Goal: Task Accomplishment & Management: Manage account settings

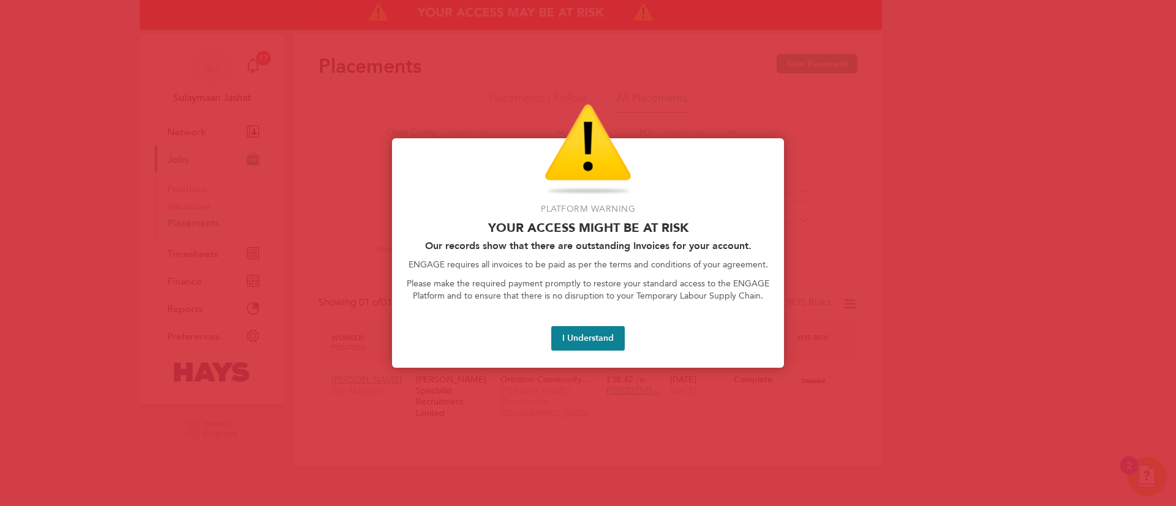
scroll to position [12, 58]
click at [569, 340] on button "I Understand" at bounding box center [587, 338] width 73 height 24
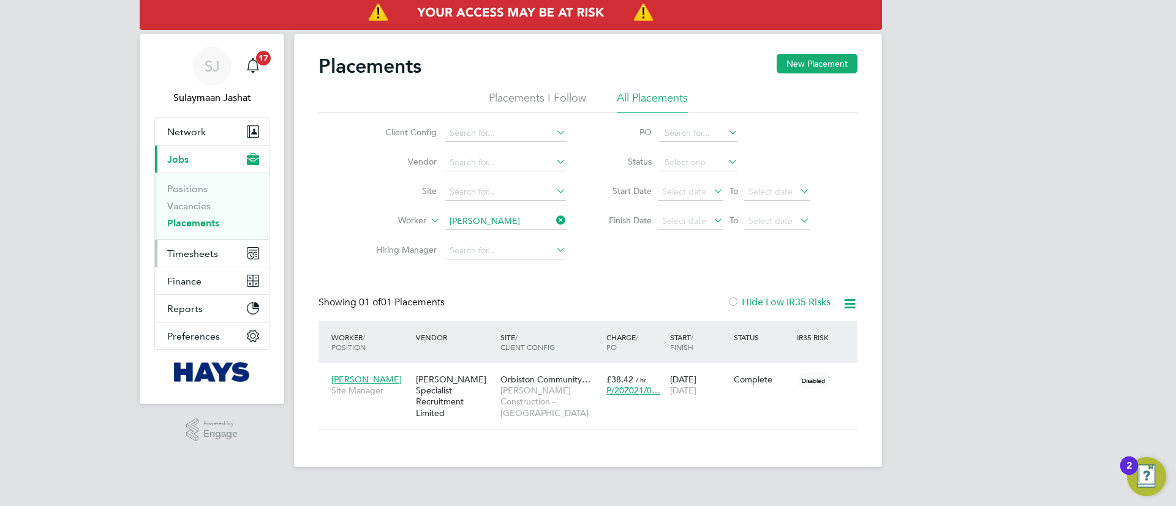
click at [189, 252] on span "Timesheets" at bounding box center [192, 254] width 51 height 12
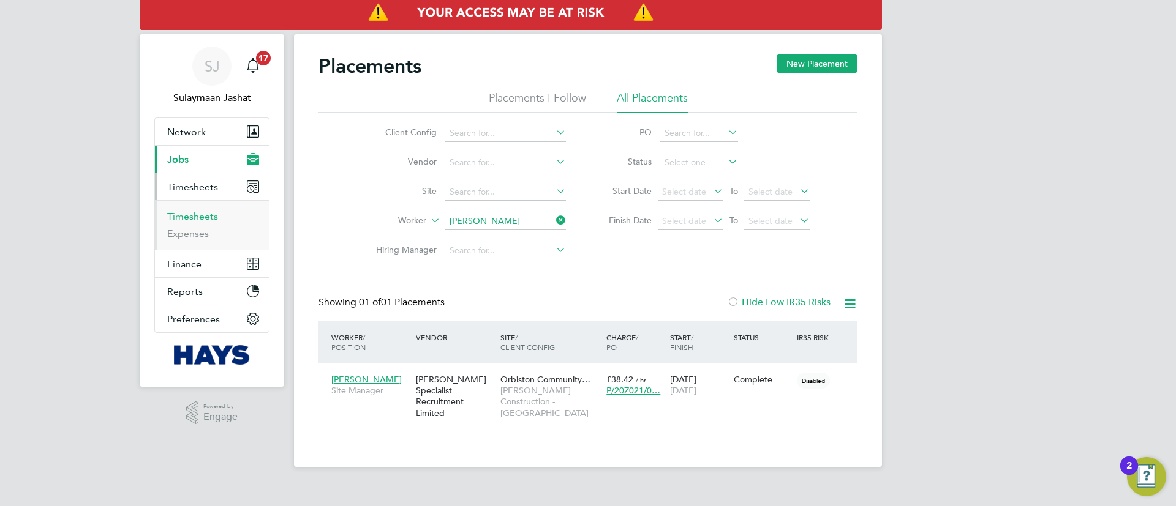
click at [187, 213] on link "Timesheets" at bounding box center [192, 217] width 51 height 12
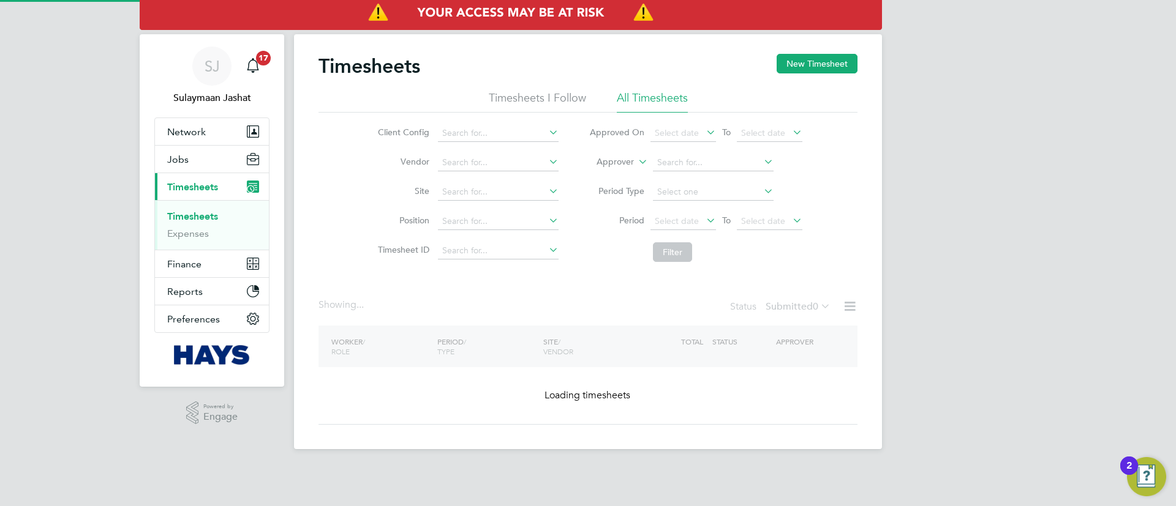
click at [609, 164] on label "Approver" at bounding box center [606, 162] width 55 height 12
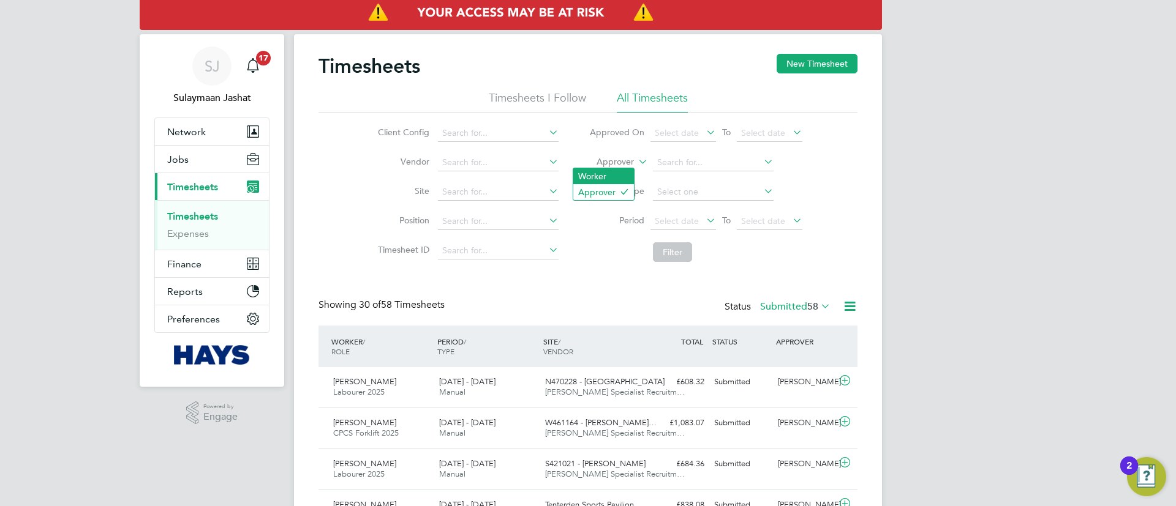
click at [599, 176] on li "Worker" at bounding box center [603, 176] width 61 height 16
click at [683, 178] on li "Period Type" at bounding box center [696, 192] width 244 height 29
click at [689, 160] on input at bounding box center [713, 162] width 121 height 17
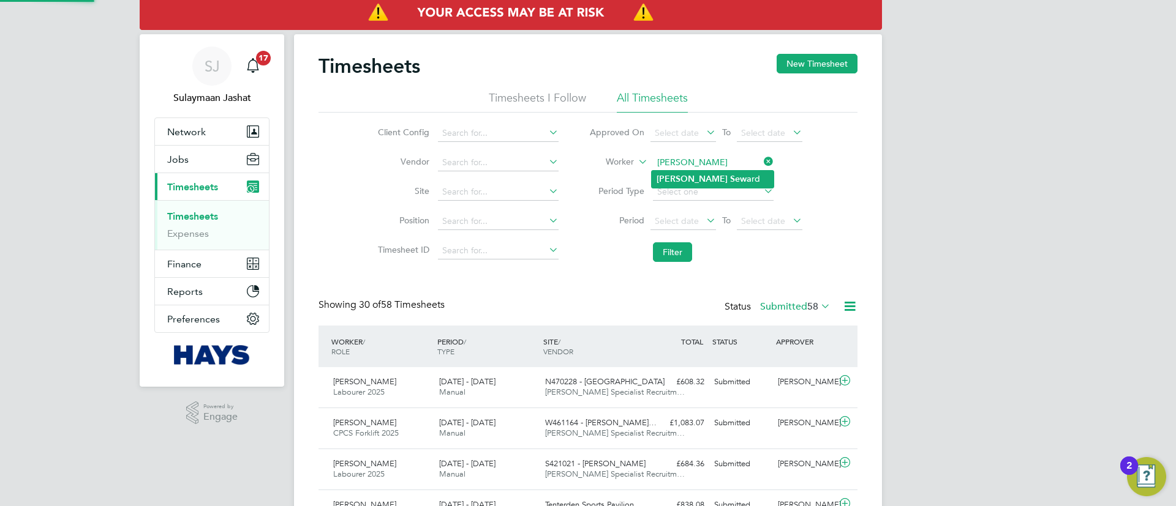
drag, startPoint x: 701, startPoint y: 170, endPoint x: 701, endPoint y: 178, distance: 7.3
click at [701, 171] on li "James Sewa rd" at bounding box center [713, 179] width 122 height 17
type input "James Seward"
click at [674, 250] on button "Filter" at bounding box center [672, 252] width 39 height 20
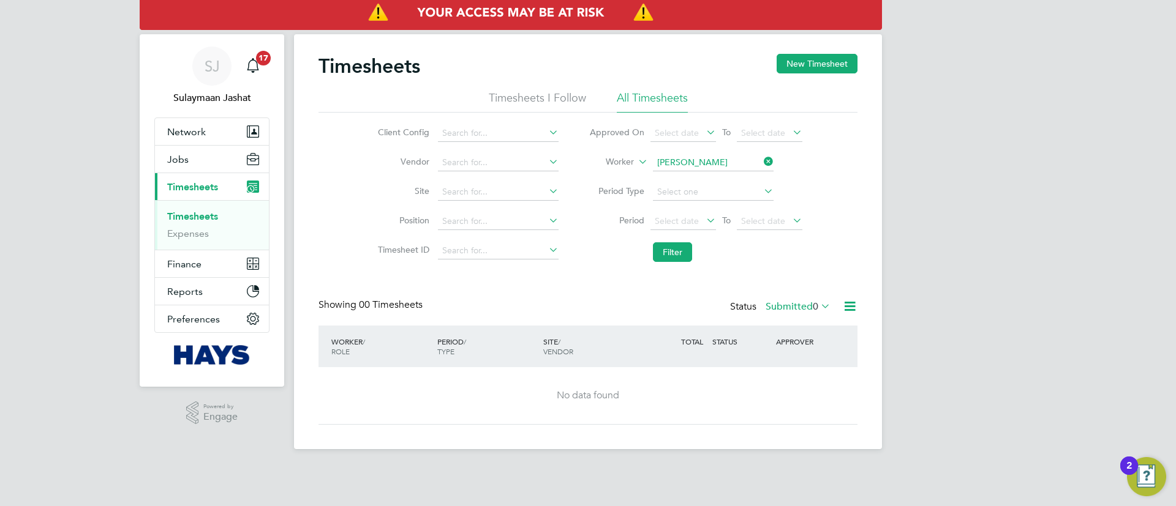
click at [778, 312] on label "Submitted 0" at bounding box center [797, 307] width 65 height 12
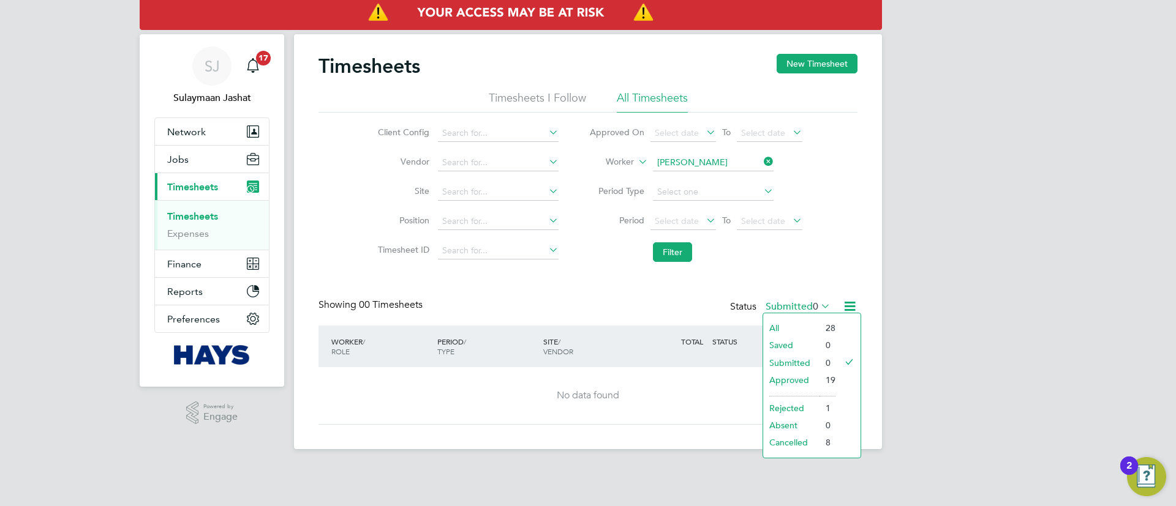
click at [784, 378] on li "Approved" at bounding box center [791, 380] width 56 height 17
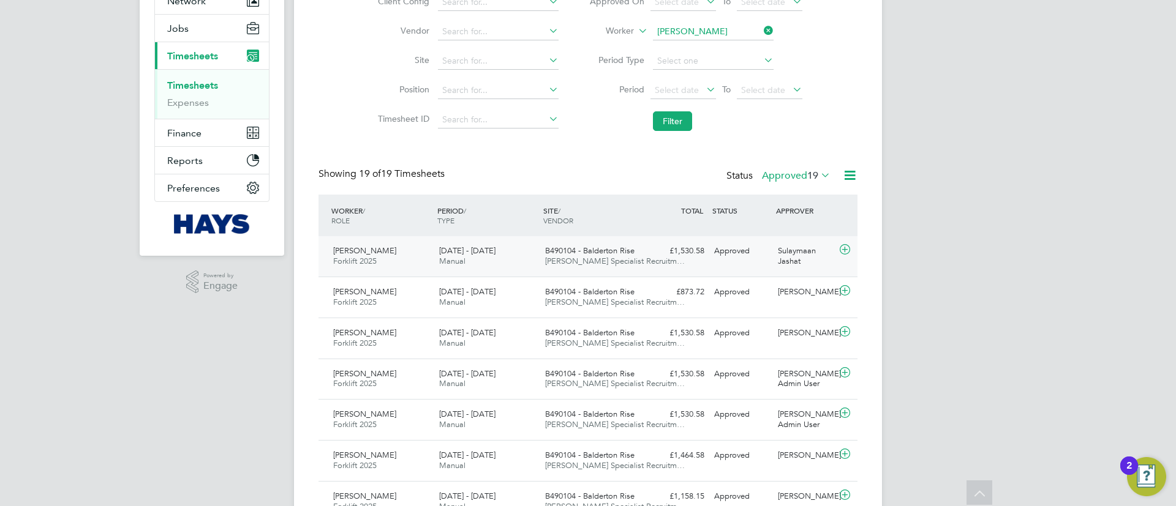
click at [643, 258] on div "B490104 - Balderton Rise Hays Specialist Recruitm…" at bounding box center [593, 256] width 106 height 31
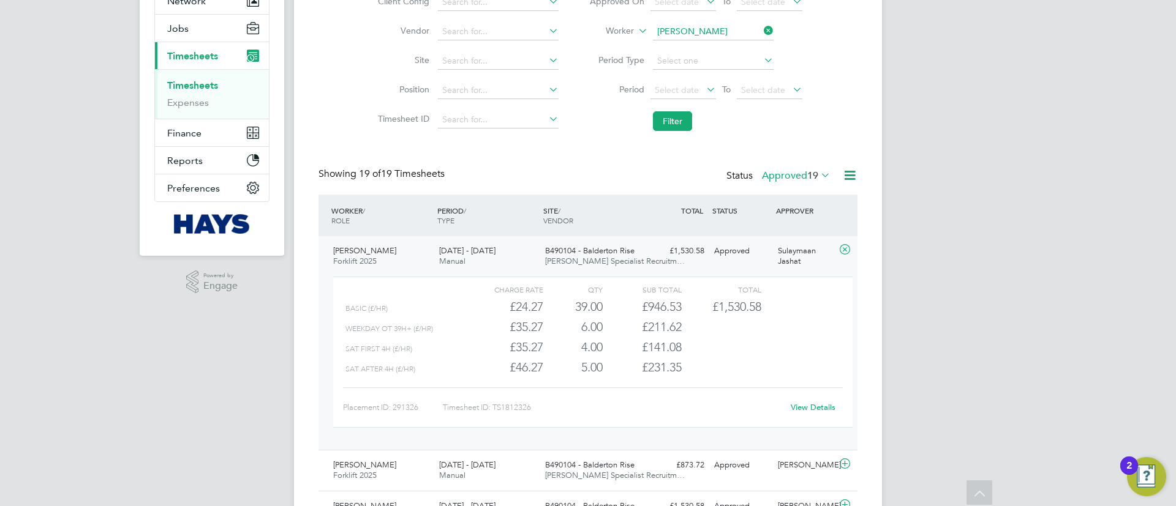
click at [811, 406] on link "View Details" at bounding box center [813, 407] width 45 height 10
click at [642, 261] on div "B490104 - Balderton Rise Hays Specialist Recruitm…" at bounding box center [593, 256] width 106 height 31
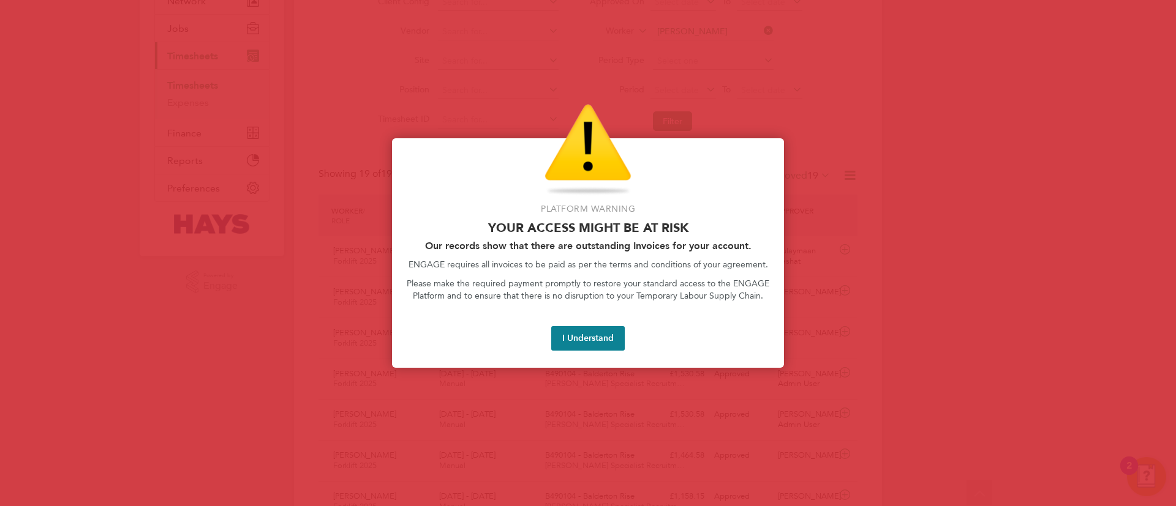
click at [573, 324] on div "Platform Warning Your access might be at risk Our records show that there are o…" at bounding box center [588, 253] width 392 height 230
click at [574, 328] on button "I Understand" at bounding box center [587, 338] width 73 height 24
click at [574, 347] on button "I Understand" at bounding box center [587, 338] width 73 height 24
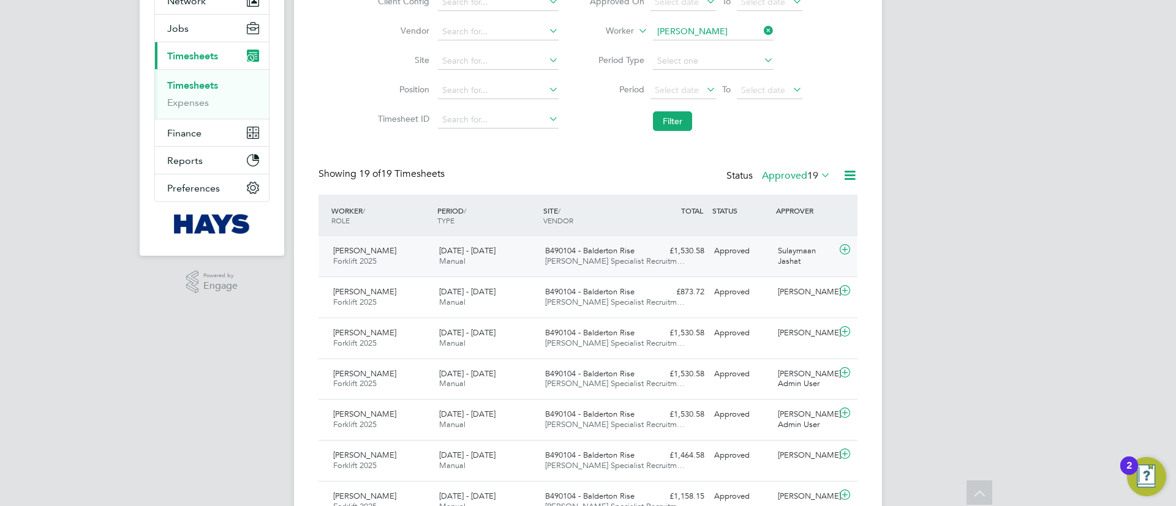
click at [559, 260] on span "Hays Specialist Recruitm…" at bounding box center [615, 261] width 140 height 10
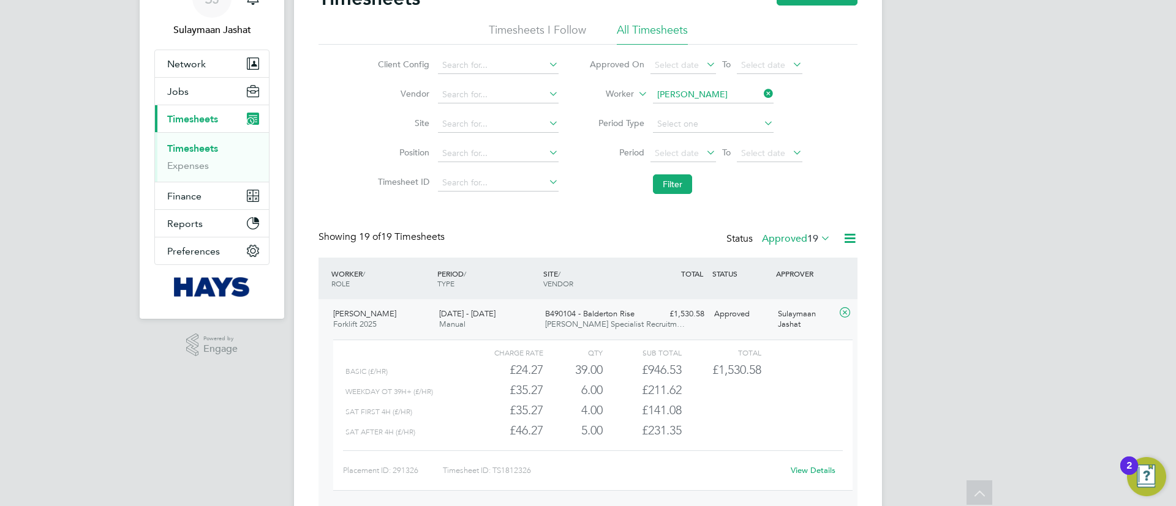
scroll to position [39, 0]
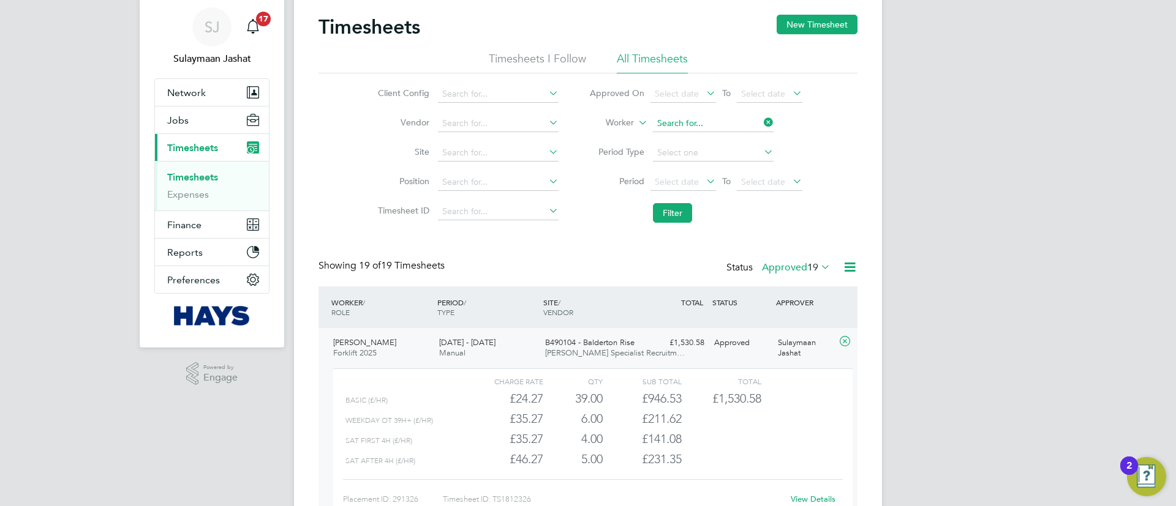
click at [688, 120] on input at bounding box center [713, 123] width 121 height 17
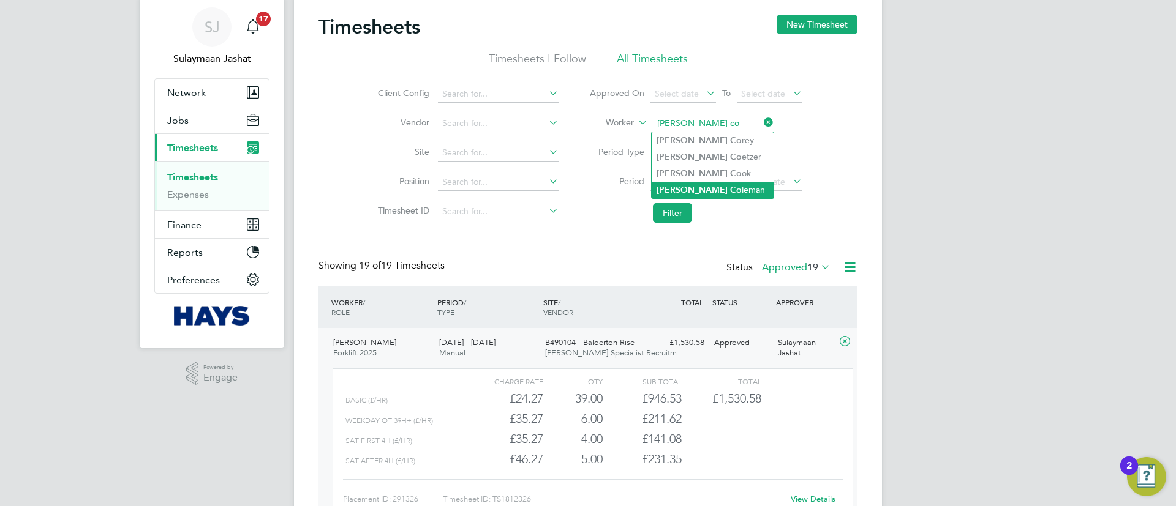
click at [692, 188] on li "Liam Co leman" at bounding box center [713, 190] width 122 height 17
type input "Liam Coleman"
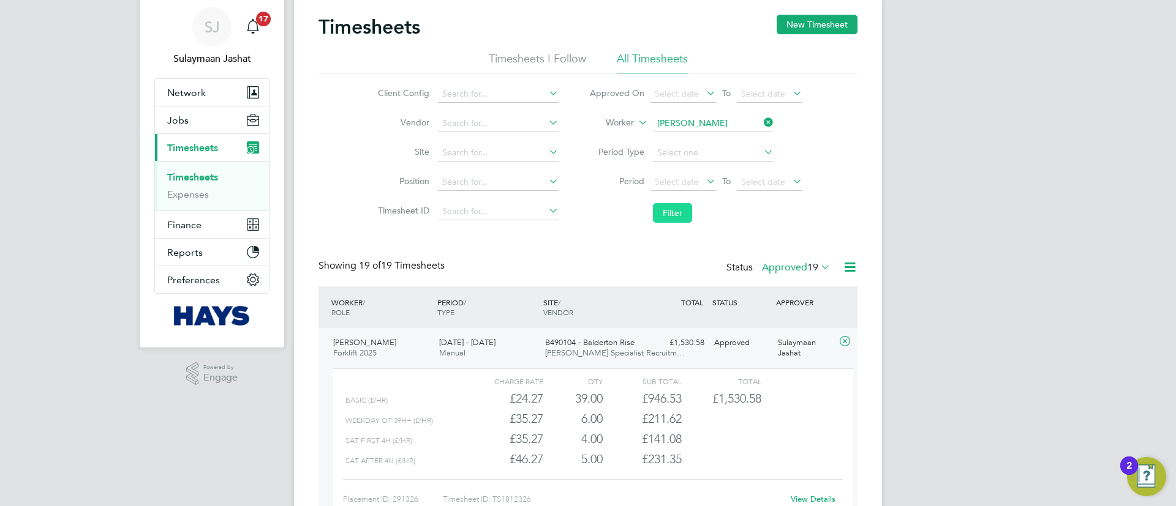
click at [682, 210] on button "Filter" at bounding box center [672, 213] width 39 height 20
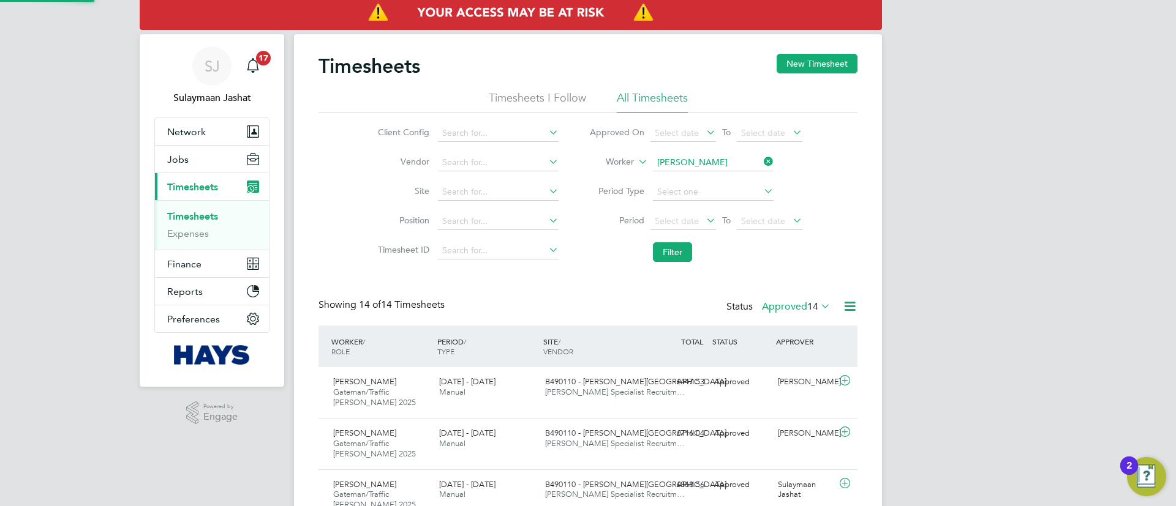
scroll to position [6, 6]
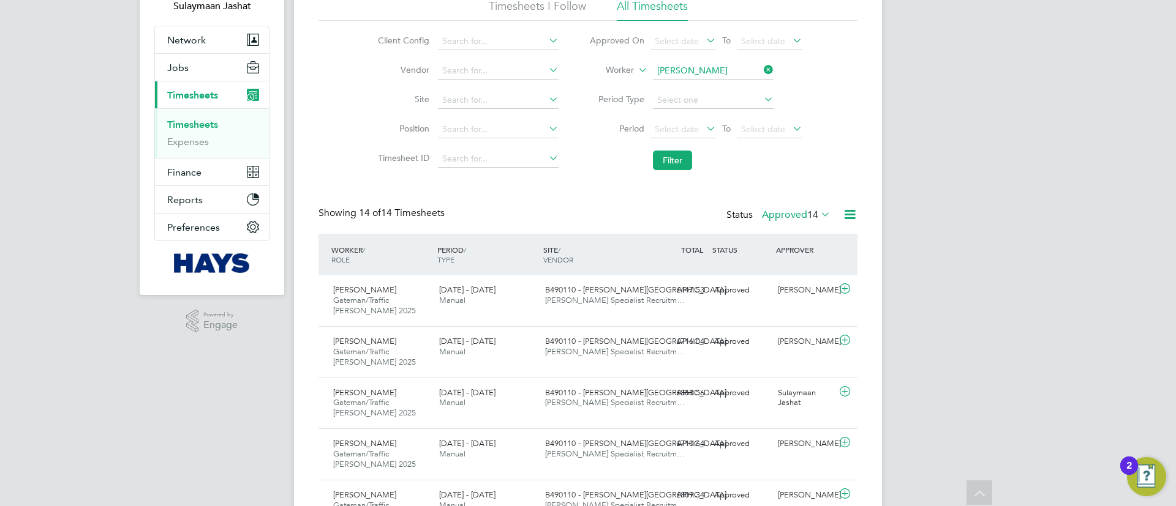
click at [791, 212] on label "Approved 14" at bounding box center [796, 215] width 69 height 12
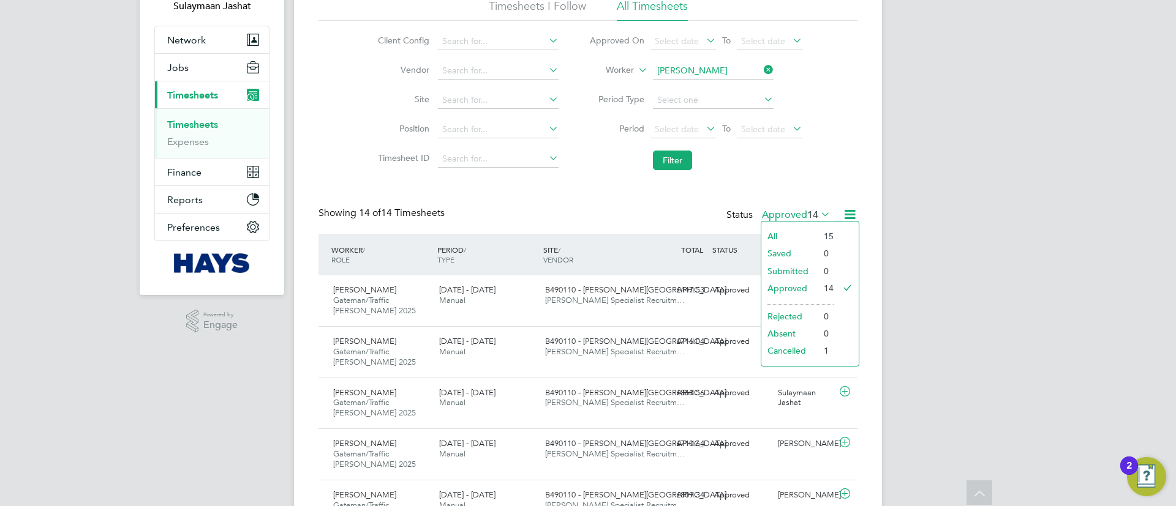
click at [783, 213] on label "Approved 14" at bounding box center [796, 215] width 69 height 12
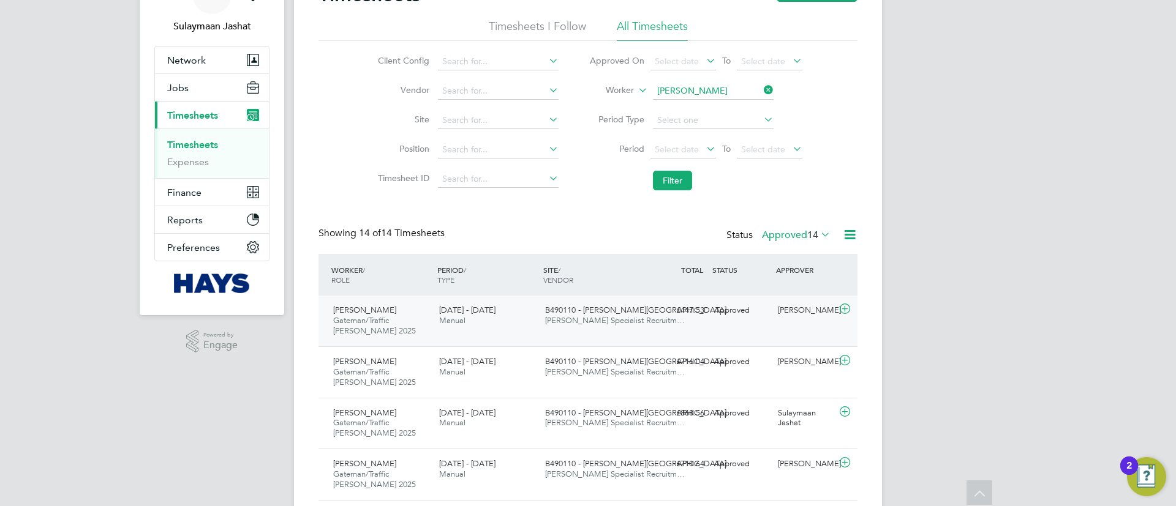
click at [581, 306] on span "B490110 - Bennett Street" at bounding box center [635, 310] width 181 height 10
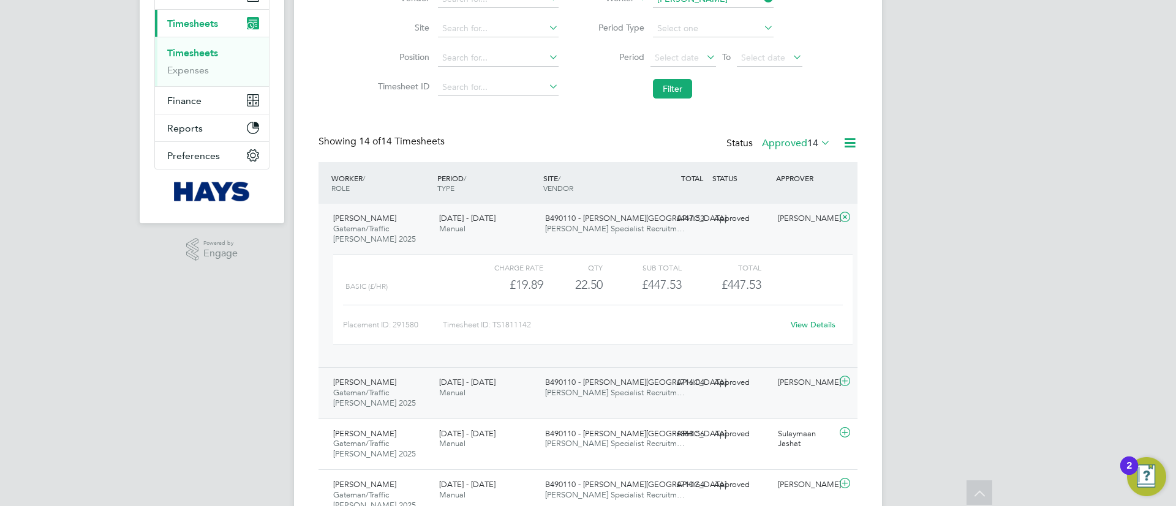
click at [596, 380] on span "B490110 - Bennett Street" at bounding box center [635, 382] width 181 height 10
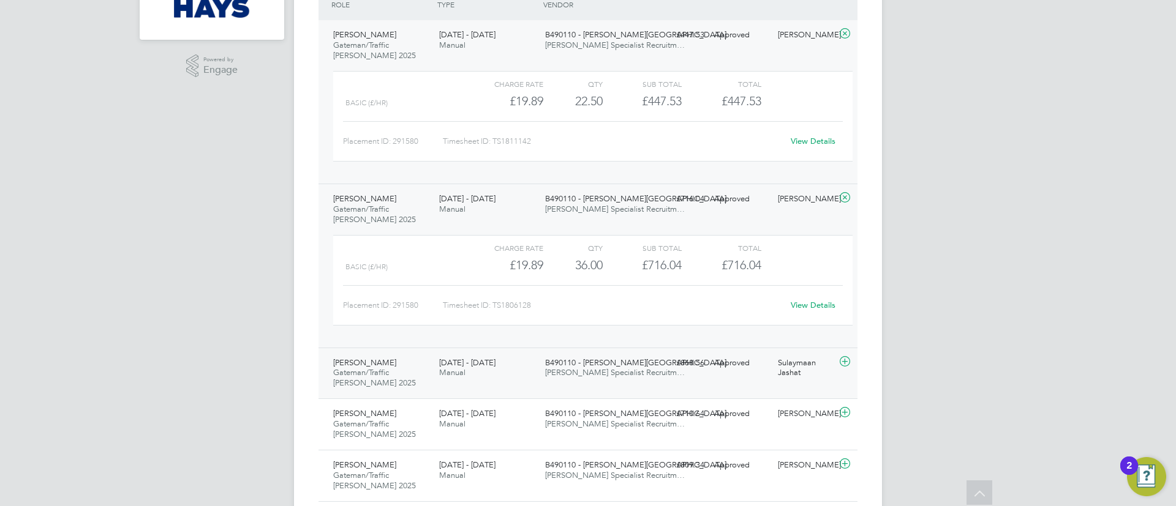
click at [609, 372] on span "Hays Specialist Recruitm…" at bounding box center [615, 372] width 140 height 10
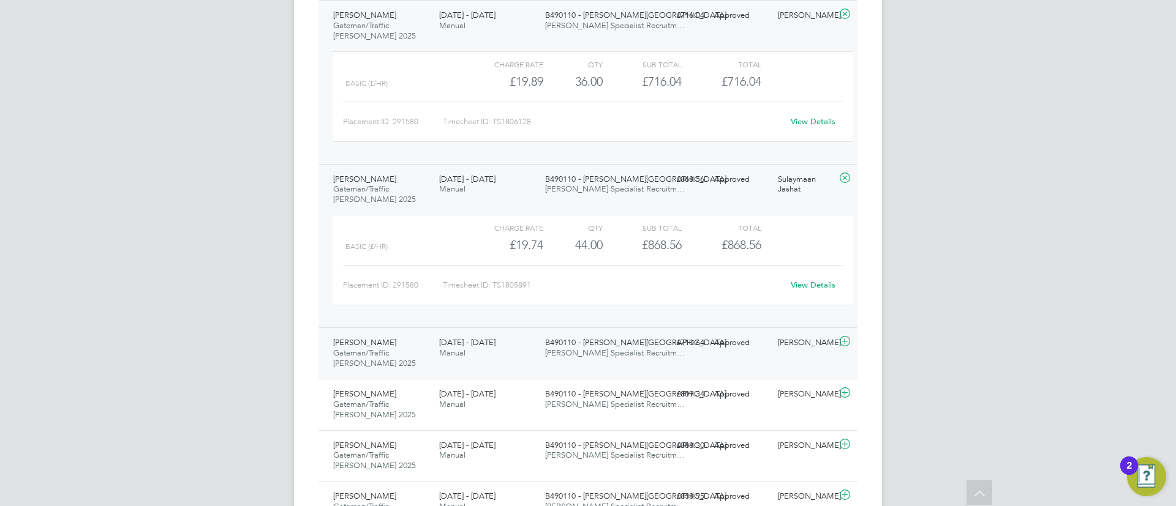
click at [631, 356] on span "Hays Specialist Recruitm…" at bounding box center [615, 353] width 140 height 10
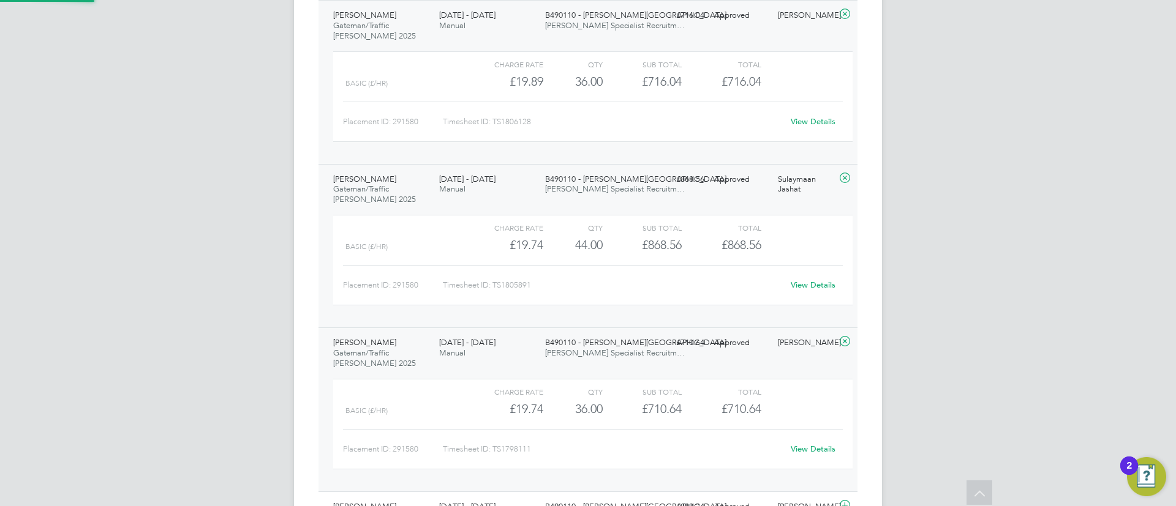
click at [631, 356] on span "Hays Specialist Recruitm…" at bounding box center [615, 353] width 140 height 10
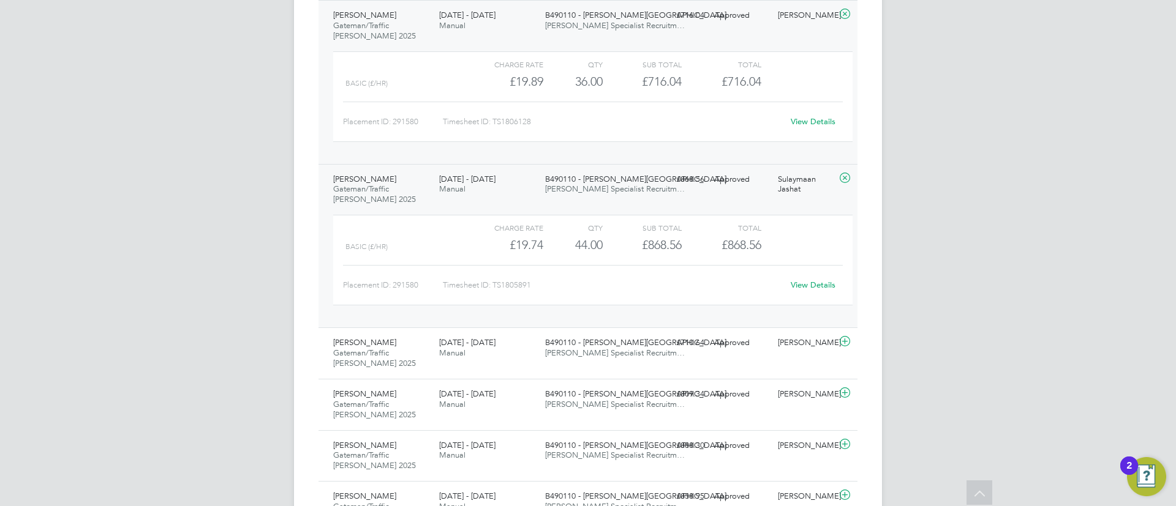
click at [636, 210] on div "Charge rate QTY Sub Total Total basic (£/HR) £19.74 44 44.00 44 £868.56 £868.56…" at bounding box center [592, 266] width 529 height 113
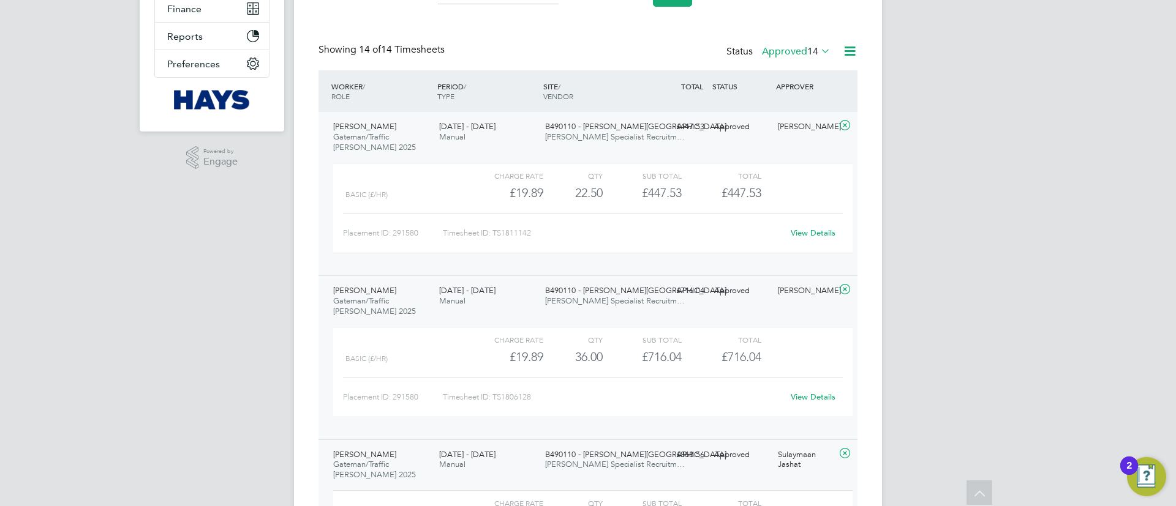
click at [662, 293] on div "£716.04 Approved" at bounding box center [677, 291] width 64 height 20
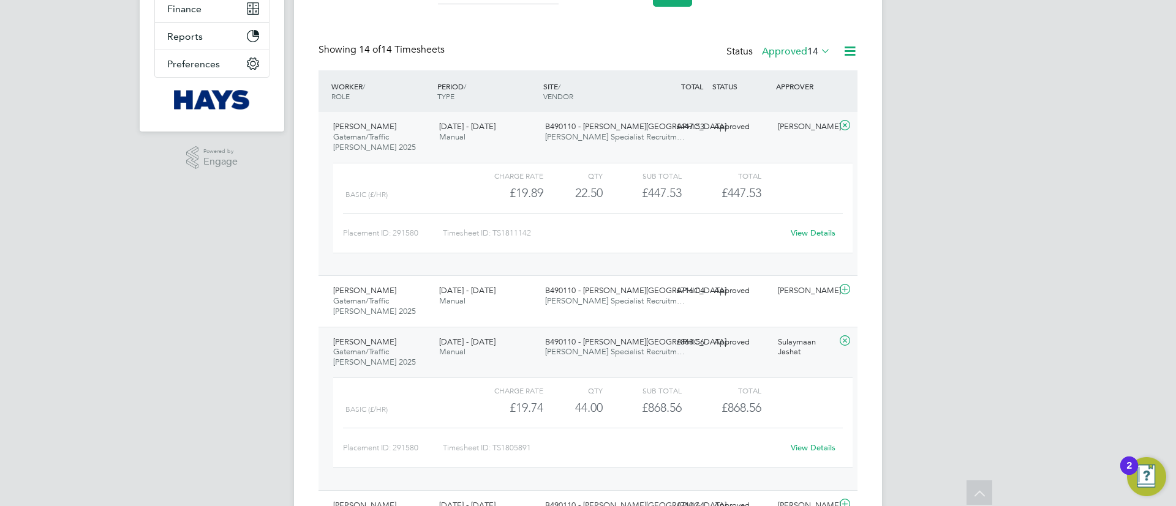
click at [652, 145] on div "Liam Coleman Gateman/Traffic Marshall 2025 23 - 29 Aug 2025 23 - 29 Aug 2025 Ma…" at bounding box center [587, 194] width 539 height 164
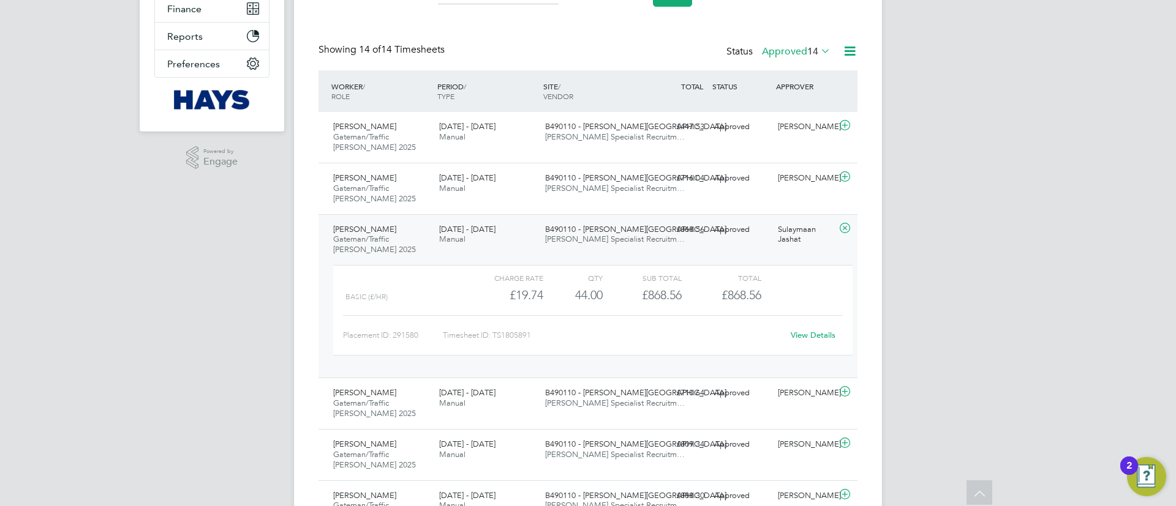
click at [613, 239] on span "Hays Specialist Recruitm…" at bounding box center [615, 239] width 140 height 10
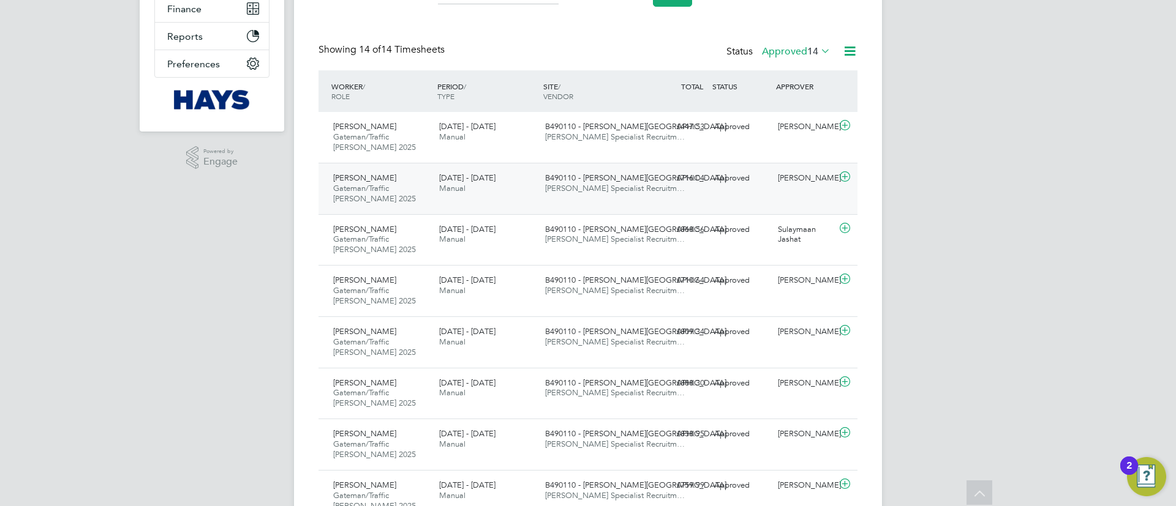
click at [711, 202] on div "Liam Coleman Gateman/Traffic Marshall 2025 16 - 22 Aug 2025 16 - 22 Aug 2025 Ma…" at bounding box center [587, 188] width 539 height 51
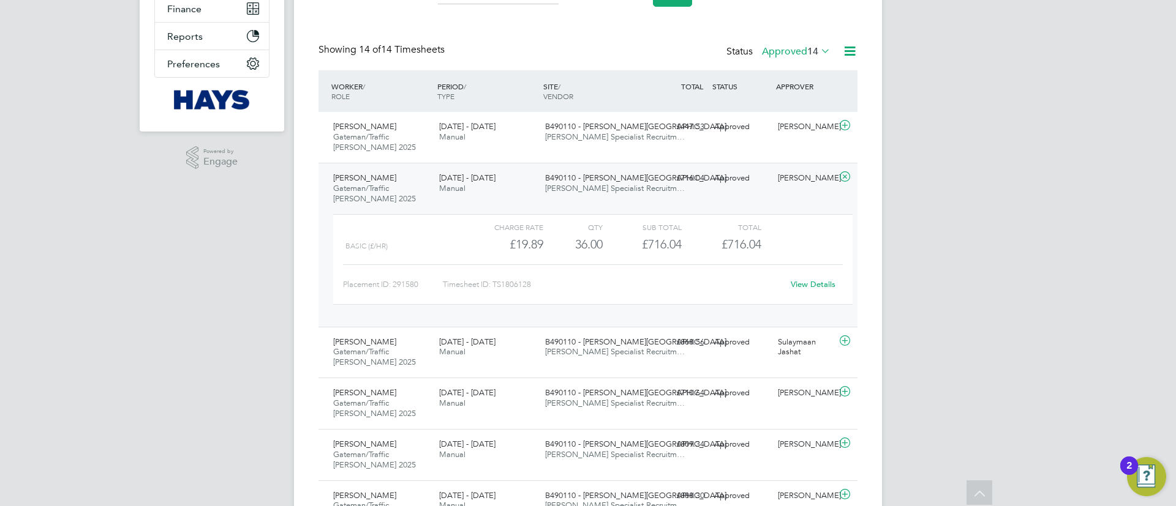
click at [792, 271] on div "Placement ID: 291580 Timesheet ID: TS1806128 View Details" at bounding box center [593, 280] width 500 height 30
click at [802, 282] on link "View Details" at bounding box center [813, 284] width 45 height 10
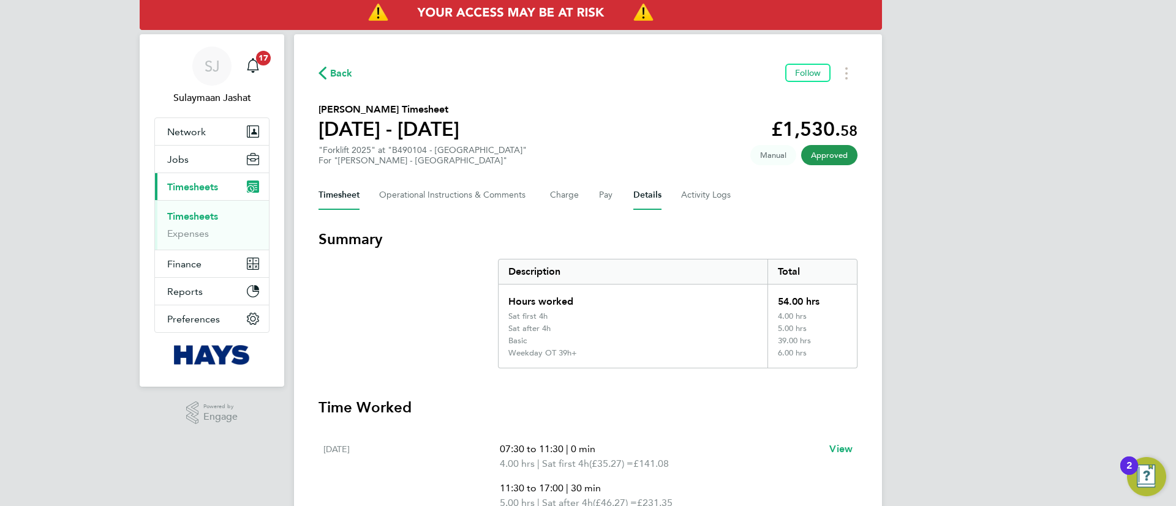
click at [653, 196] on button "Details" at bounding box center [647, 195] width 28 height 29
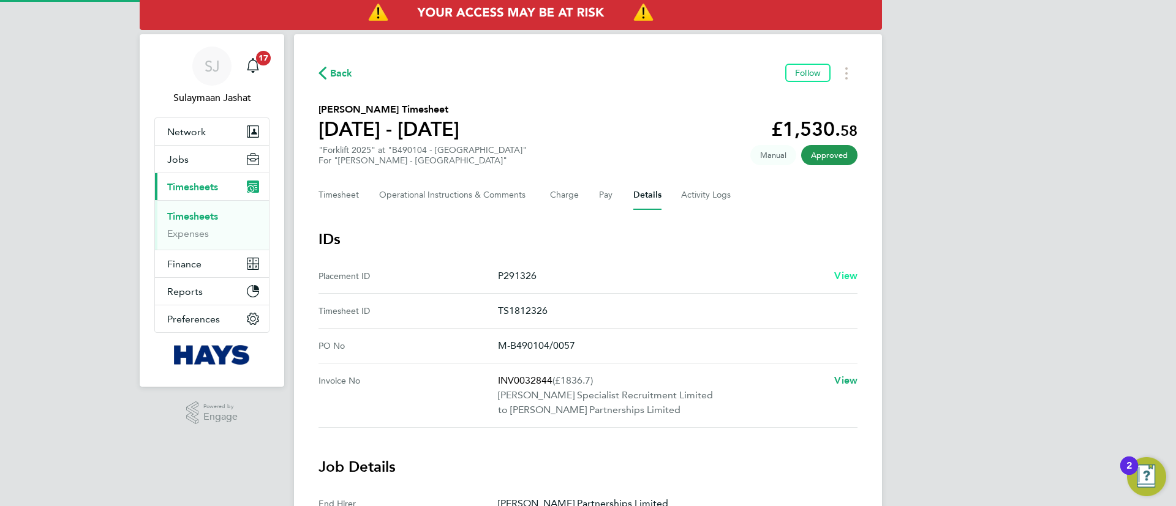
click at [848, 269] on link "View" at bounding box center [845, 276] width 23 height 15
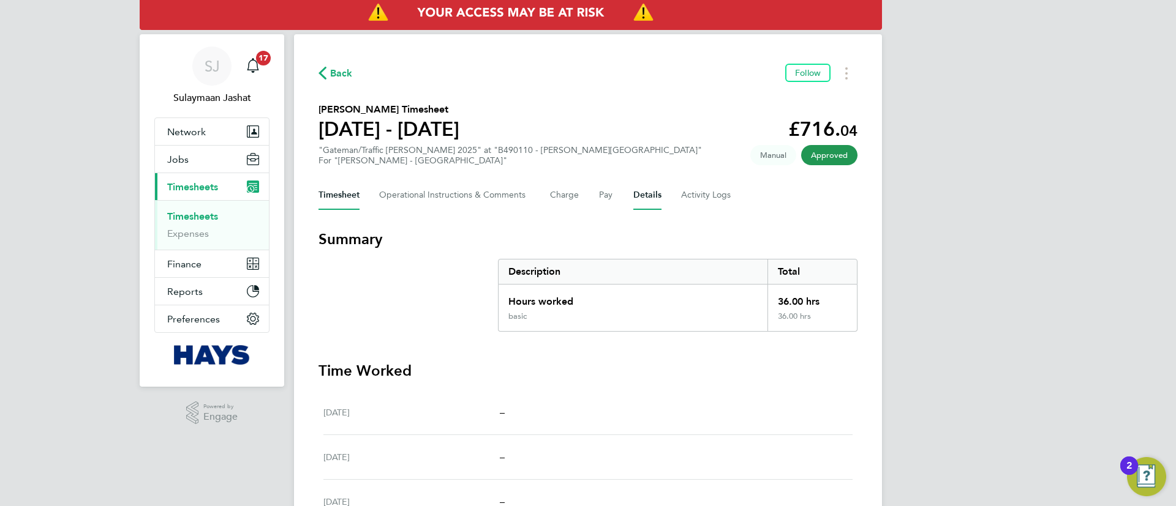
click at [657, 201] on button "Details" at bounding box center [647, 195] width 28 height 29
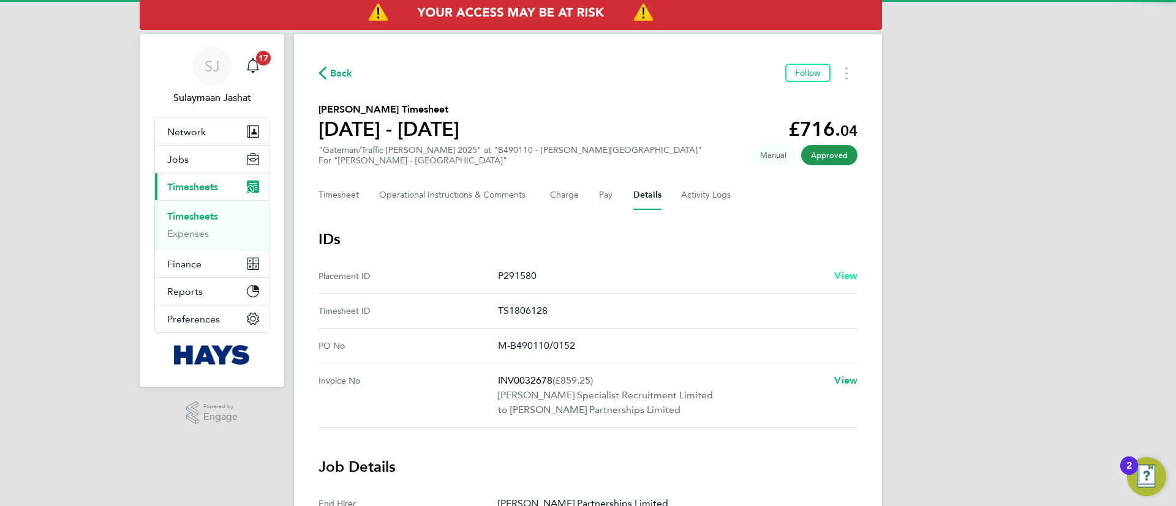
click at [838, 282] on link "View" at bounding box center [845, 276] width 23 height 15
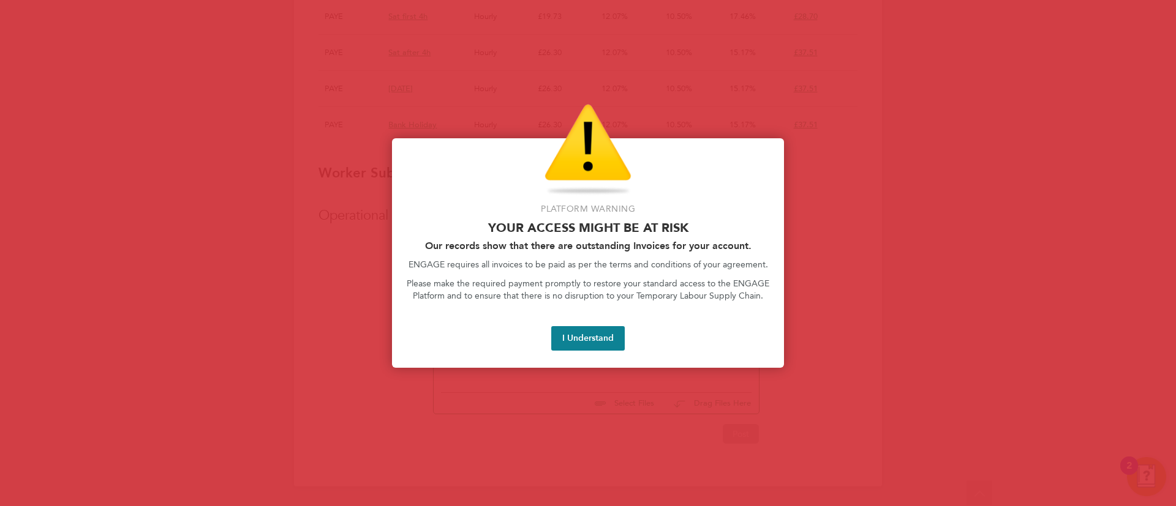
click at [574, 336] on button "I Understand" at bounding box center [587, 338] width 73 height 24
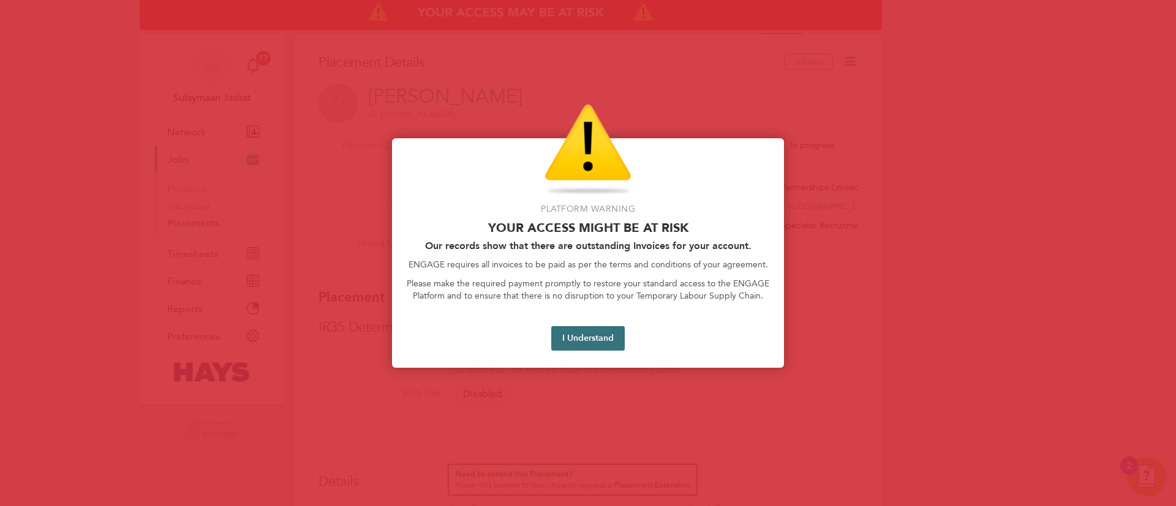
click at [605, 329] on button "I Understand" at bounding box center [587, 338] width 73 height 24
click at [579, 331] on button "I Understand" at bounding box center [587, 338] width 73 height 24
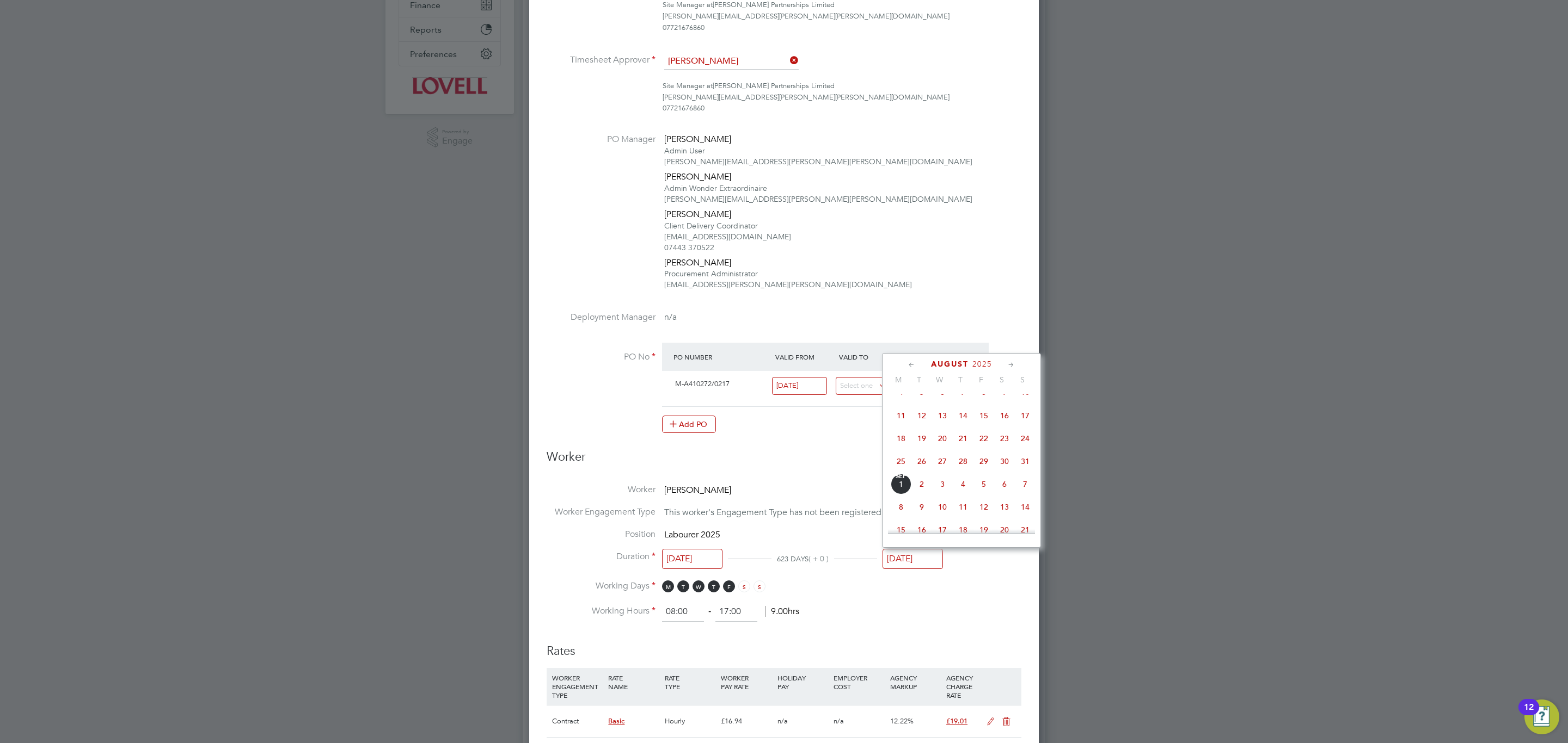
click at [984, 458] on span "29" at bounding box center [983, 461] width 20 height 20
type input "29 Aug 2025"
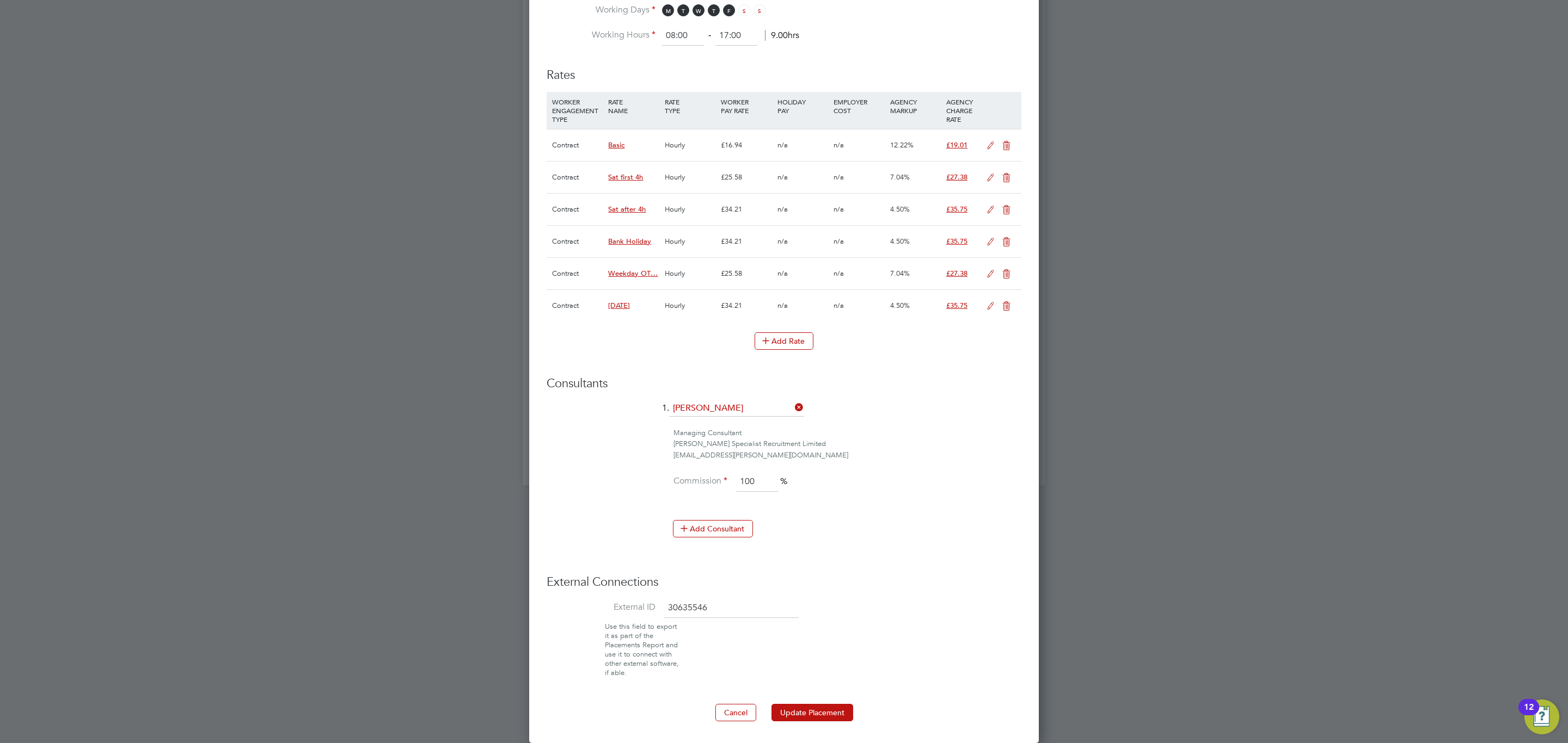
click at [835, 703] on ng-form "Deployment End Hirer Lovell Partnerships Limited Client Config Lovell - East An…" at bounding box center [784, 3] width 475 height 1438
click at [835, 704] on button "Update Placement" at bounding box center [812, 713] width 82 height 18
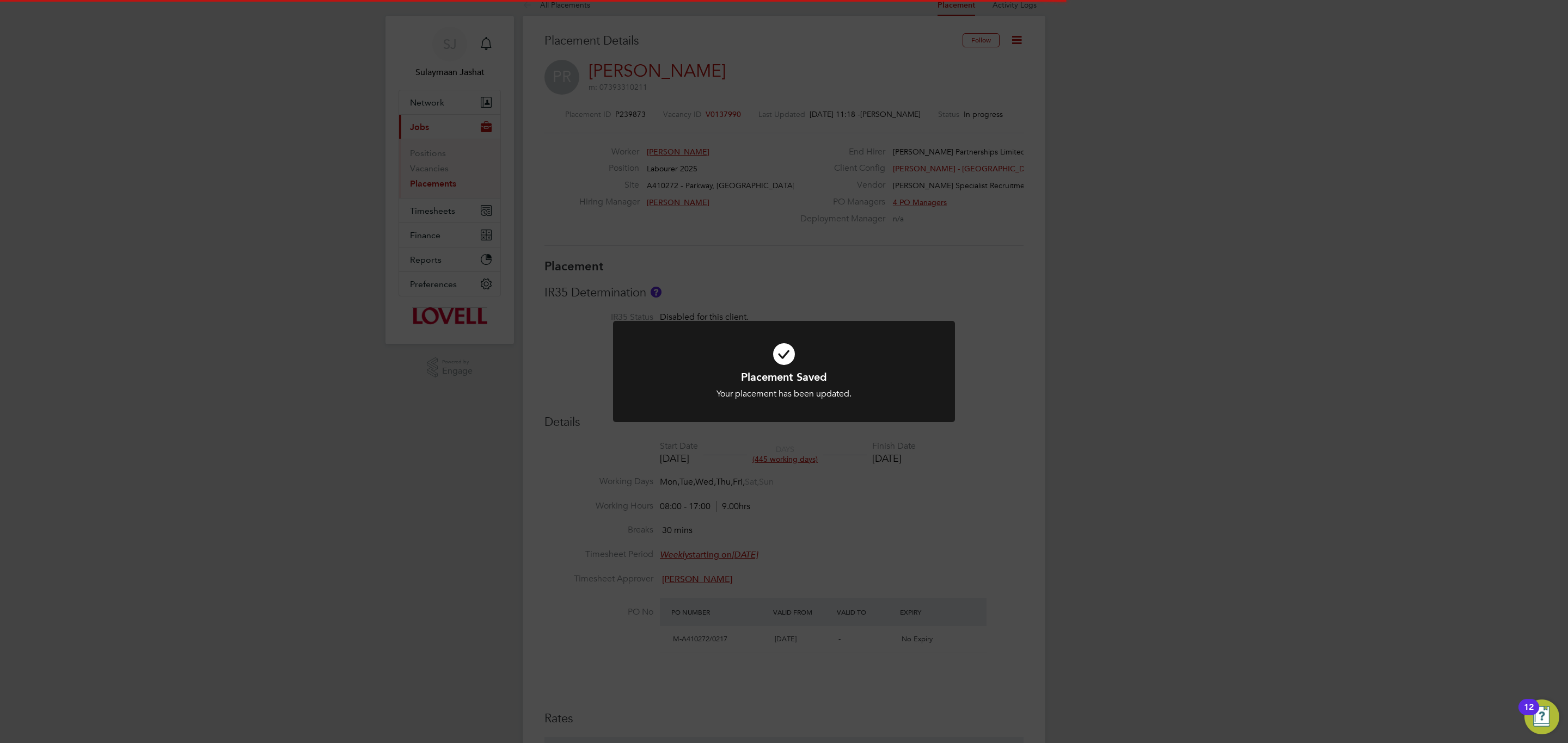
click at [926, 411] on div at bounding box center [784, 372] width 342 height 102
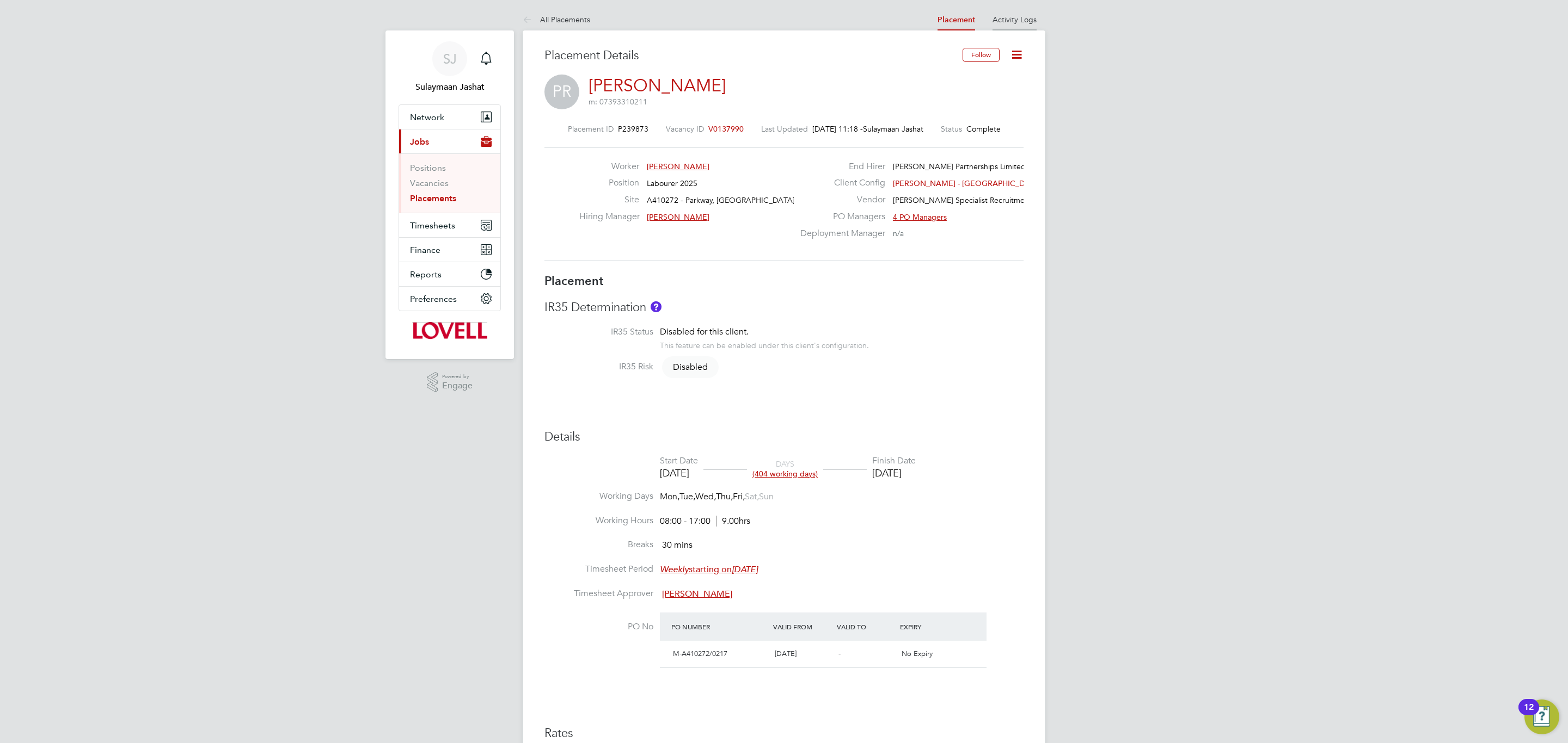
click at [1011, 20] on link "Activity Logs" at bounding box center [1014, 20] width 44 height 10
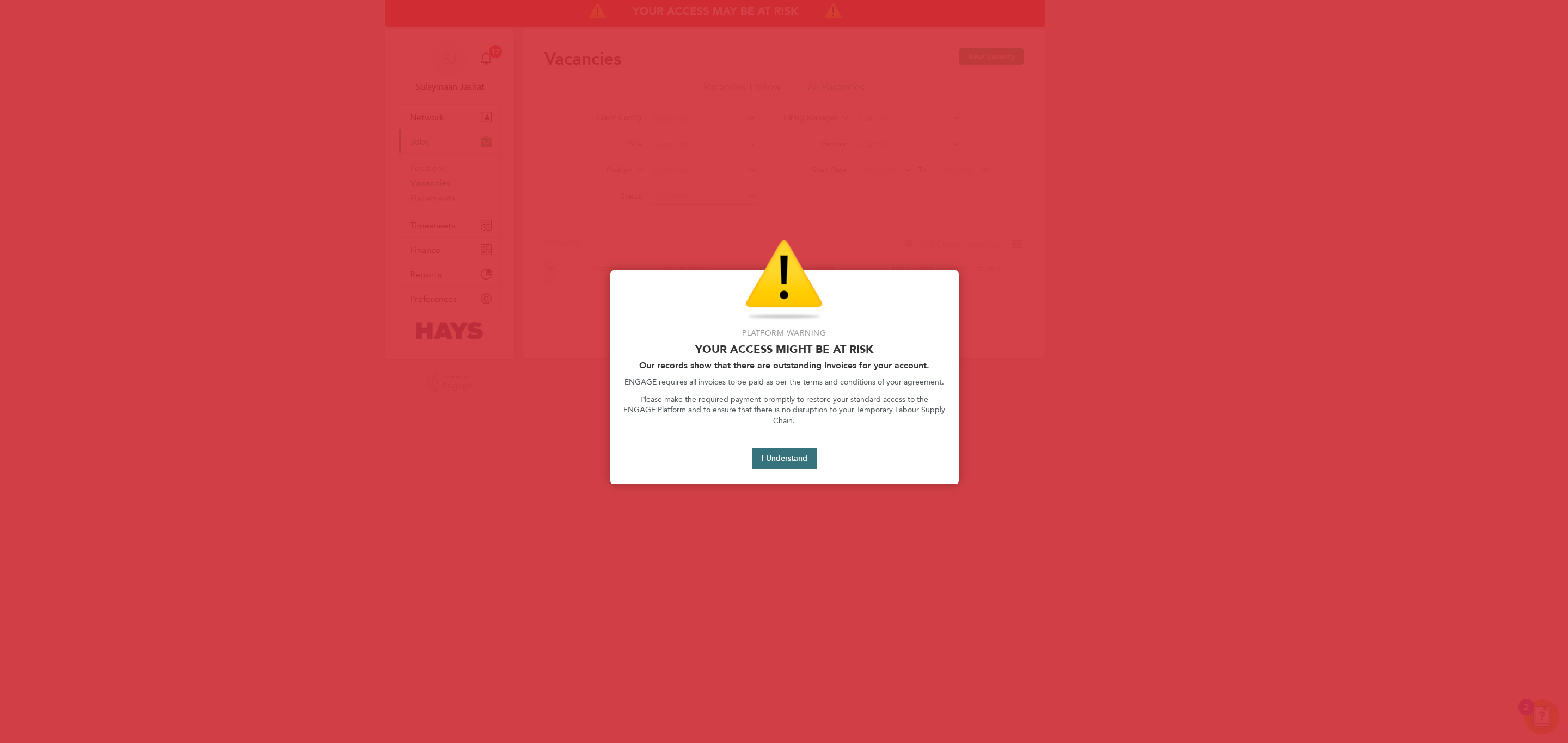
click at [788, 450] on button "I Understand" at bounding box center [784, 459] width 65 height 21
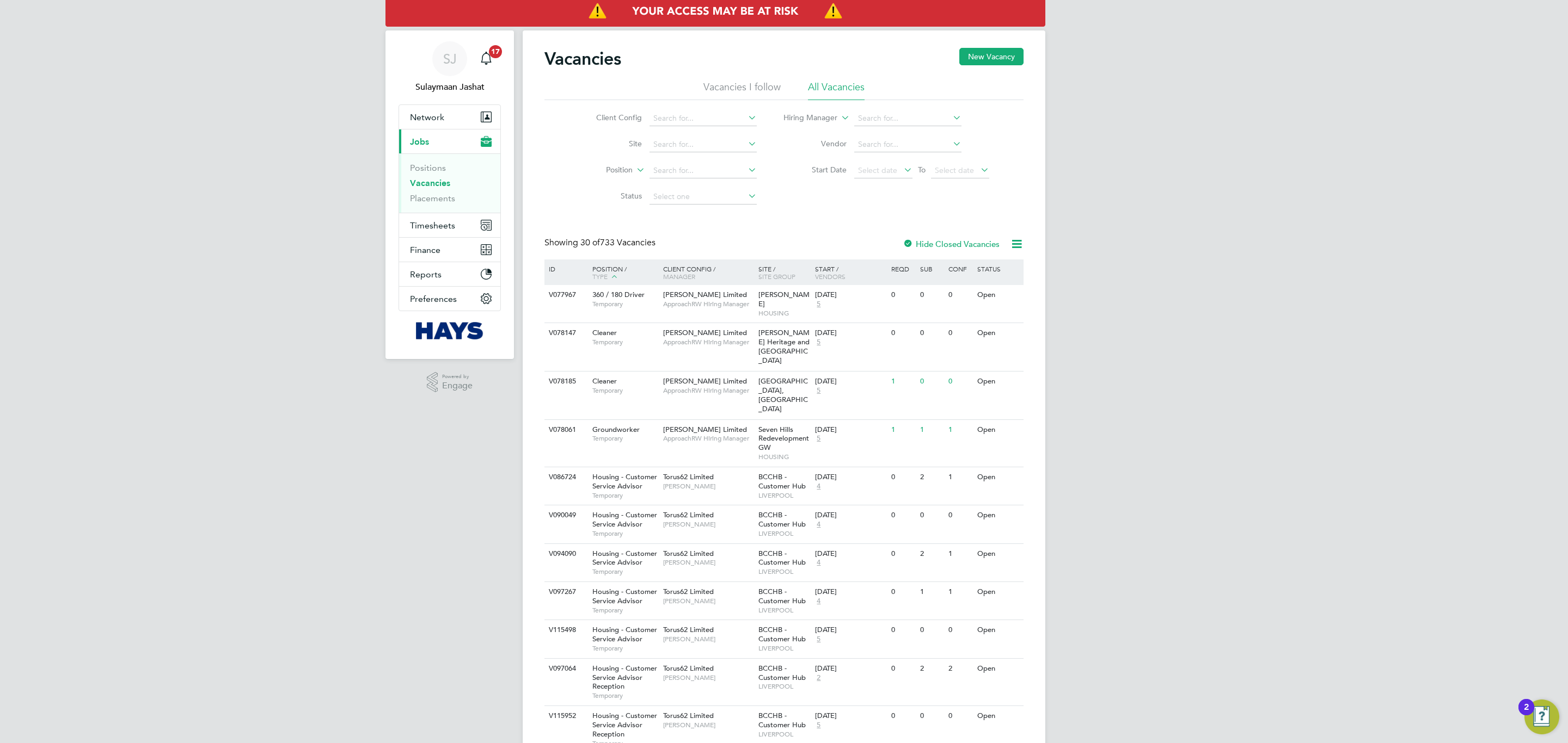
click at [913, 171] on div "Select date To Select date" at bounding box center [922, 171] width 135 height 15
click at [901, 173] on icon at bounding box center [901, 169] width 0 height 15
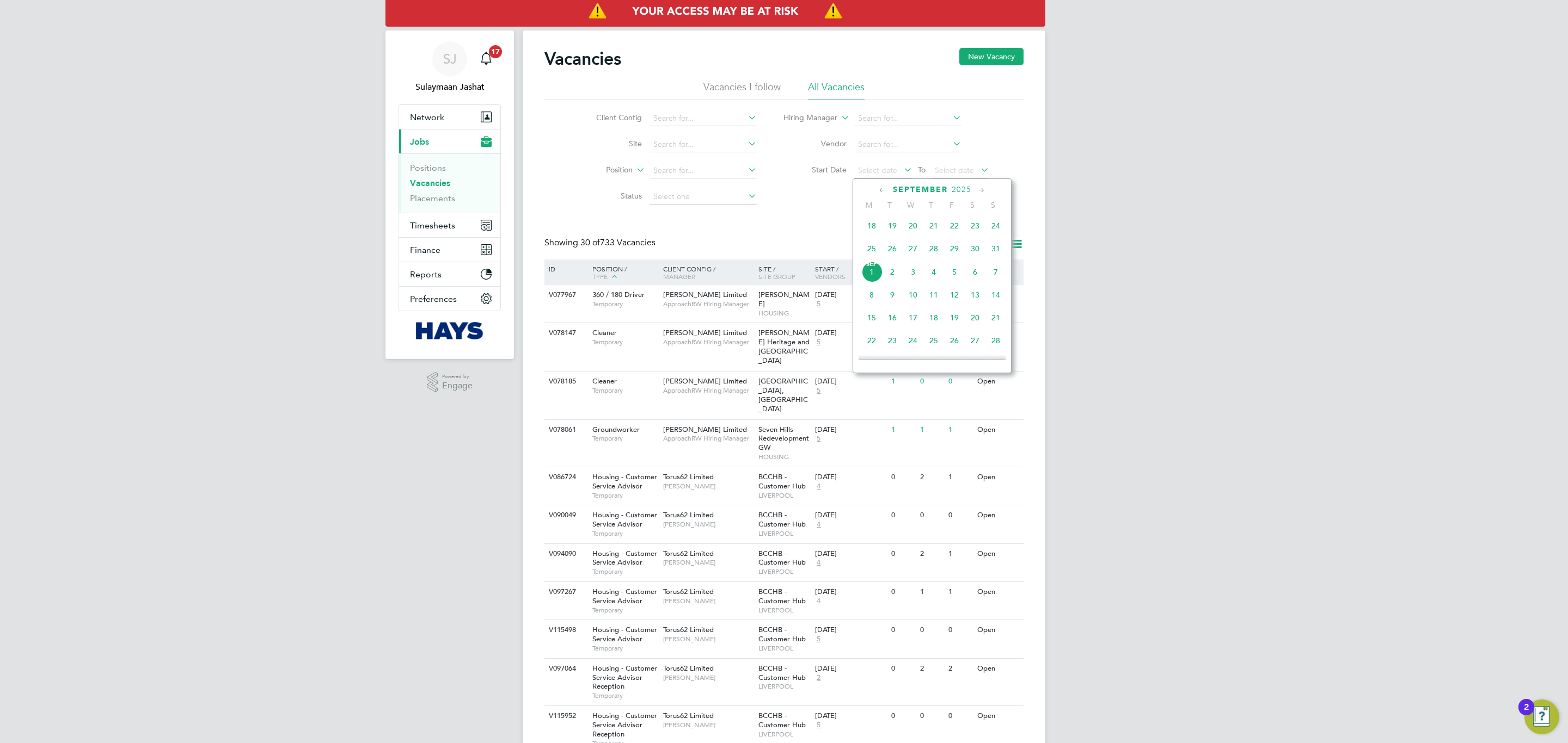
click at [876, 273] on span "[DATE]" at bounding box center [871, 272] width 20 height 20
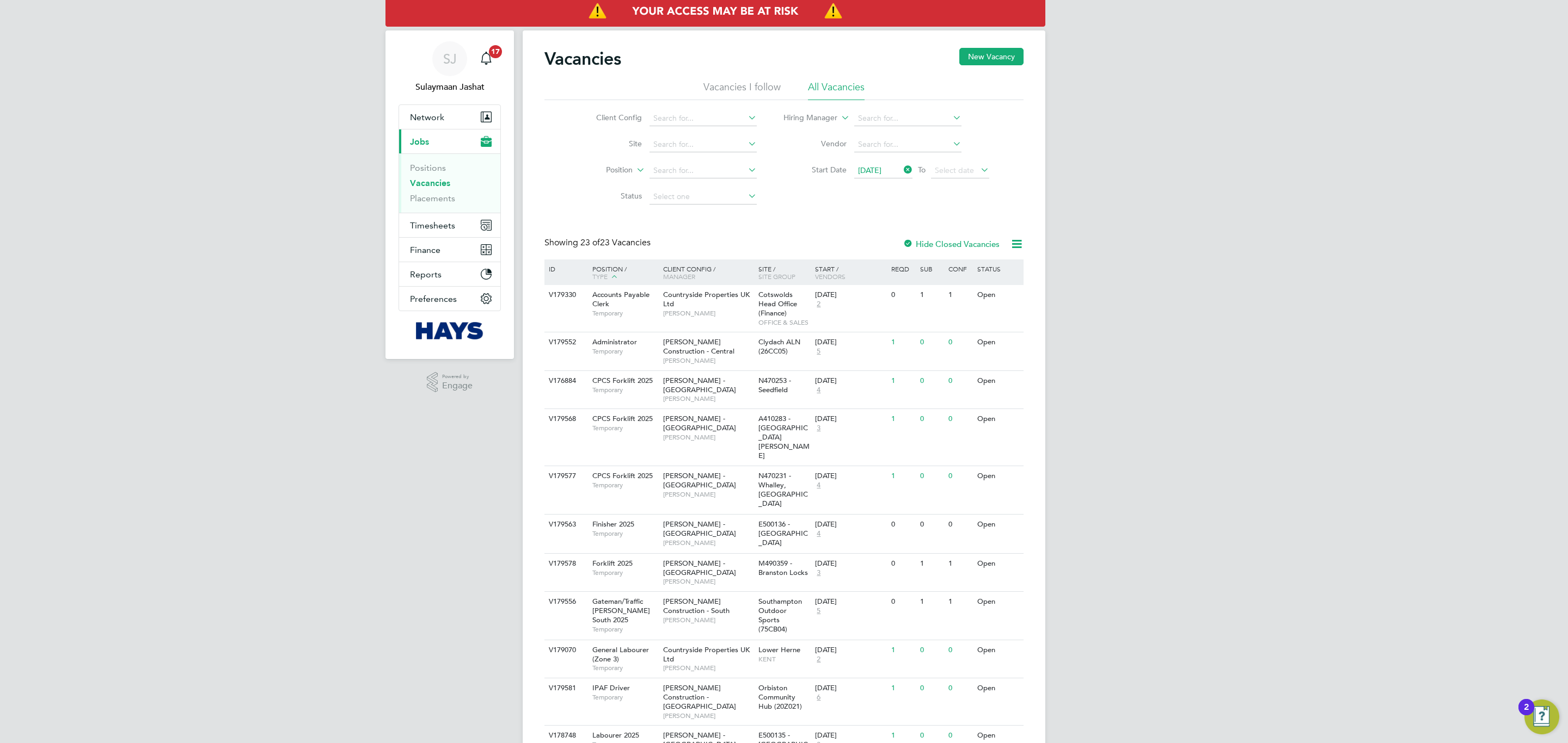
scroll to position [82, 0]
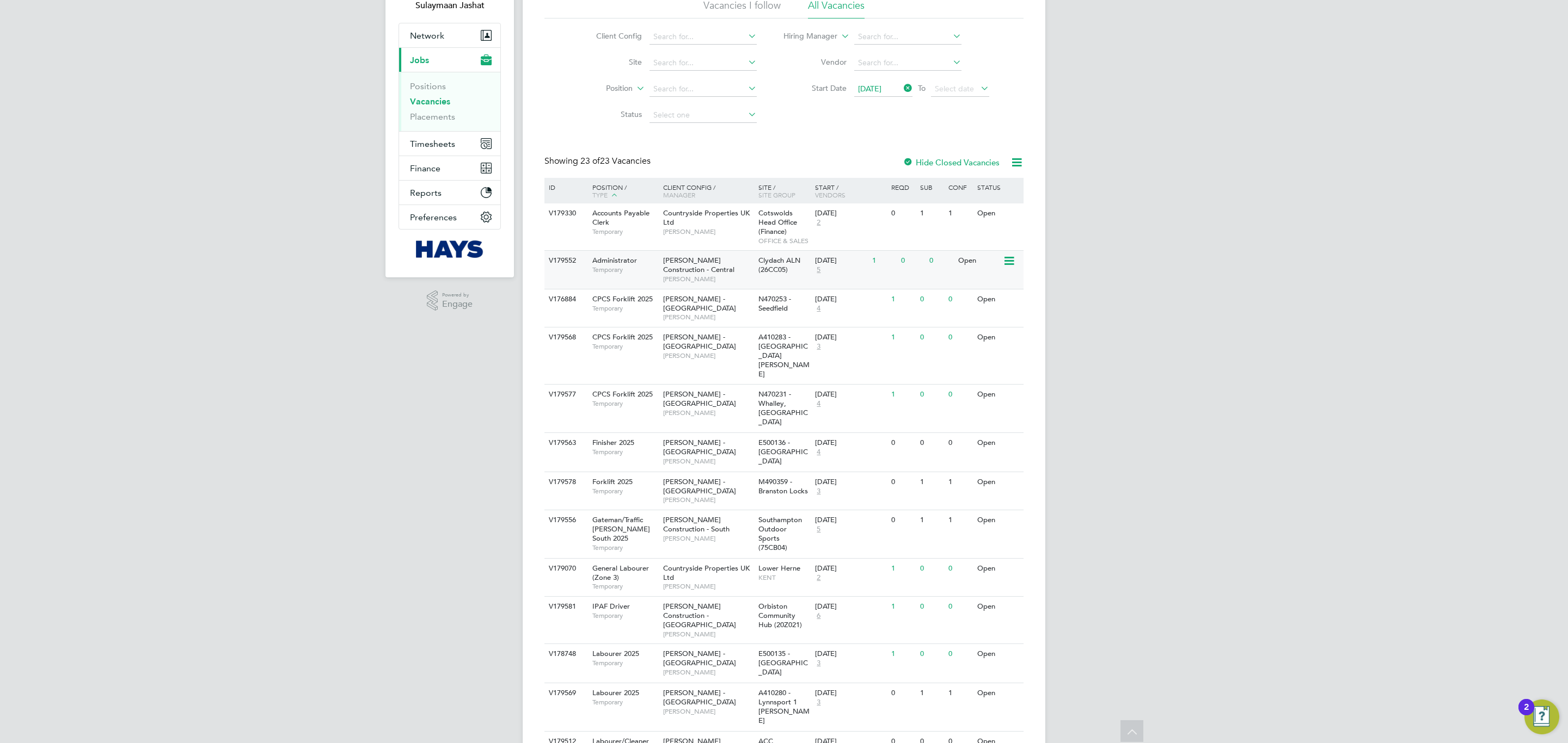
click at [681, 276] on span "[PERSON_NAME]" at bounding box center [708, 279] width 90 height 9
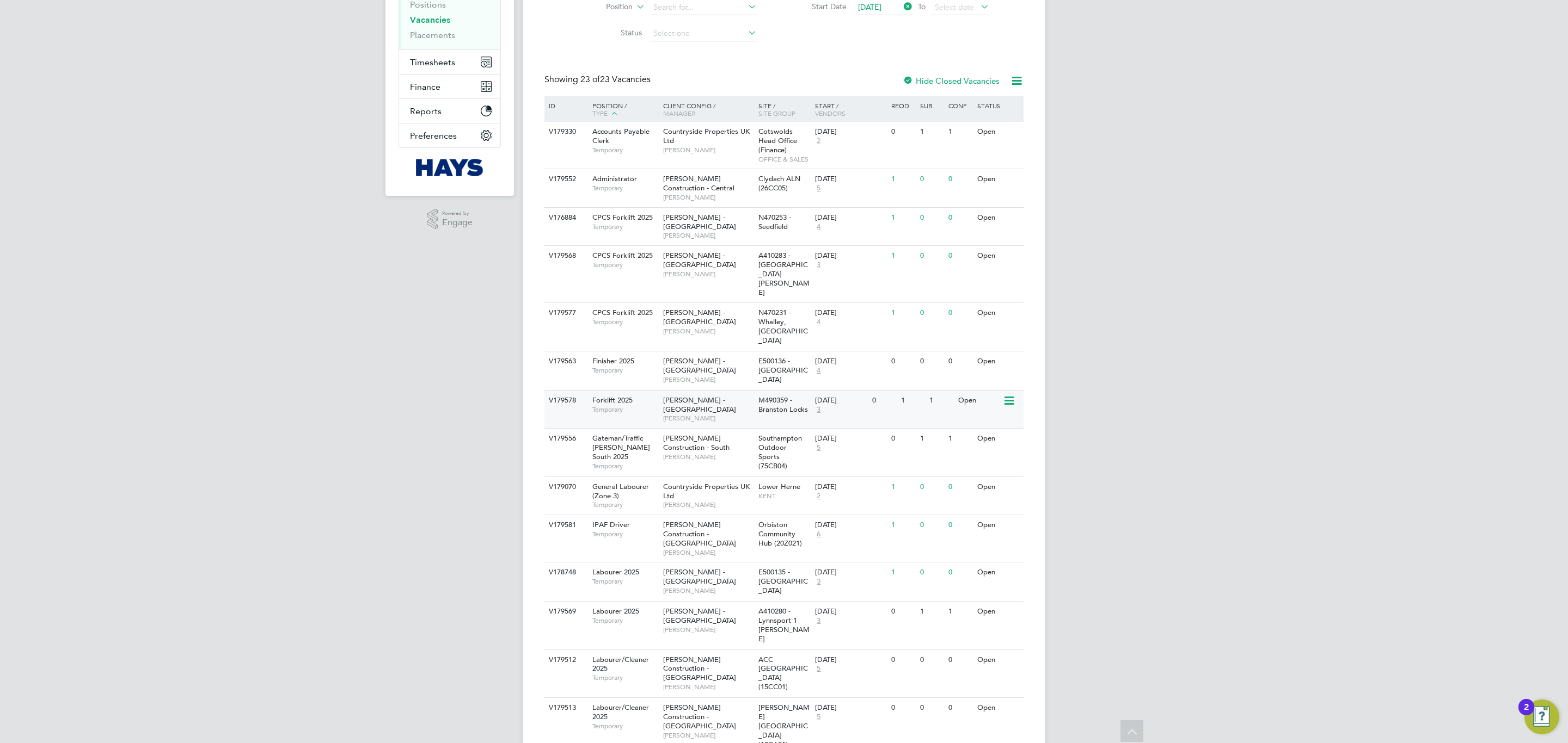
scroll to position [245, 0]
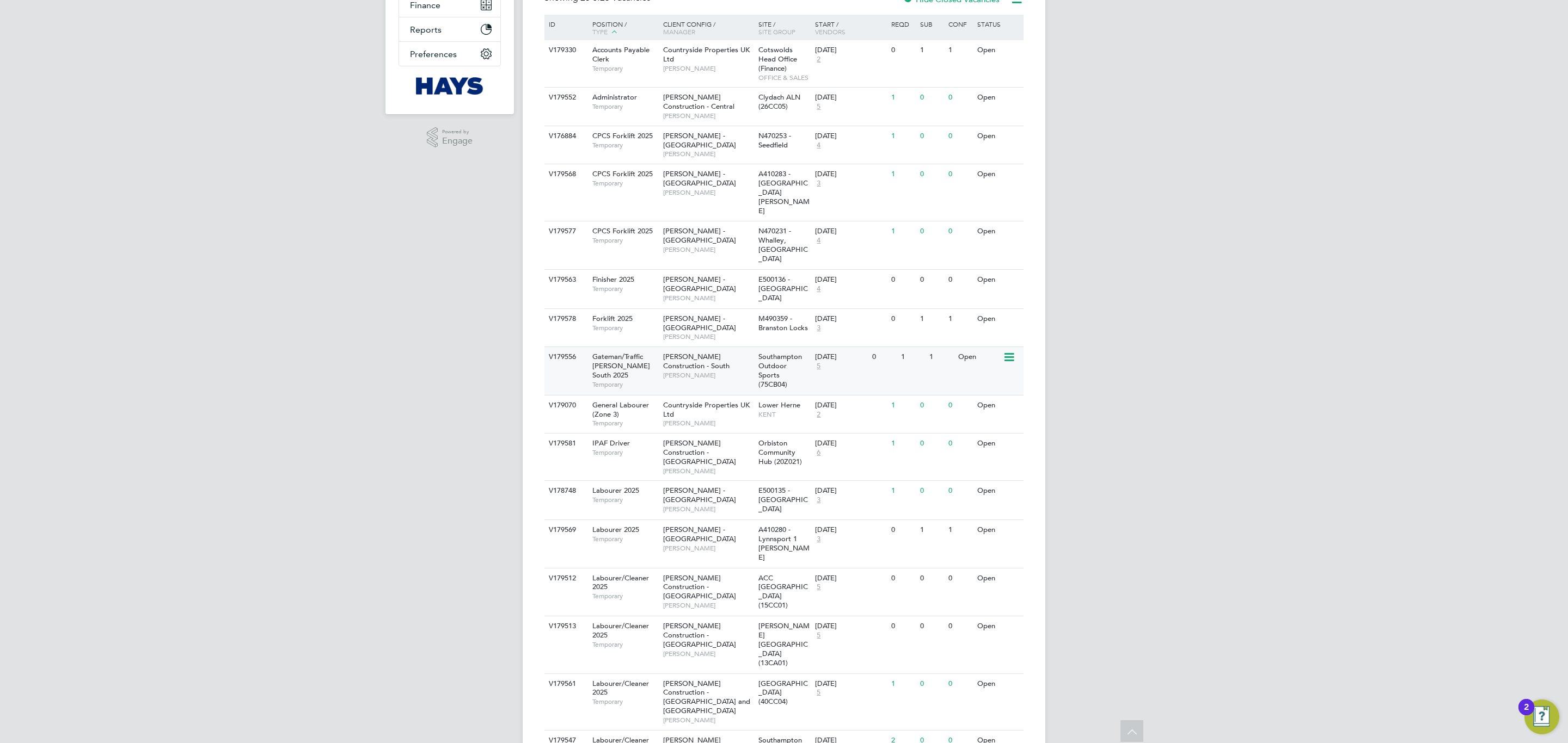
click at [693, 372] on span "Danny Brennan" at bounding box center [708, 376] width 90 height 9
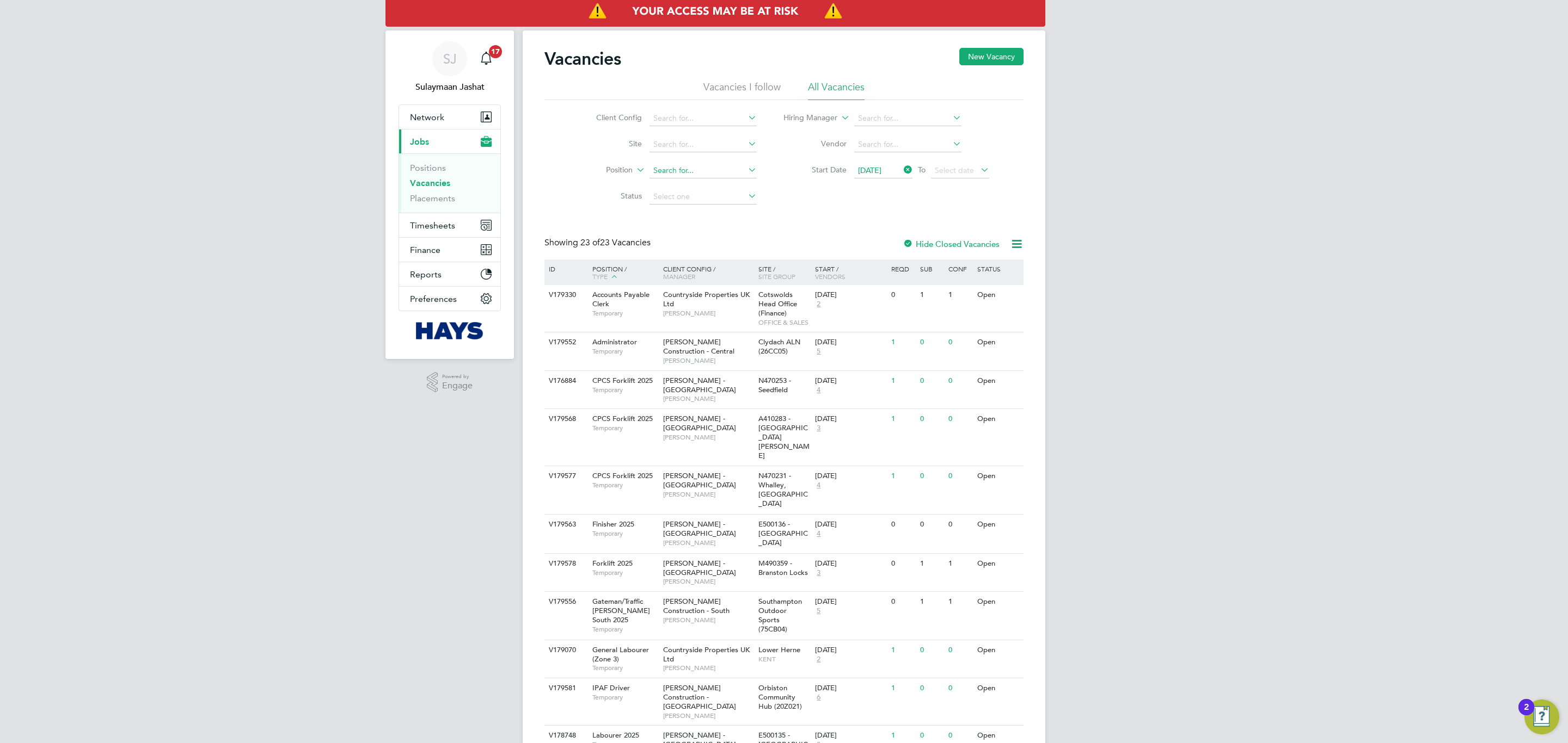
drag, startPoint x: 674, startPoint y: 173, endPoint x: 667, endPoint y: 177, distance: 8.1
click at [674, 173] on input at bounding box center [703, 171] width 108 height 15
click at [665, 140] on input at bounding box center [703, 144] width 108 height 15
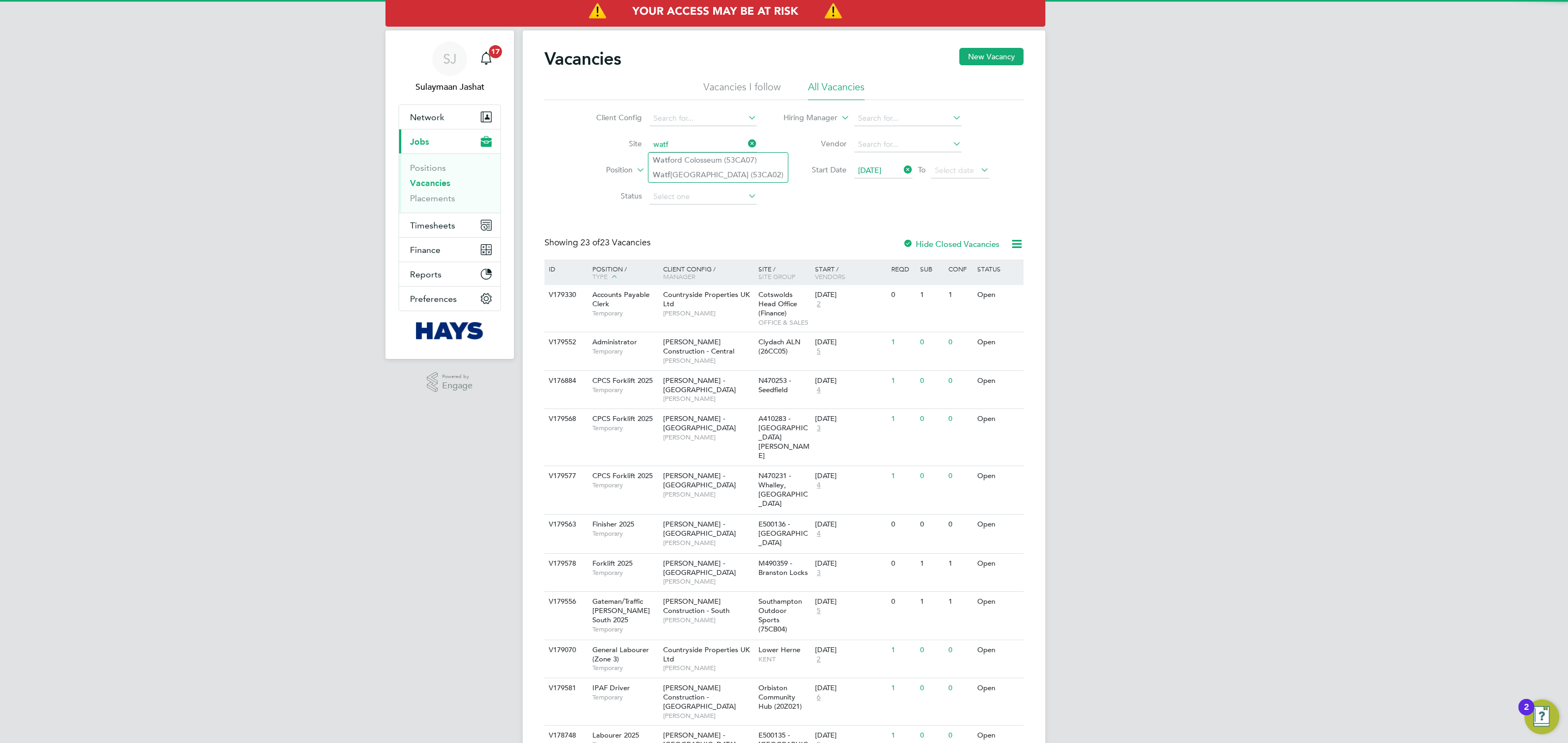
click at [696, 154] on li "Watf ord Colosseum (53CA07)" at bounding box center [717, 160] width 140 height 15
type input "Watford Colosseum (53CA07)"
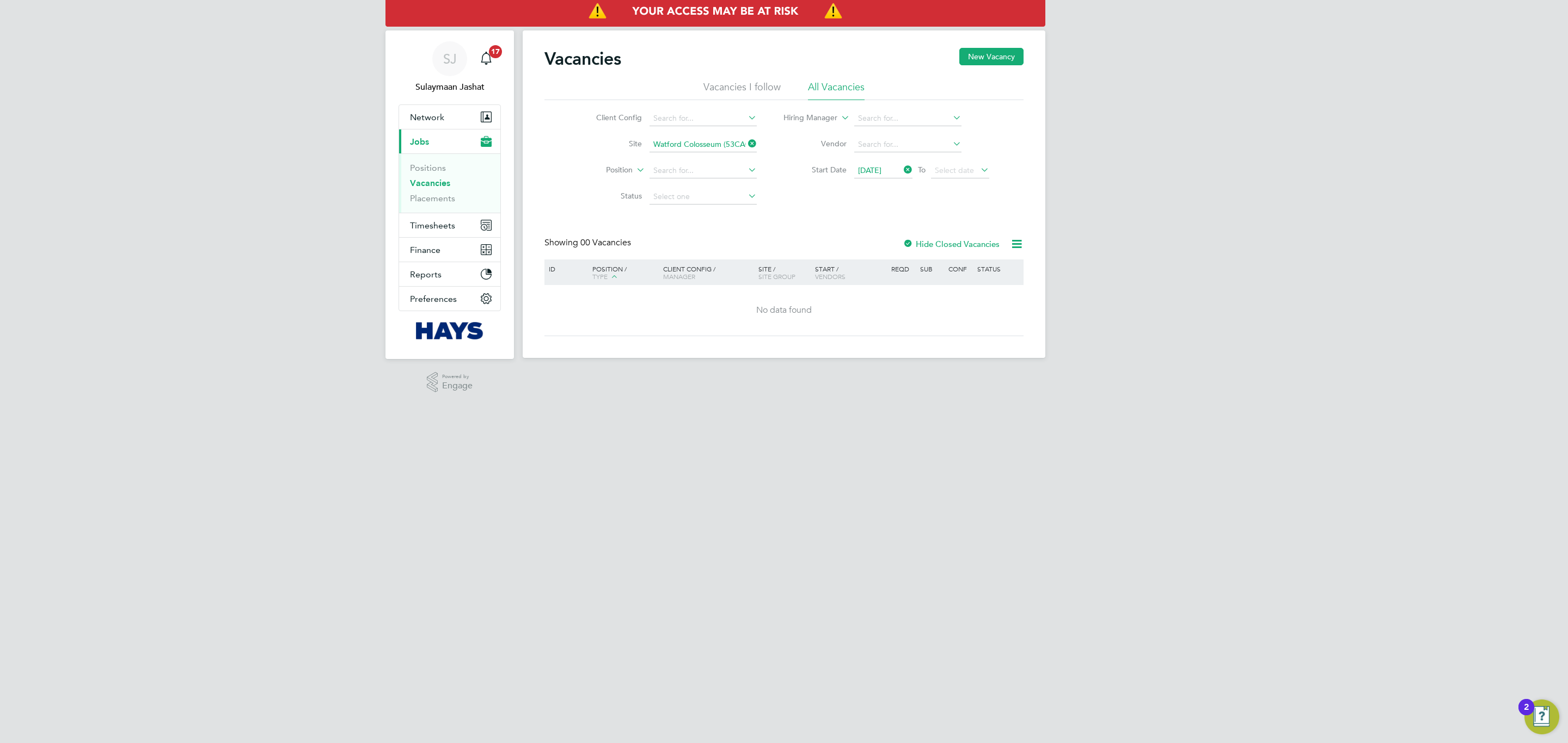
click at [881, 165] on span "[DATE]" at bounding box center [869, 170] width 23 height 10
click at [901, 165] on icon at bounding box center [901, 169] width 0 height 15
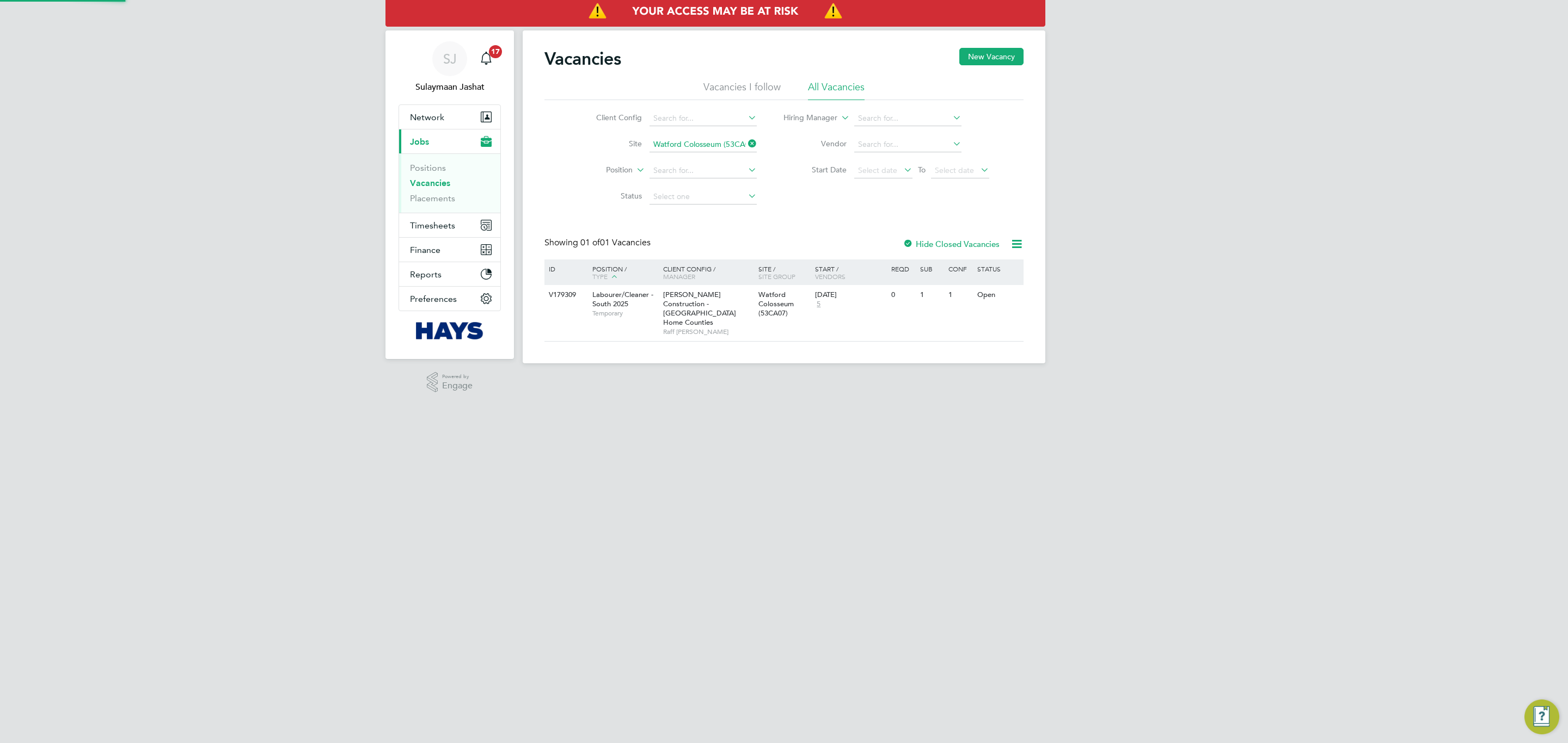
click at [796, 245] on div "Showing 01 of 01 Vacancies Hide Closed Vacancies" at bounding box center [783, 248] width 479 height 22
click at [709, 328] on span "Raff [PERSON_NAME]" at bounding box center [708, 332] width 90 height 9
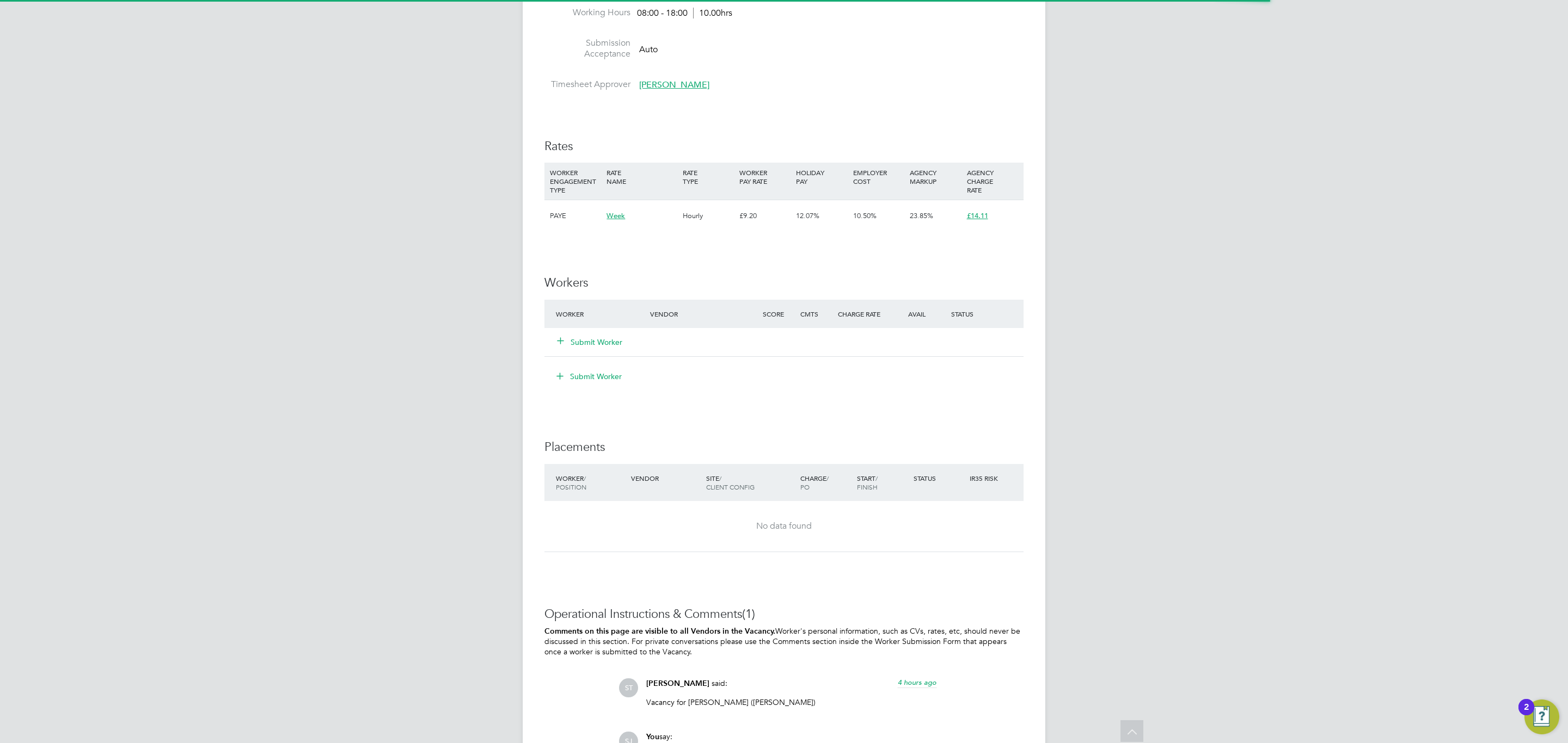
scroll to position [490, 0]
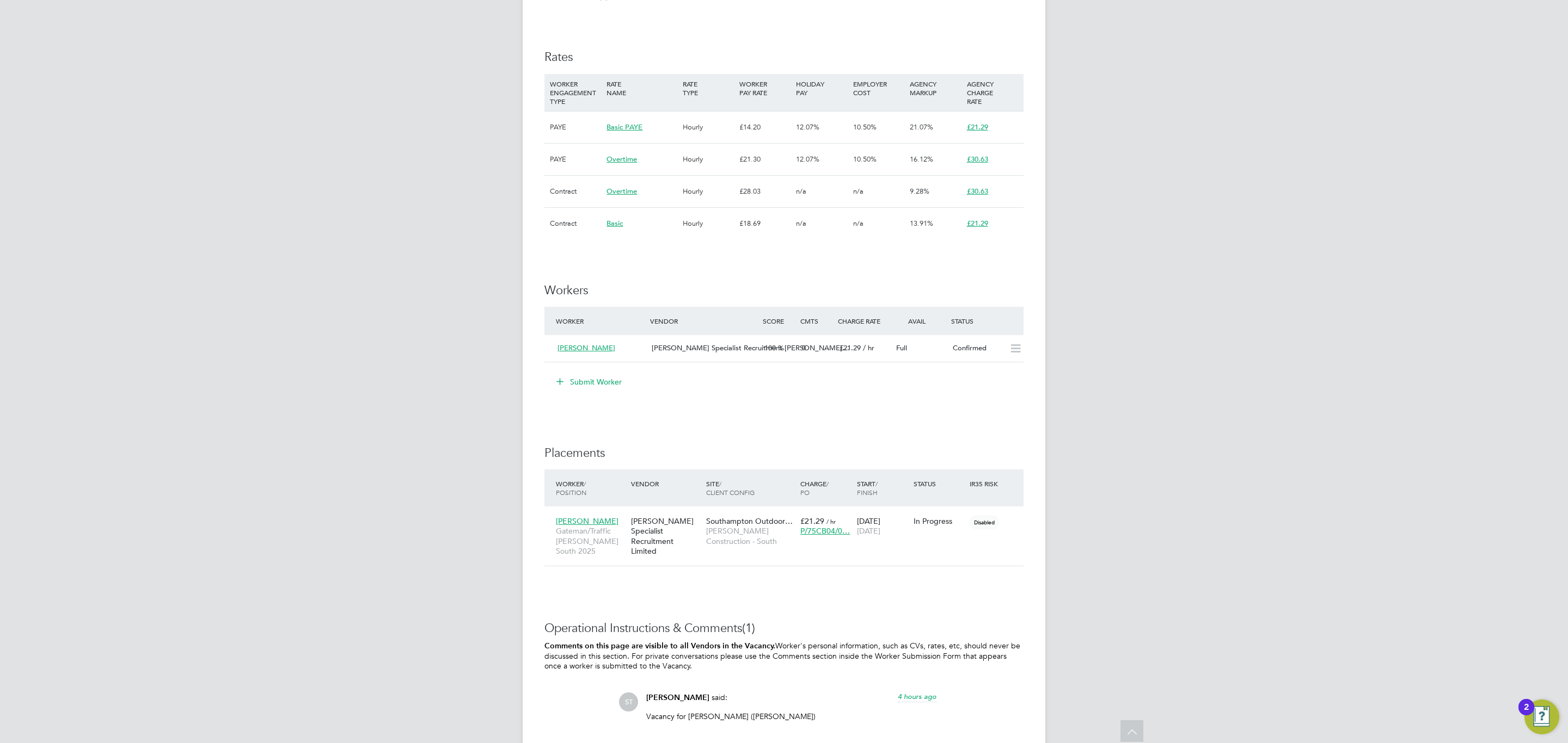
scroll to position [815, 0]
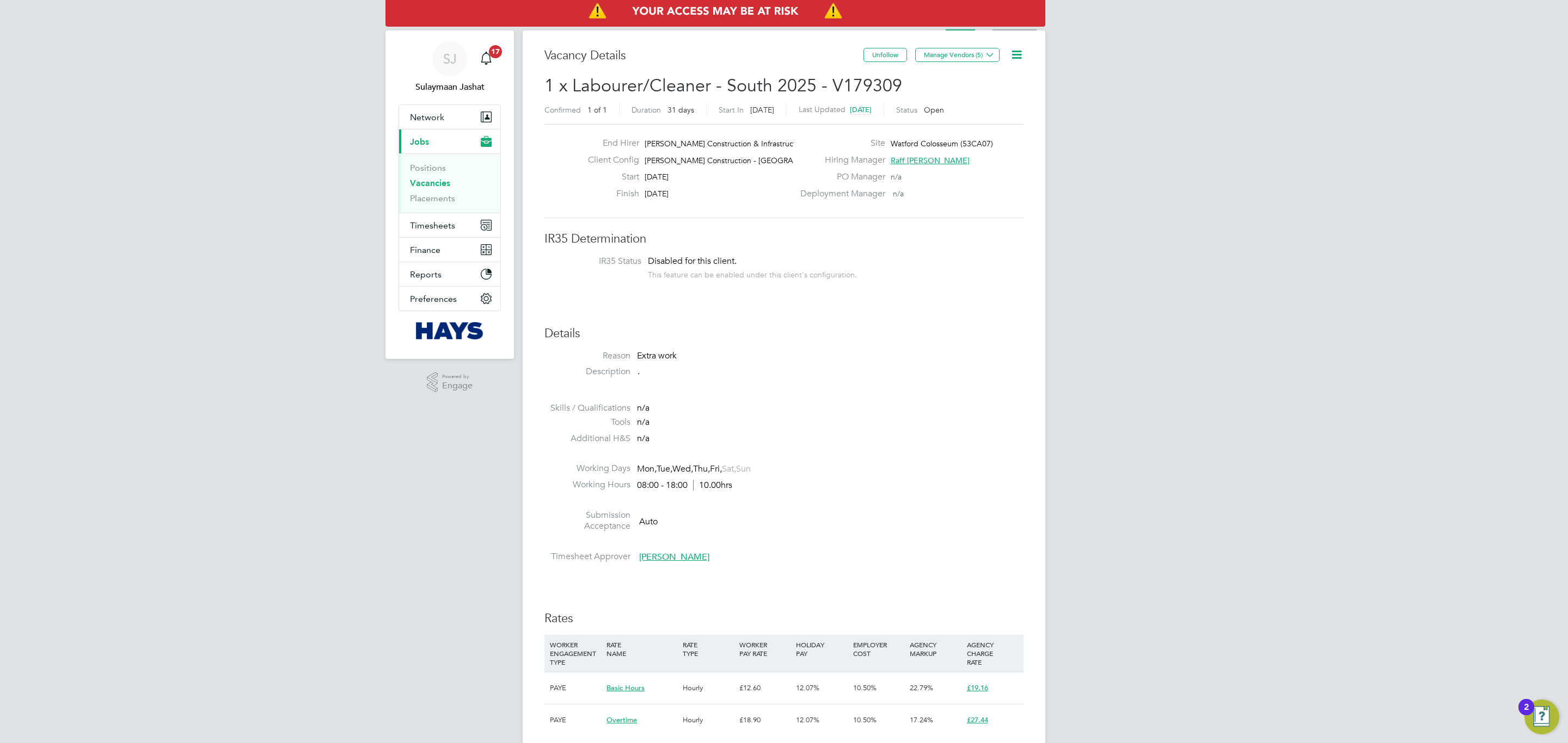
click at [1012, 27] on li "Activity Logs" at bounding box center [1014, 20] width 44 height 21
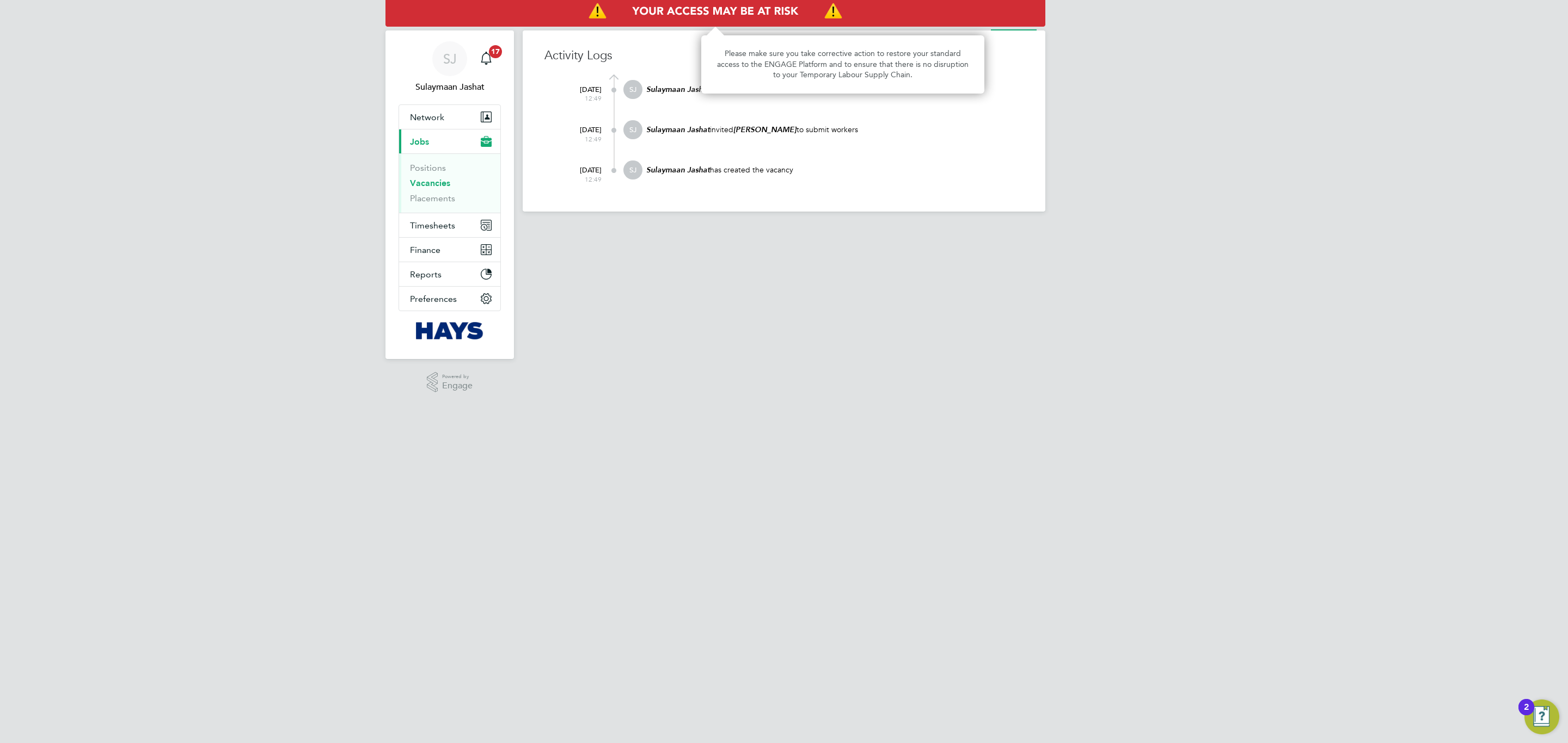
click at [964, 16] on img "Access At Risk" at bounding box center [716, 12] width 660 height 30
click at [964, 23] on img "Access At Risk" at bounding box center [716, 12] width 660 height 30
click at [967, 25] on img "Access At Risk" at bounding box center [716, 12] width 660 height 30
click at [977, 25] on img "Access At Risk" at bounding box center [716, 12] width 660 height 30
click at [977, 20] on img "Access At Risk" at bounding box center [716, 12] width 660 height 30
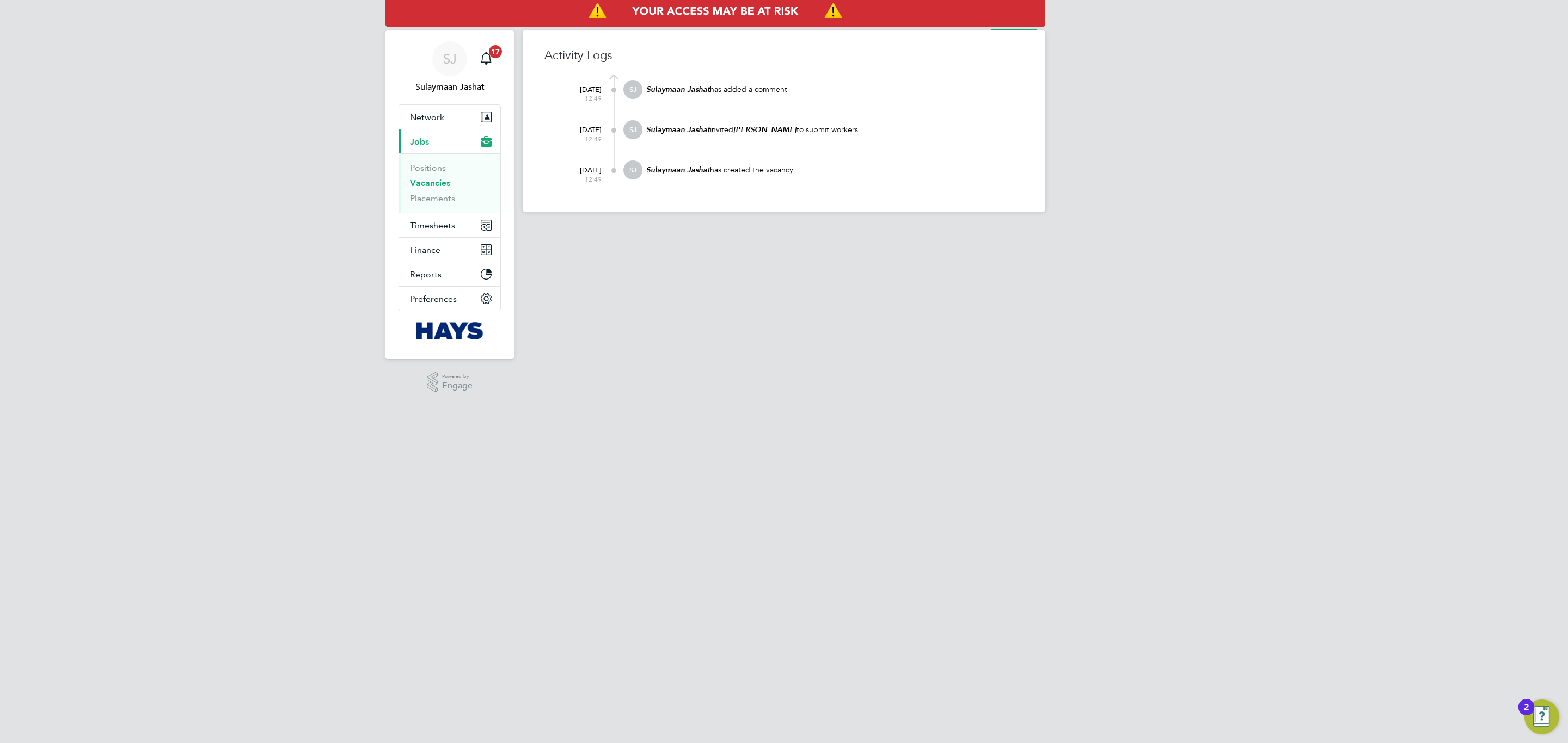
click at [978, 29] on ul "Vacancy Activity Logs" at bounding box center [990, 20] width 108 height 21
click at [974, 26] on img "Access At Risk" at bounding box center [716, 12] width 660 height 30
click at [973, 27] on ul "Vacancy Activity Logs" at bounding box center [990, 20] width 108 height 21
click at [971, 27] on li "Vacancy" at bounding box center [959, 20] width 28 height 21
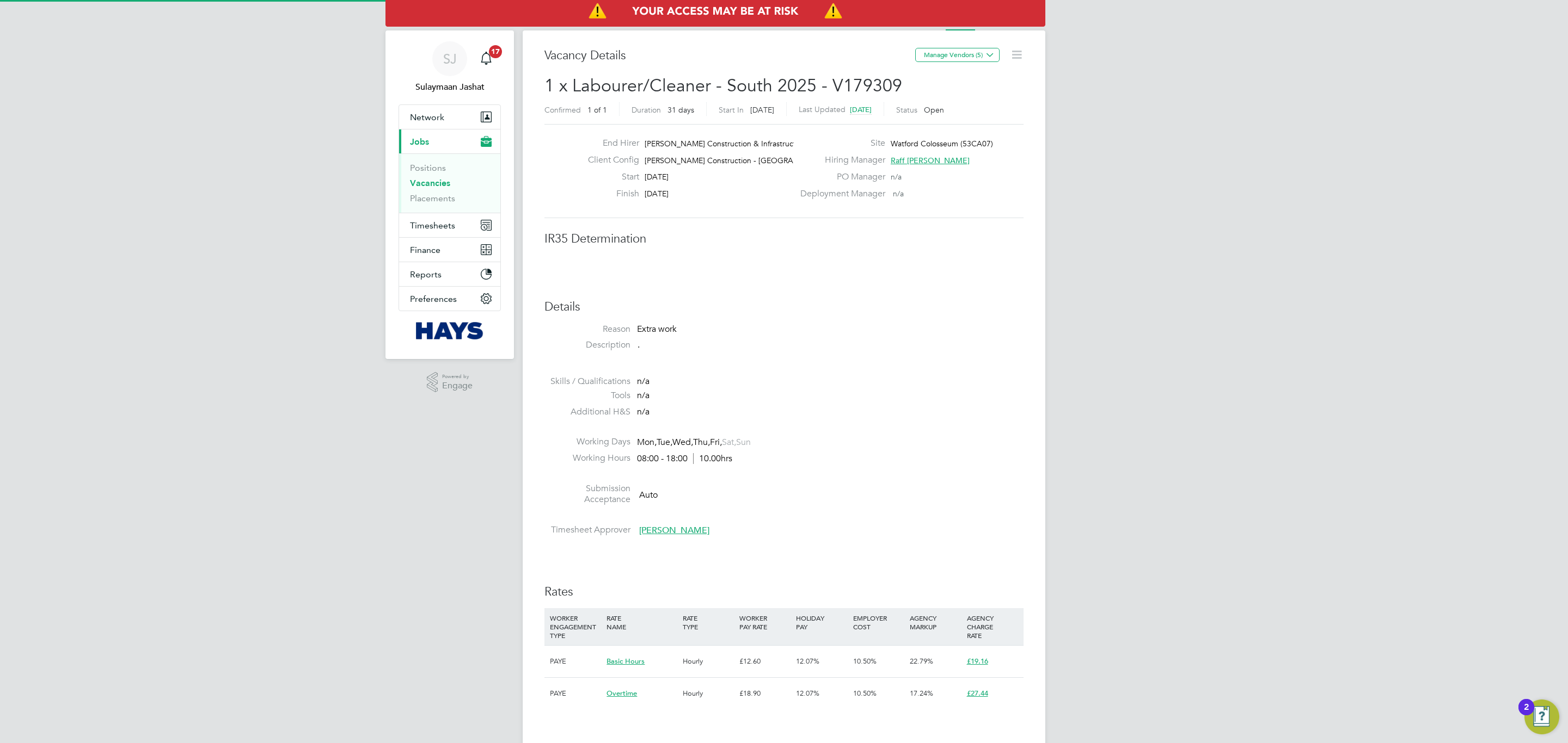
scroll to position [17, 236]
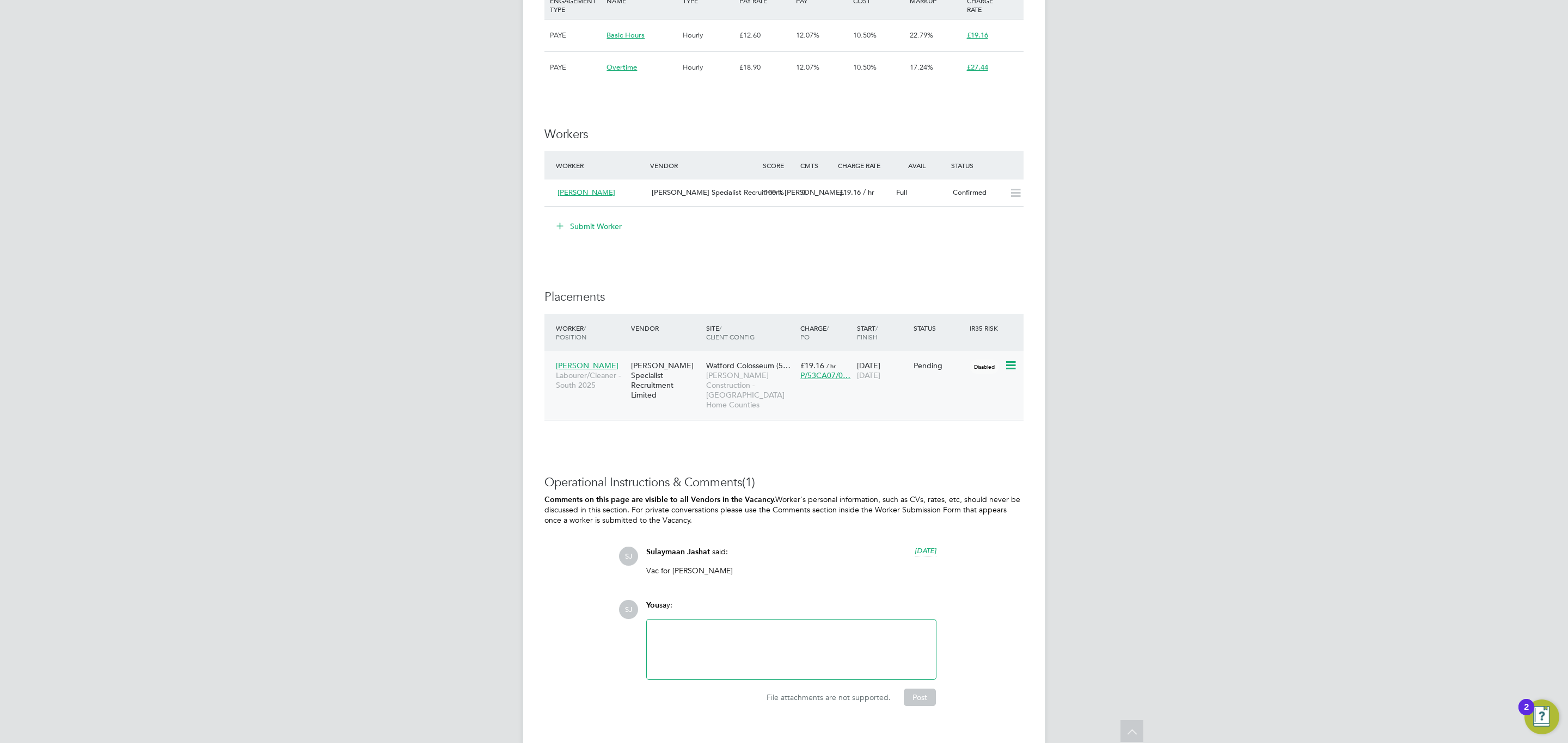
click at [1009, 366] on icon at bounding box center [1010, 365] width 11 height 13
click at [954, 433] on li "Start" at bounding box center [975, 435] width 77 height 15
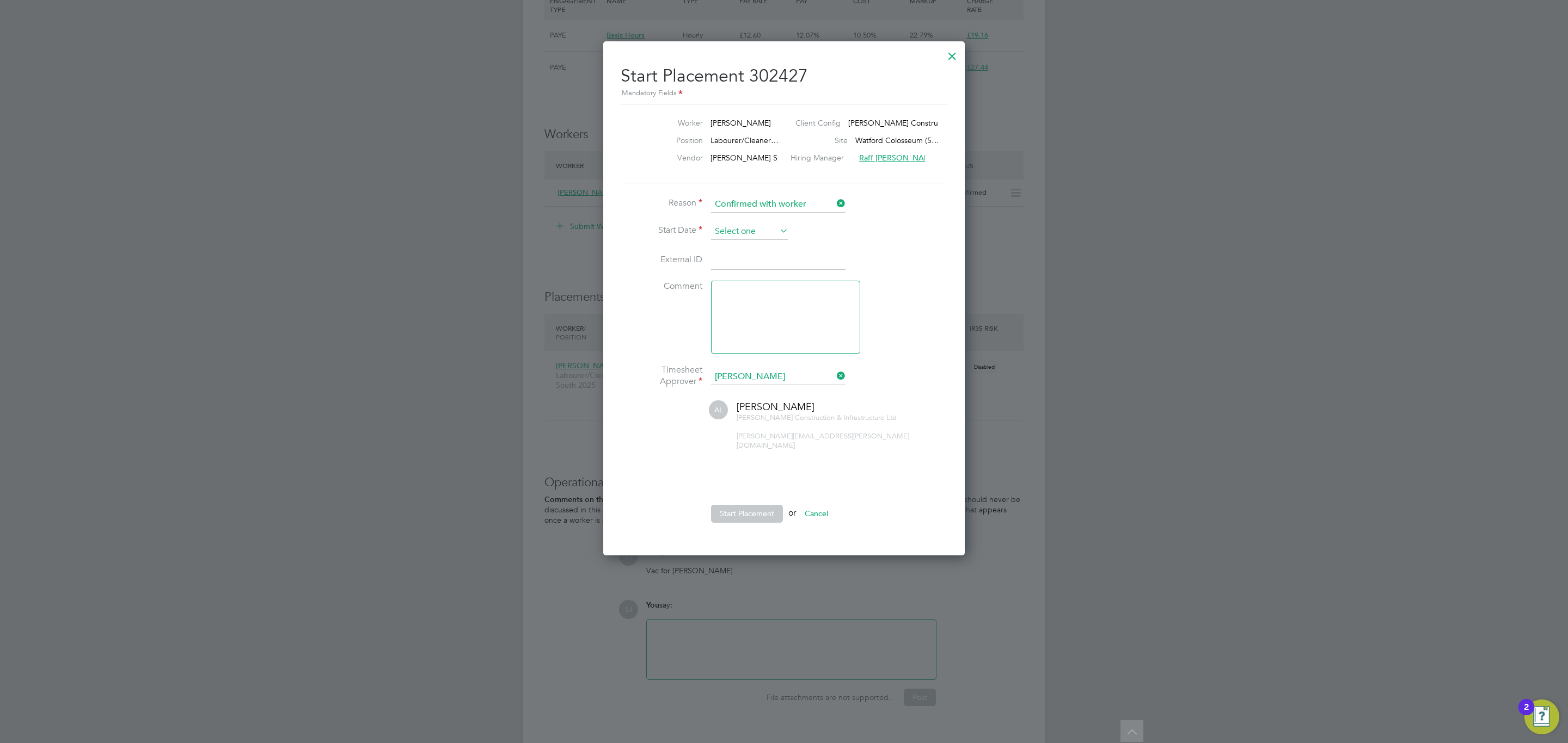
click at [732, 236] on input at bounding box center [749, 232] width 77 height 16
click at [728, 335] on span "Sep 1" at bounding box center [728, 333] width 20 height 20
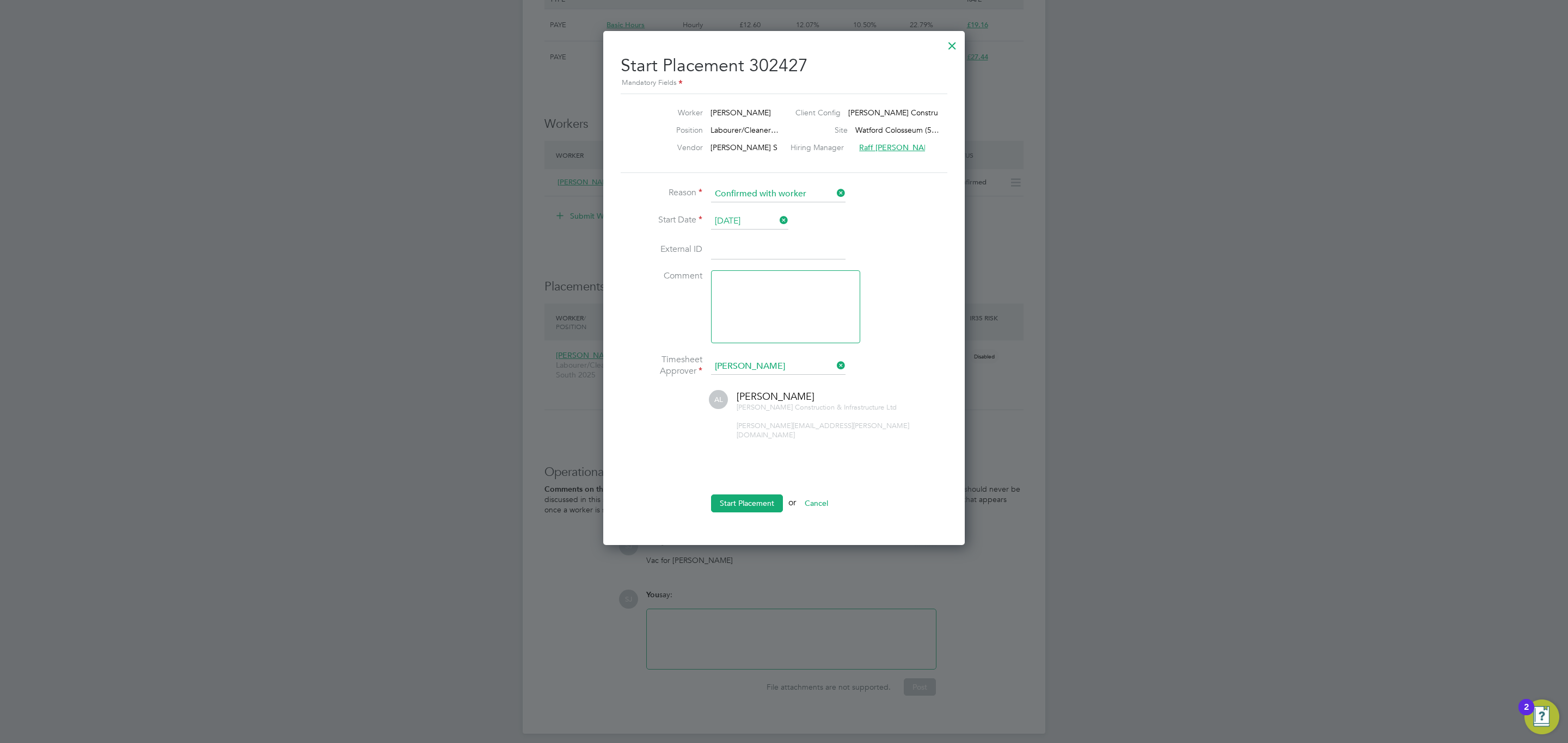
click at [766, 215] on input "[DATE]" at bounding box center [749, 221] width 77 height 16
click at [729, 302] on span "25" at bounding box center [728, 300] width 20 height 20
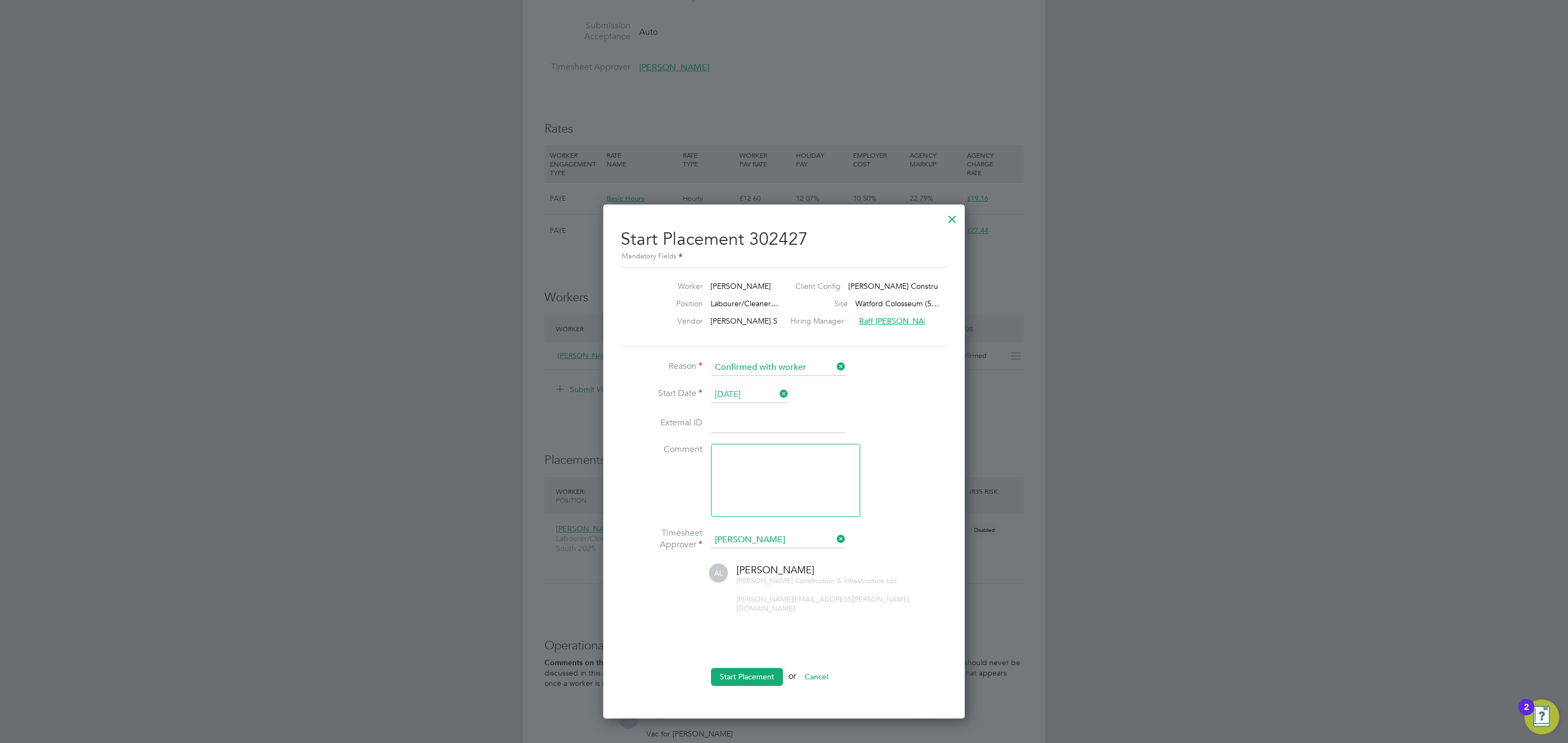
click at [764, 408] on li "Start Date 25 Aug 2025" at bounding box center [783, 400] width 326 height 28
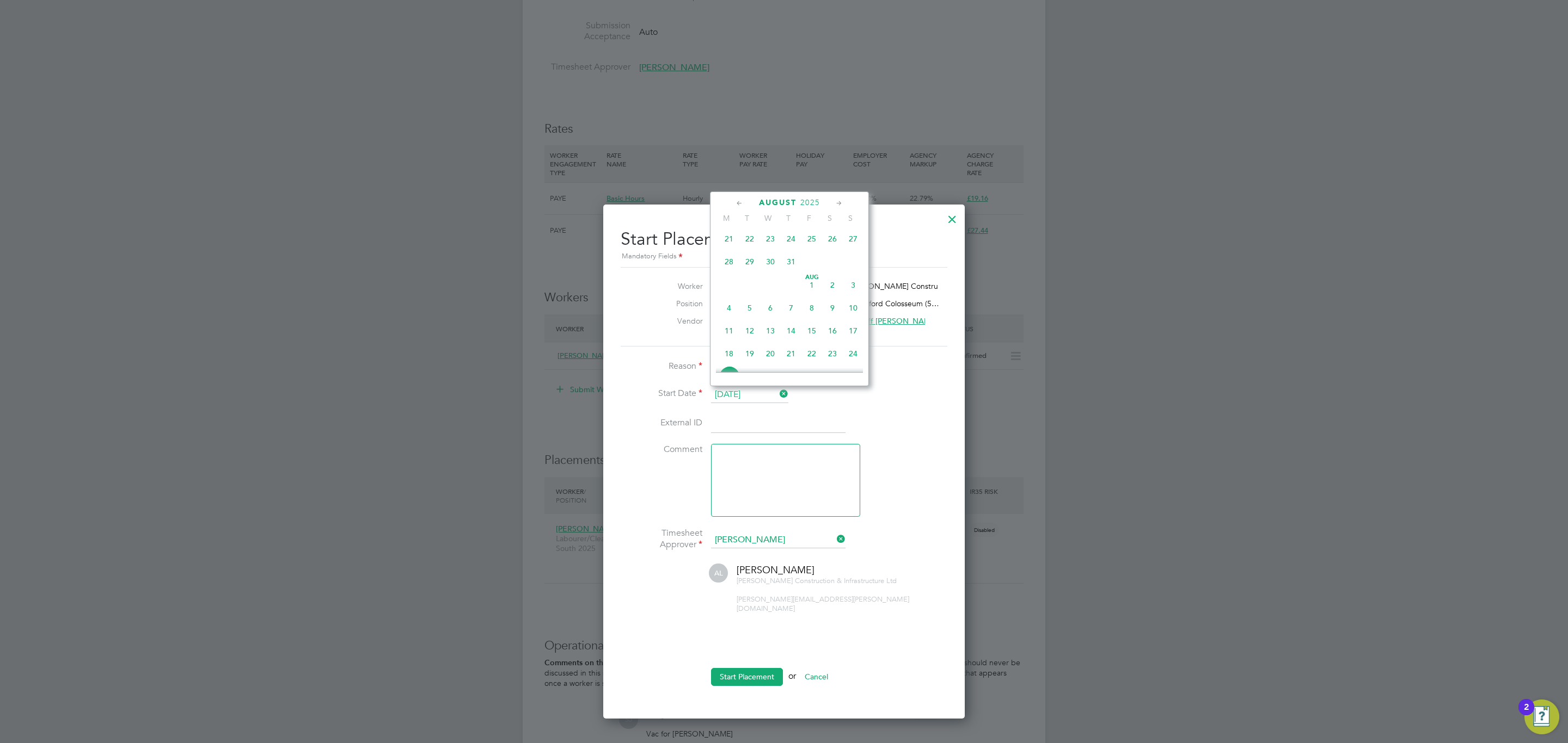
click at [769, 394] on input "[DATE]" at bounding box center [749, 395] width 77 height 16
click at [770, 289] on span "27" at bounding box center [770, 284] width 20 height 20
type input "[DATE]"
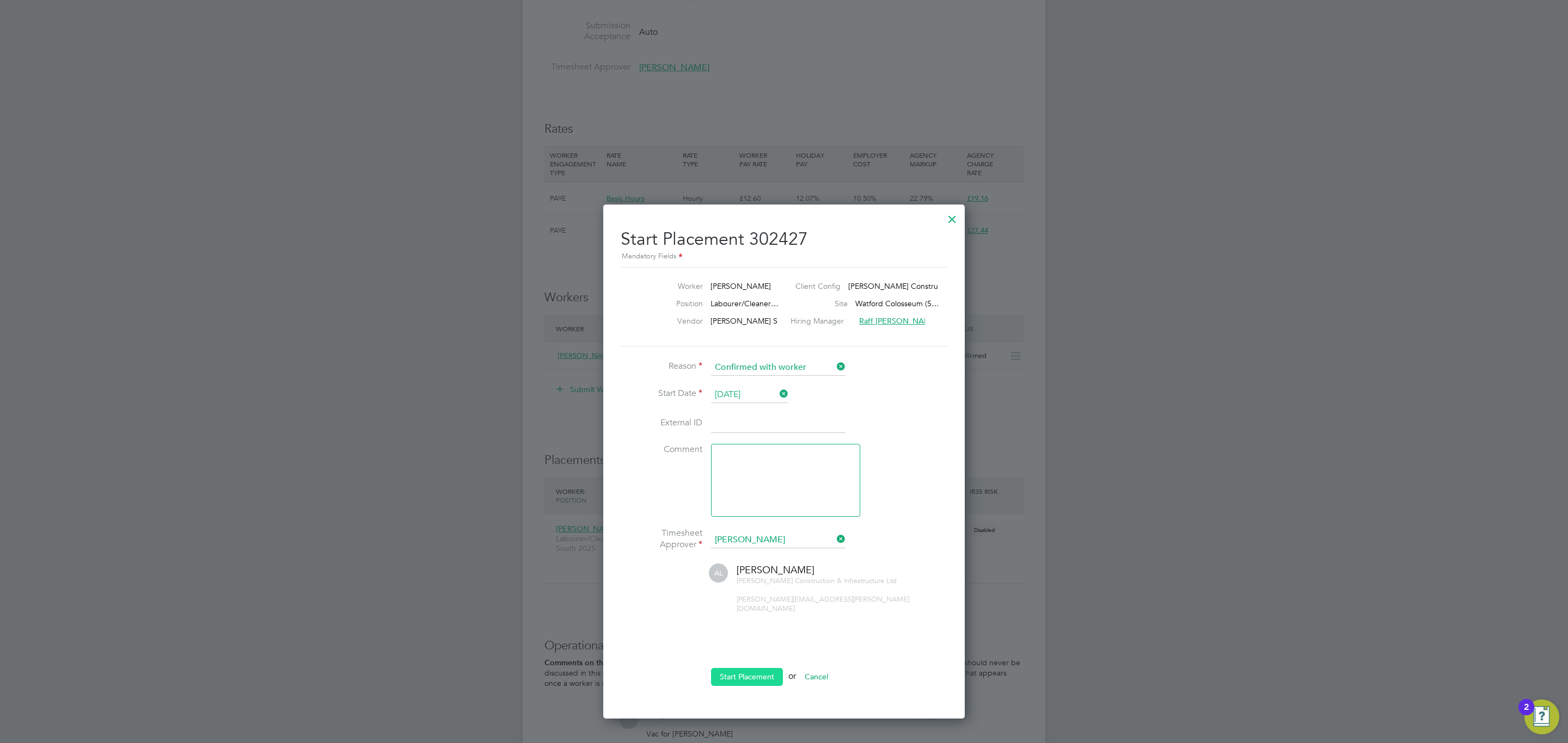
click at [733, 673] on button "Start Placement" at bounding box center [747, 677] width 72 height 18
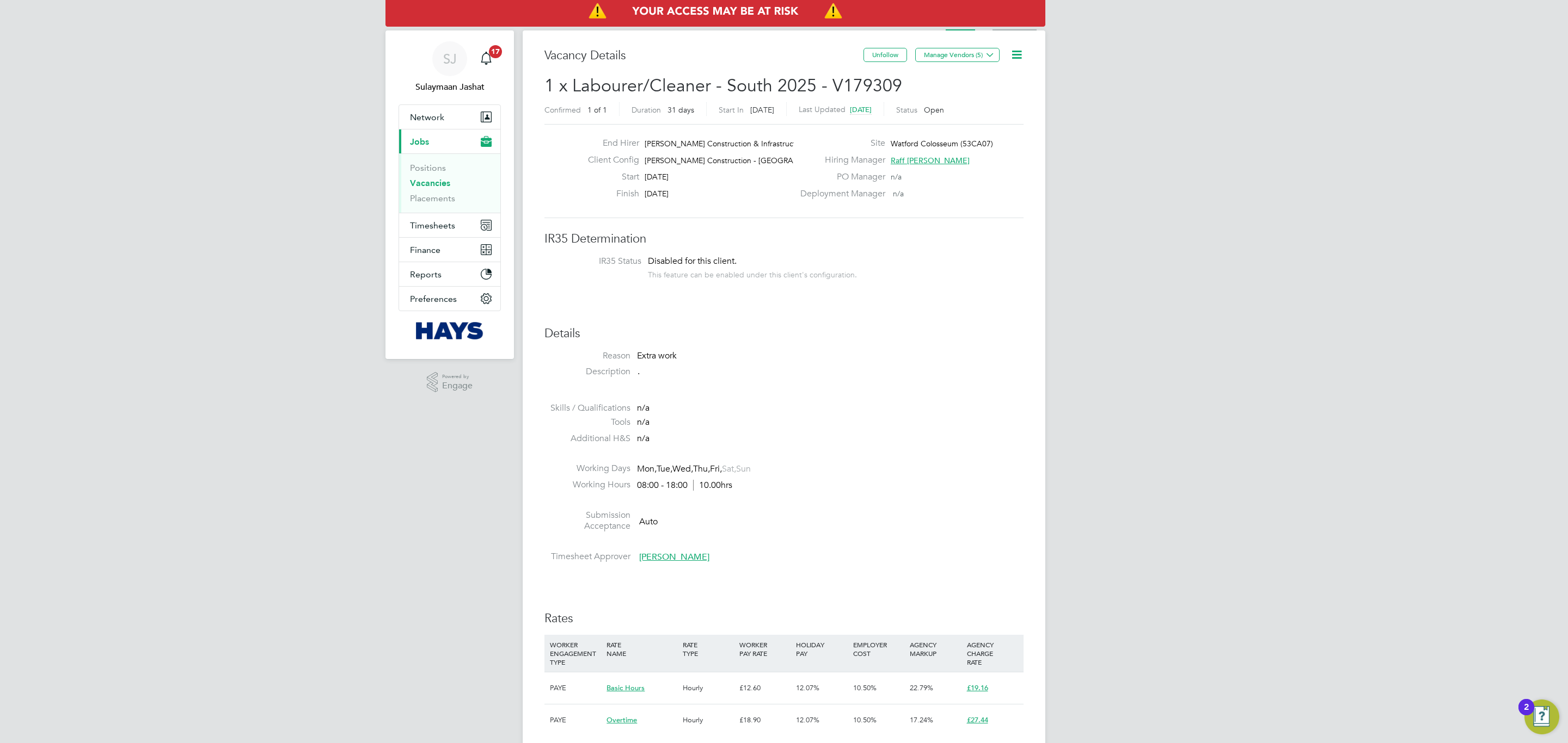
click at [993, 27] on li "Activity Logs" at bounding box center [1014, 20] width 44 height 21
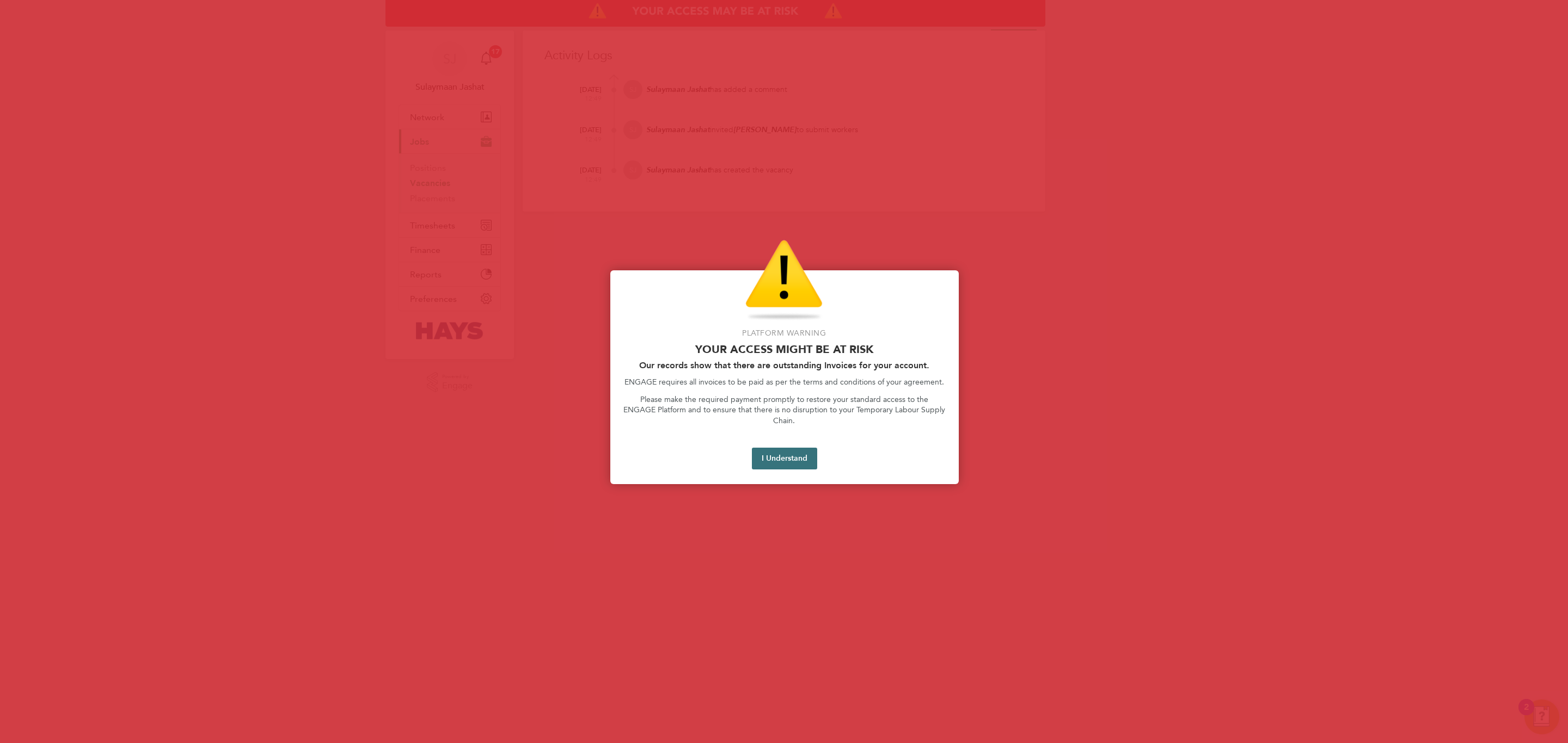
click at [788, 448] on button "I Understand" at bounding box center [784, 459] width 65 height 21
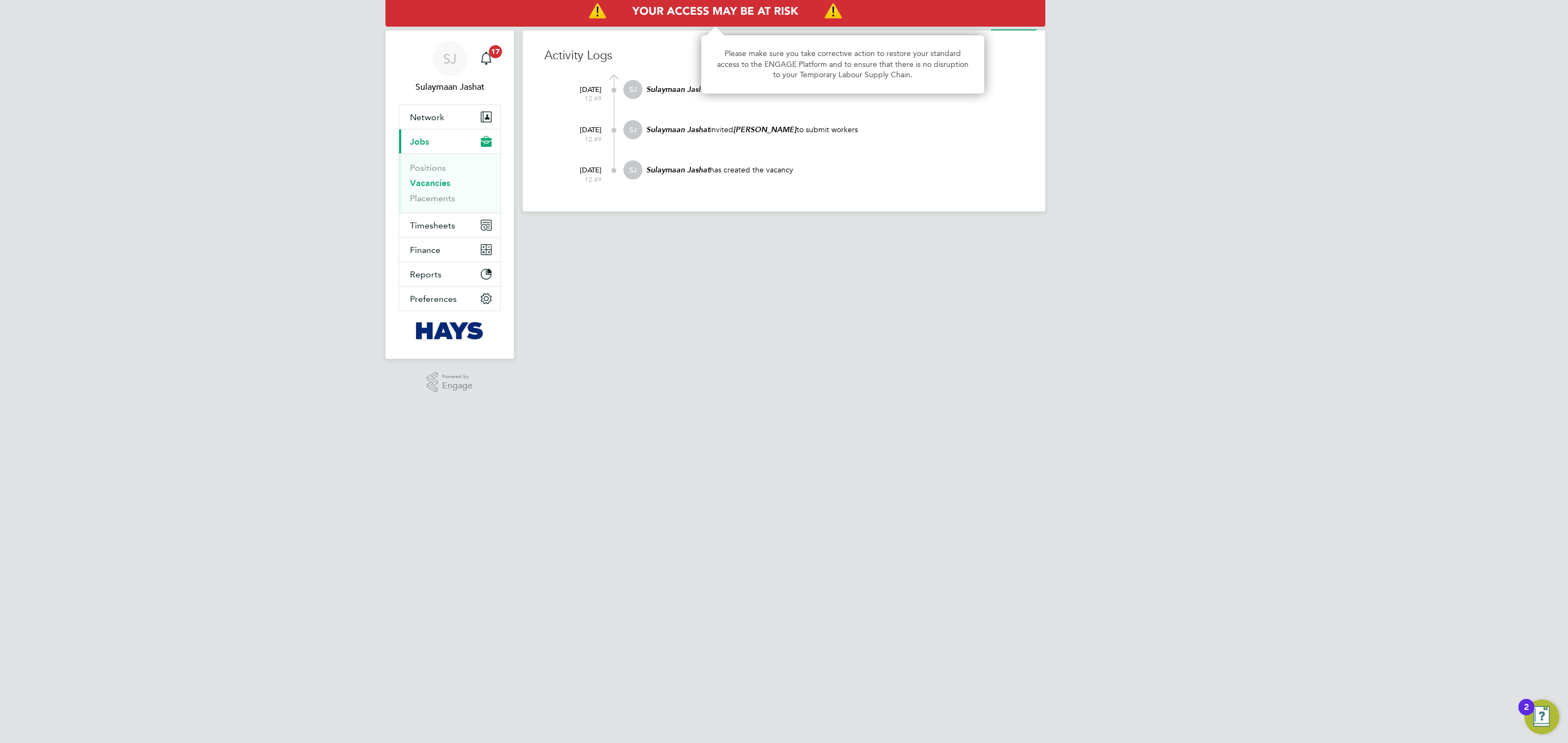
click at [967, 16] on img "Access At Risk" at bounding box center [716, 12] width 660 height 30
click at [967, 23] on img "Access At Risk" at bounding box center [716, 12] width 660 height 30
click at [964, 23] on img "Access At Risk" at bounding box center [716, 12] width 660 height 30
click at [969, 29] on li "Vacancy" at bounding box center [959, 20] width 28 height 21
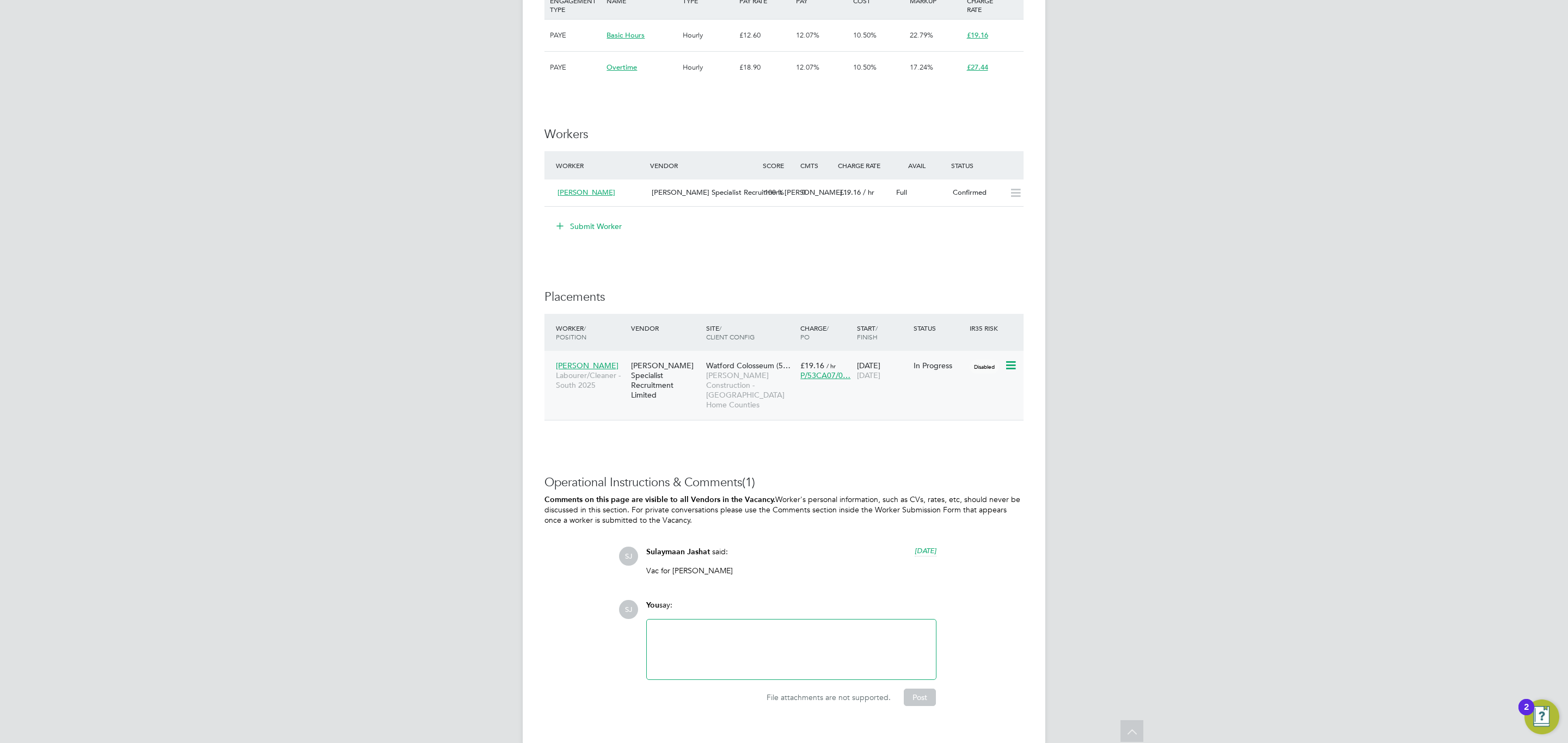
click at [769, 395] on span "Morgan Sindall Construction - London Home Counties" at bounding box center [750, 390] width 89 height 40
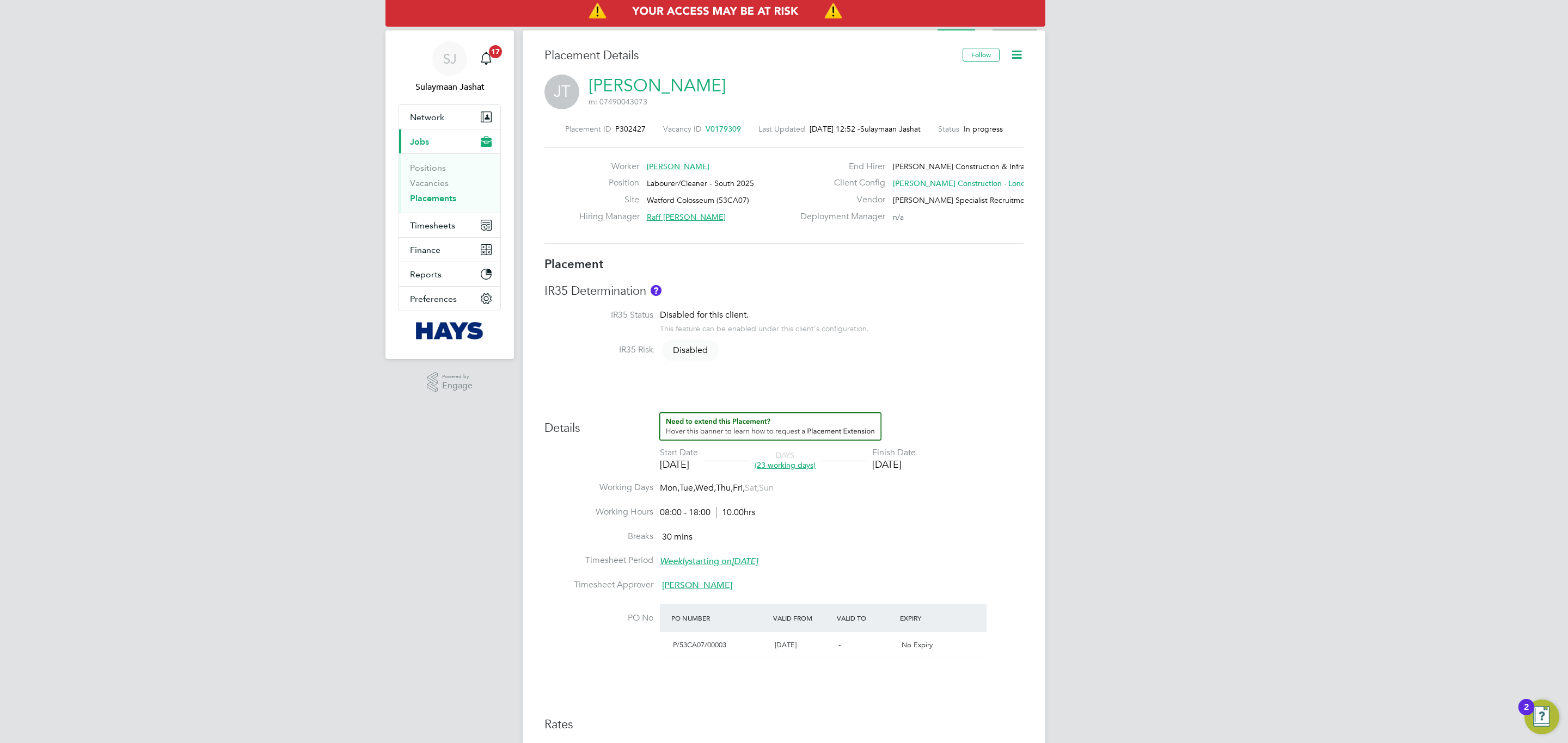
click at [996, 28] on li "Activity Logs" at bounding box center [1014, 20] width 44 height 21
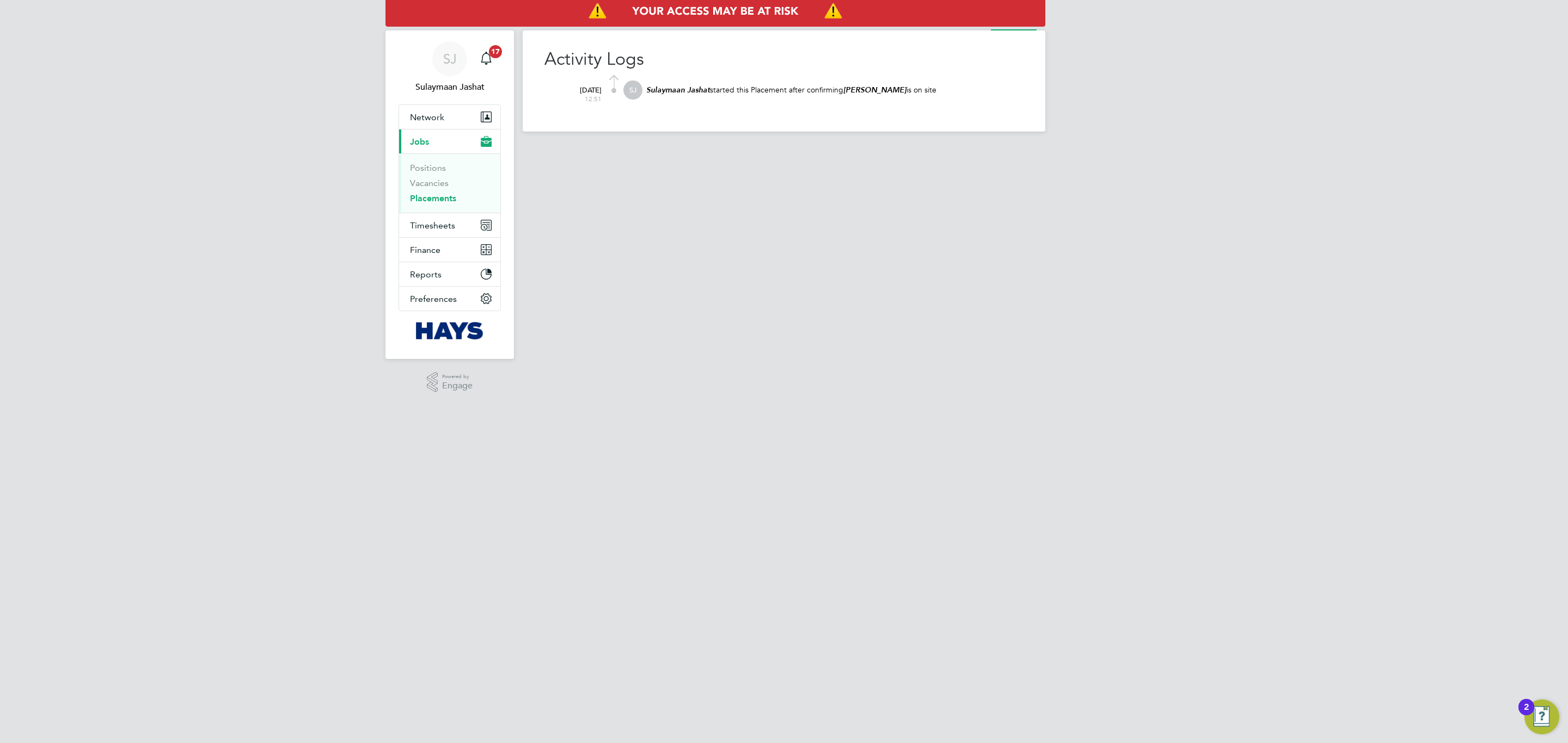
click at [936, 31] on div "Activity Logs [DATE] 12:51 SJ Sulaymaan Jashat started this Placement after con…" at bounding box center [784, 81] width 523 height 101
click at [936, 23] on img "Access At Risk" at bounding box center [716, 12] width 660 height 30
click at [937, 29] on ul "Placement Activity Logs" at bounding box center [987, 20] width 116 height 21
click at [941, 30] on div "Activity Logs [DATE] 12:51 SJ Sulaymaan Jashat started this Placement after con…" at bounding box center [784, 81] width 523 height 101
click at [949, 29] on li "Placement" at bounding box center [955, 20] width 36 height 21
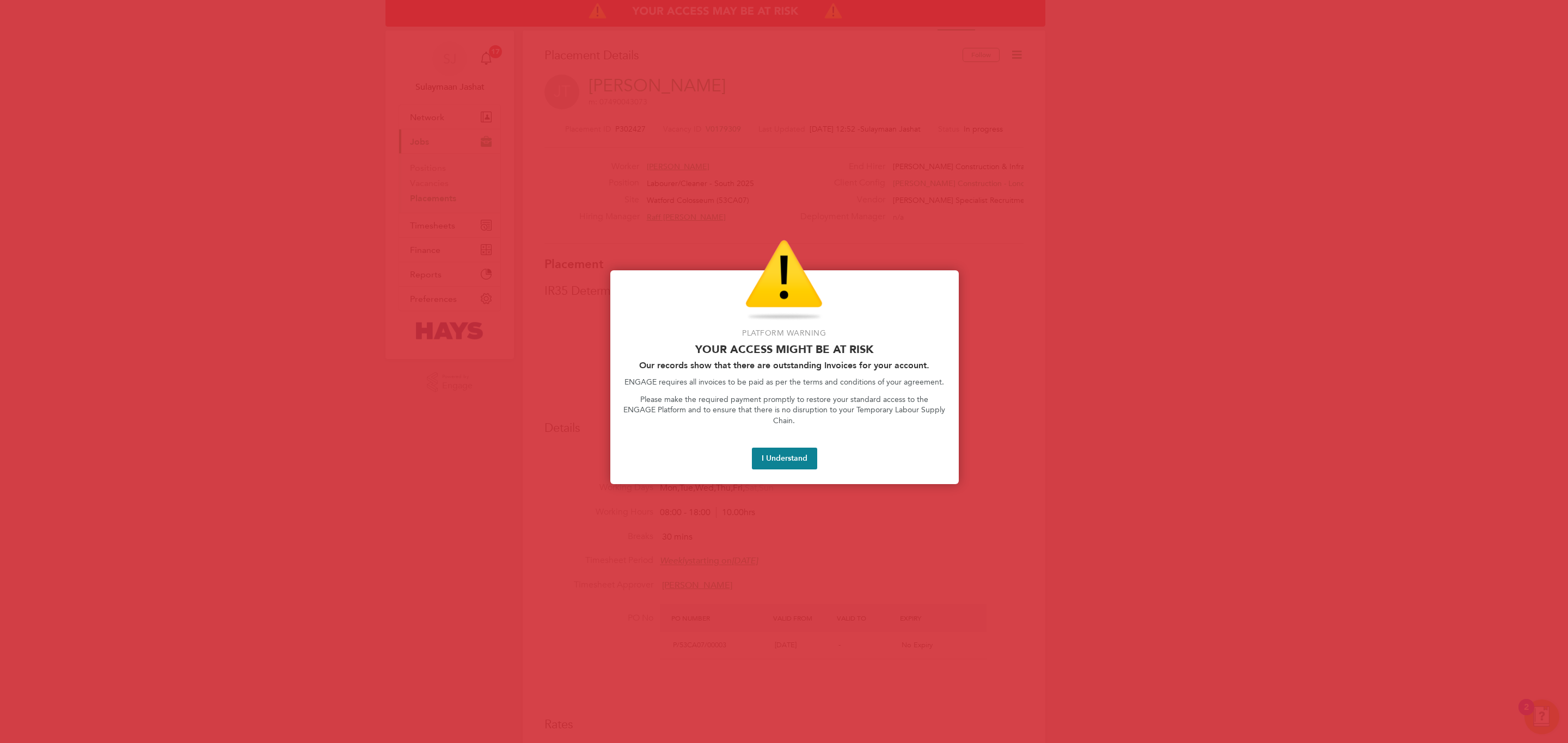
click at [804, 437] on img "How to extend a Placement?" at bounding box center [771, 427] width 222 height 28
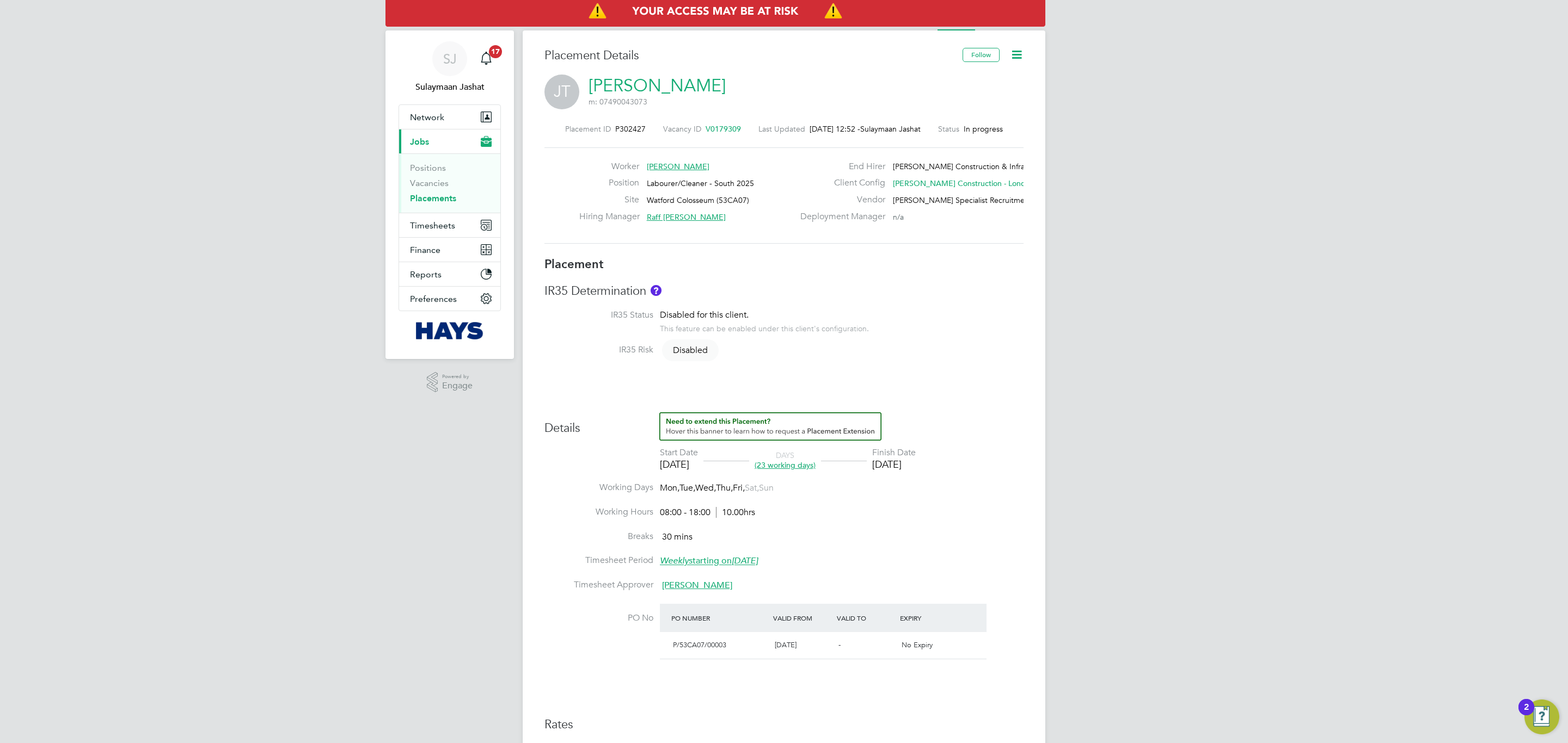
click at [784, 451] on div "DAYS (23 working days)" at bounding box center [785, 460] width 72 height 20
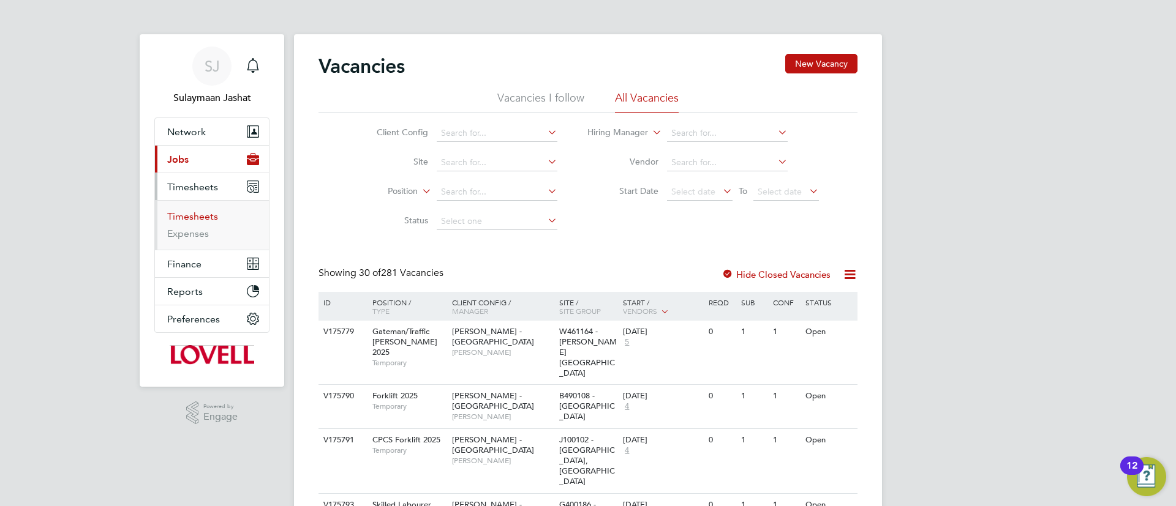
click at [206, 220] on link "Timesheets" at bounding box center [192, 217] width 51 height 12
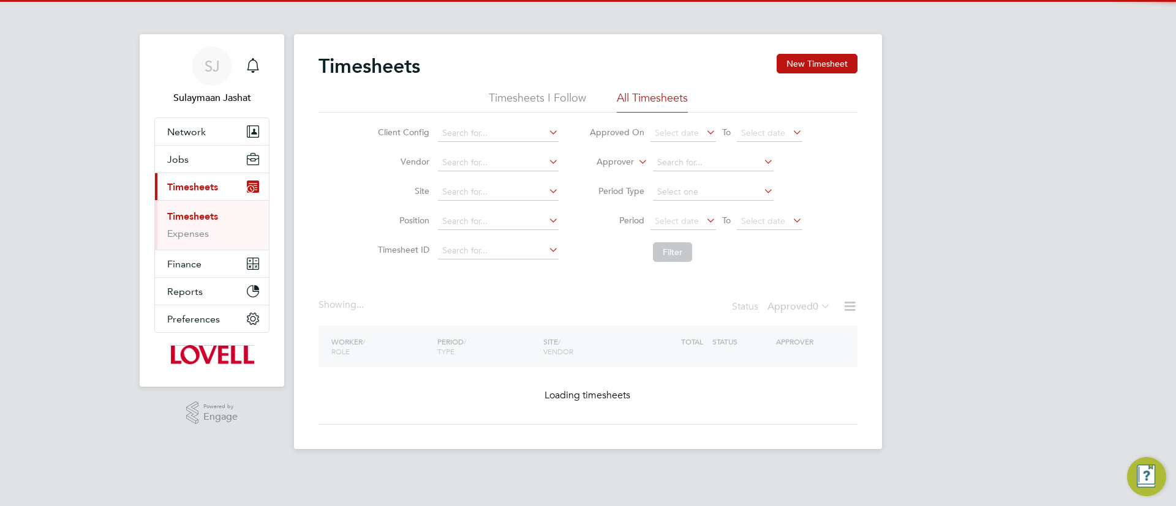
click at [613, 159] on label "Approver" at bounding box center [606, 162] width 55 height 12
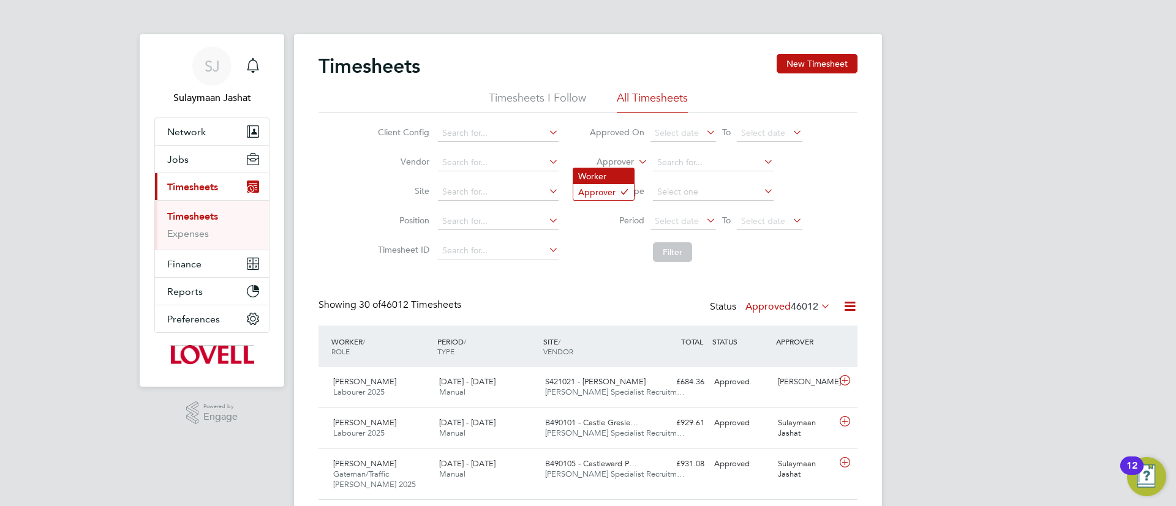
click at [614, 178] on li "Worker" at bounding box center [603, 176] width 61 height 16
click at [664, 164] on input at bounding box center [713, 162] width 121 height 17
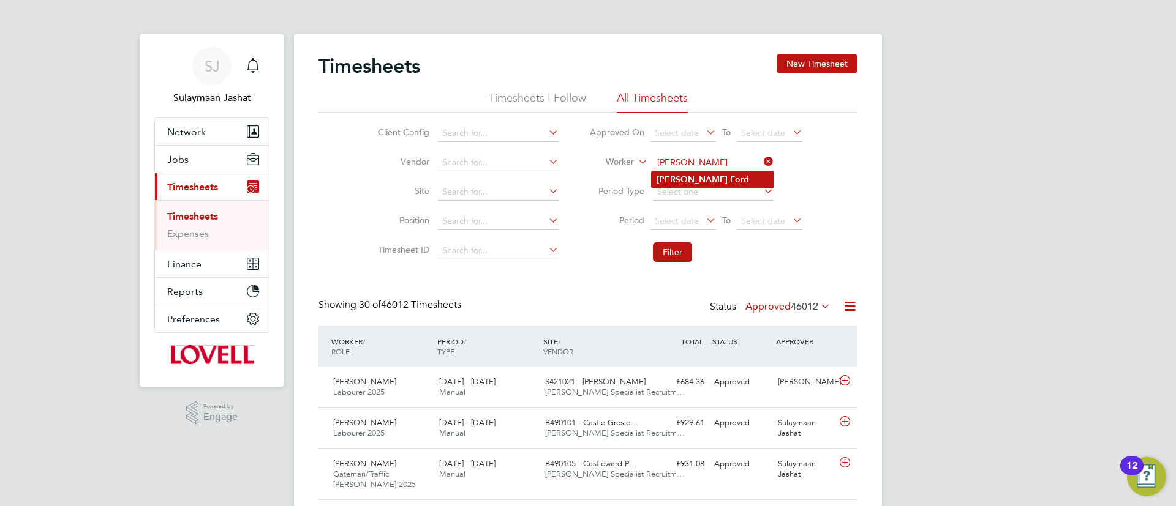
click at [730, 182] on b "Ford" at bounding box center [739, 180] width 19 height 10
type input "Brett Ford"
click at [667, 252] on button "Filter" at bounding box center [672, 252] width 39 height 20
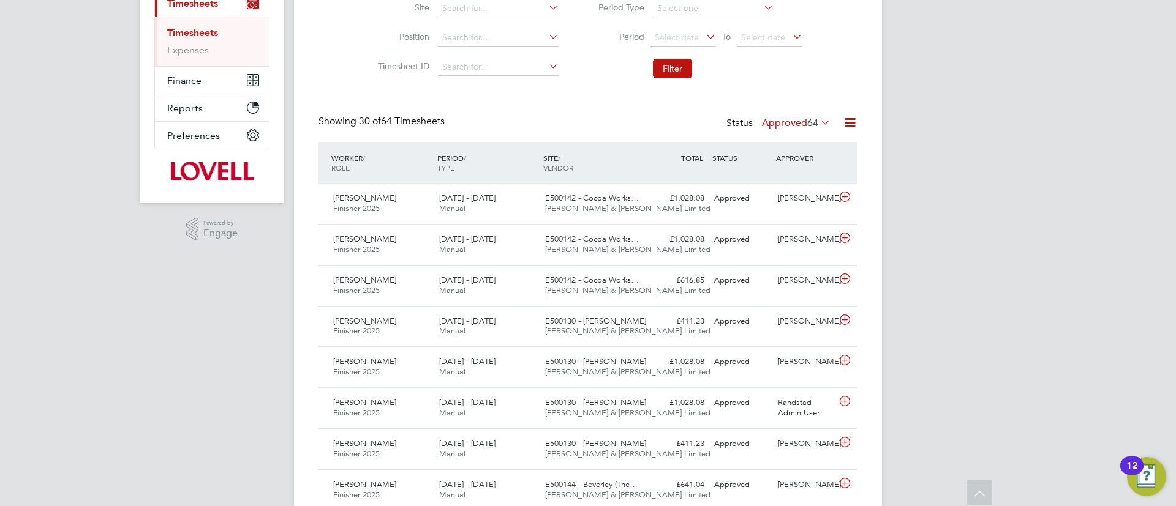
scroll to position [173, 0]
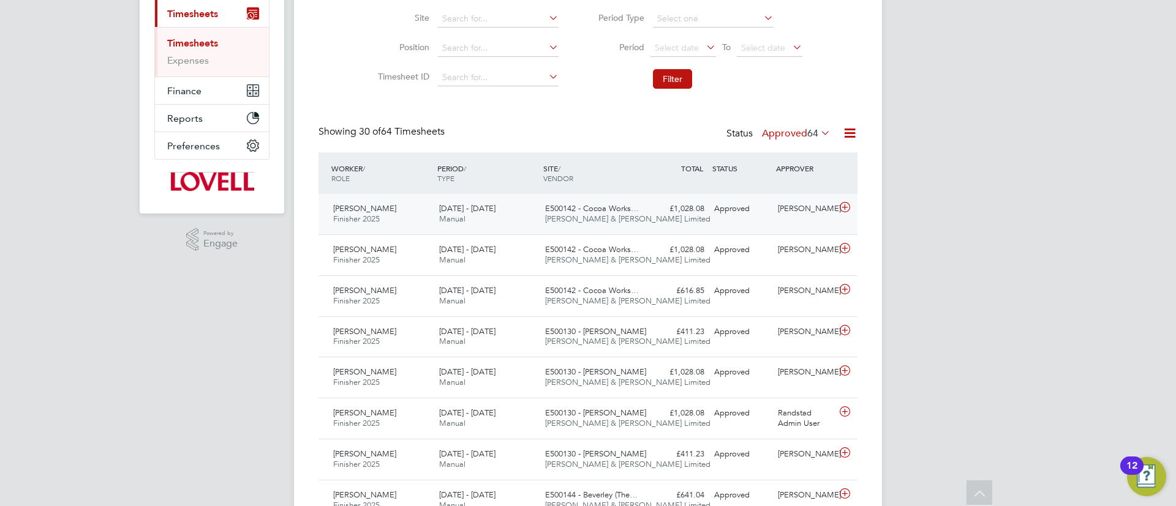
click at [644, 204] on div "E500142 - Cocoa Works… Fawkes & Reece Limited" at bounding box center [593, 214] width 106 height 31
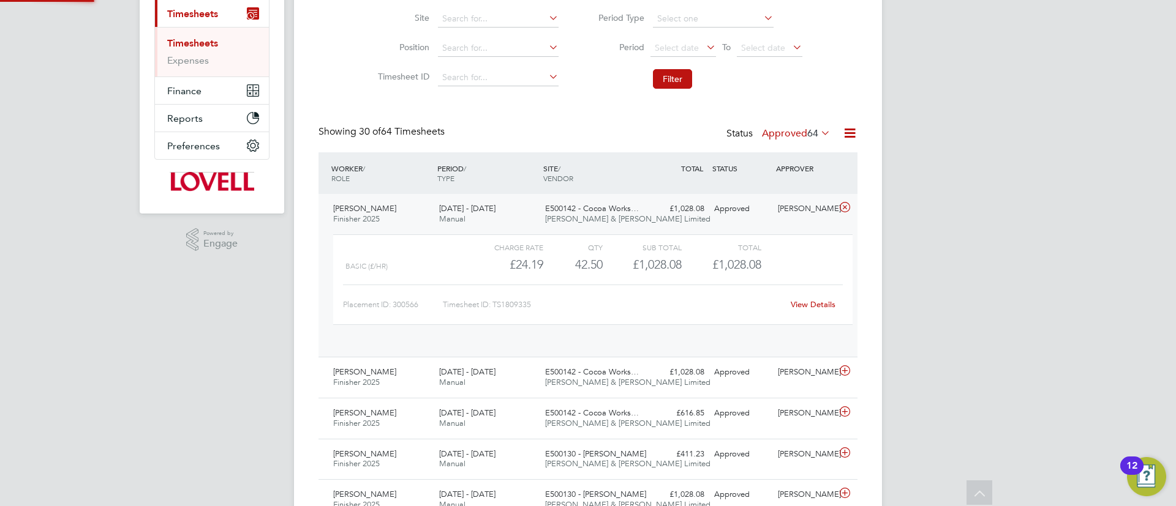
scroll to position [21, 119]
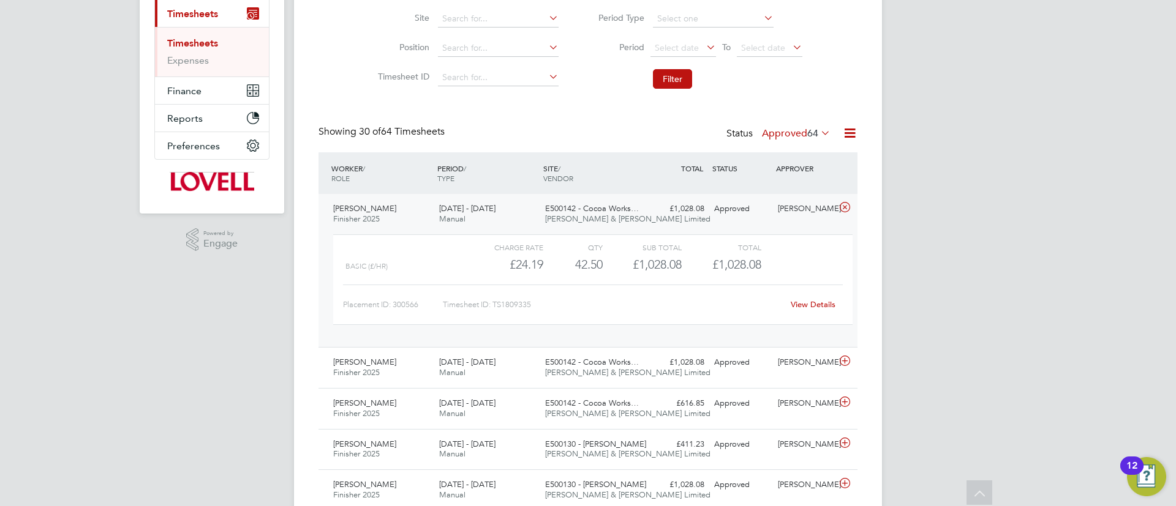
click at [822, 306] on link "View Details" at bounding box center [813, 304] width 45 height 10
click at [464, 214] on span "Manual" at bounding box center [452, 219] width 26 height 10
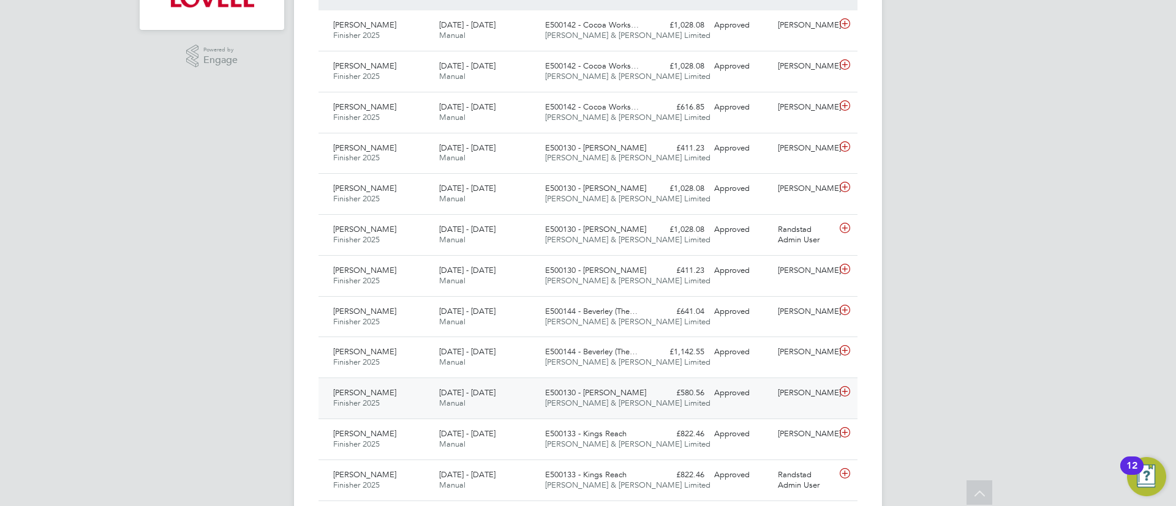
scroll to position [449, 0]
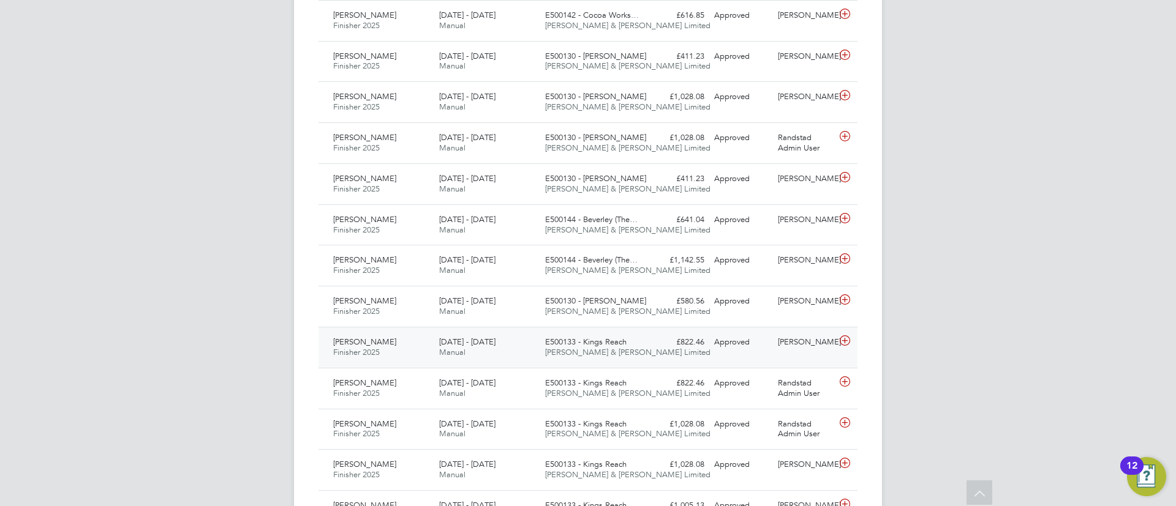
click at [511, 331] on div "Brett Ford Finisher 2025 19 - 25 Apr 2025 19 - 25 Apr 2025 Manual E500133 - Kin…" at bounding box center [587, 347] width 539 height 41
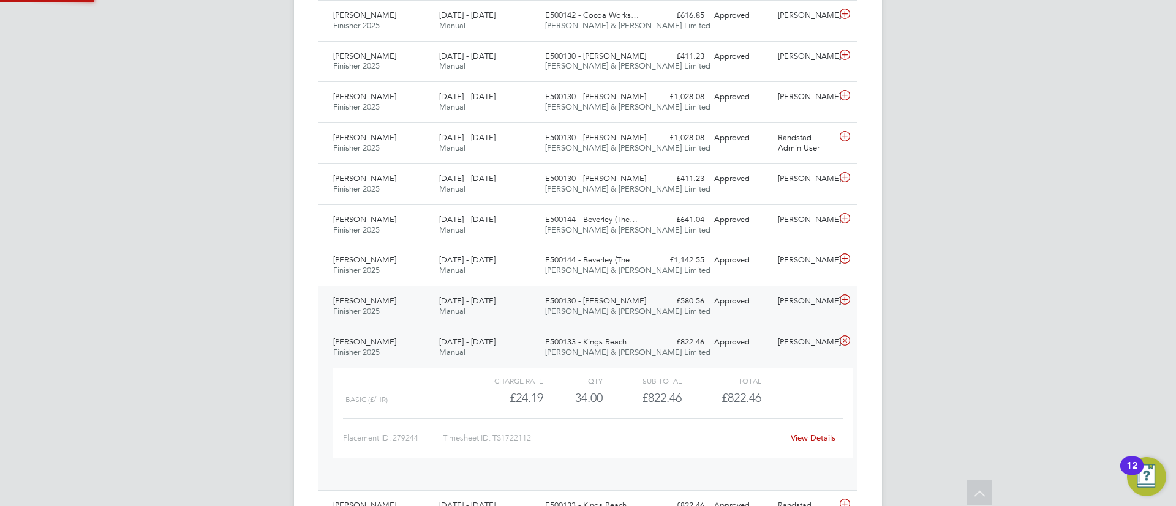
scroll to position [21, 119]
click at [604, 342] on span "E500133 - Kings Reach" at bounding box center [585, 342] width 81 height 10
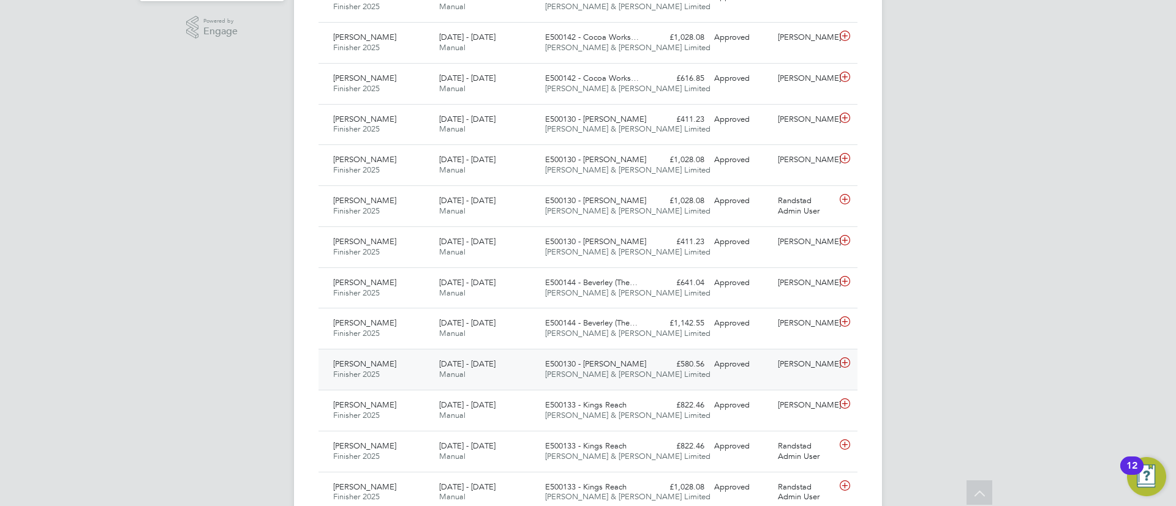
scroll to position [357, 0]
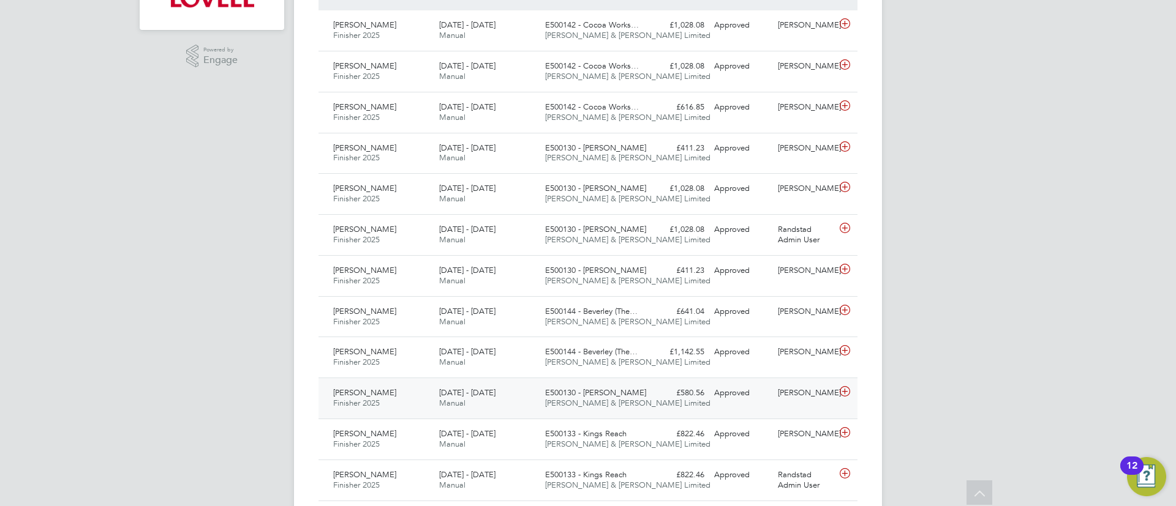
click at [547, 397] on span "E500130 - Kirk Ella" at bounding box center [595, 393] width 101 height 10
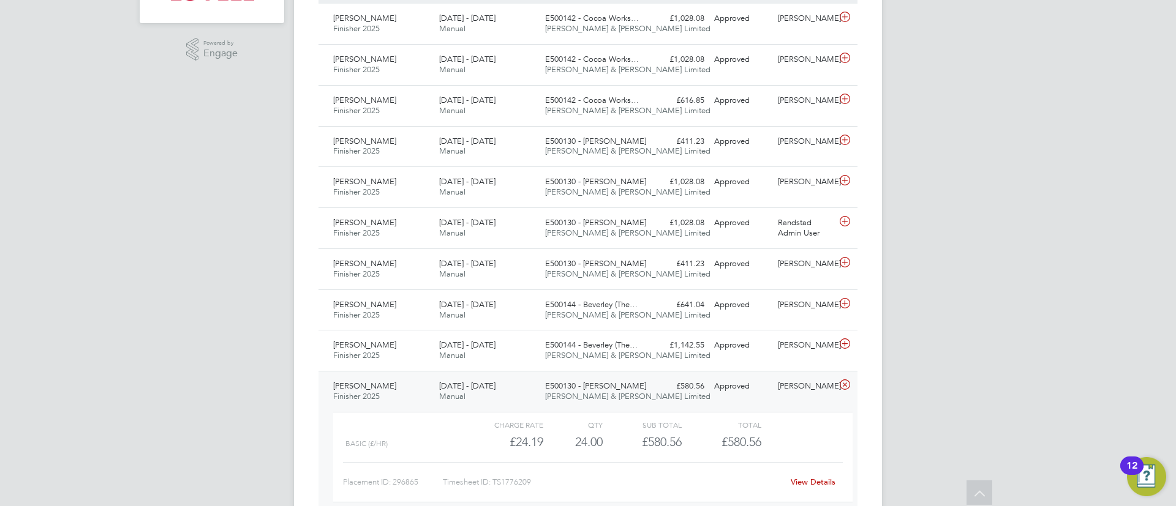
scroll to position [173, 0]
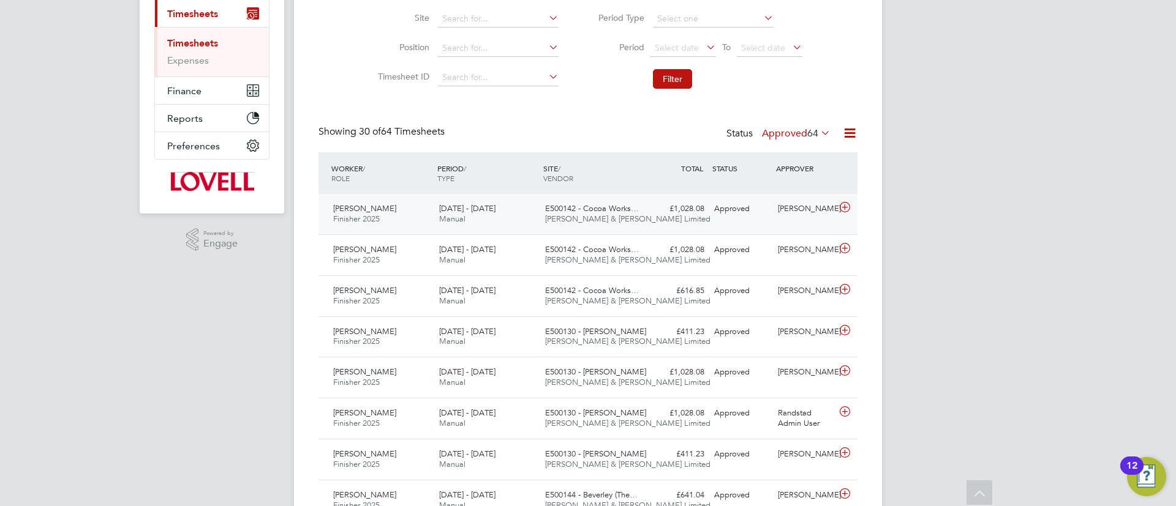
click at [672, 217] on div "£1,028.08 Approved" at bounding box center [677, 209] width 64 height 20
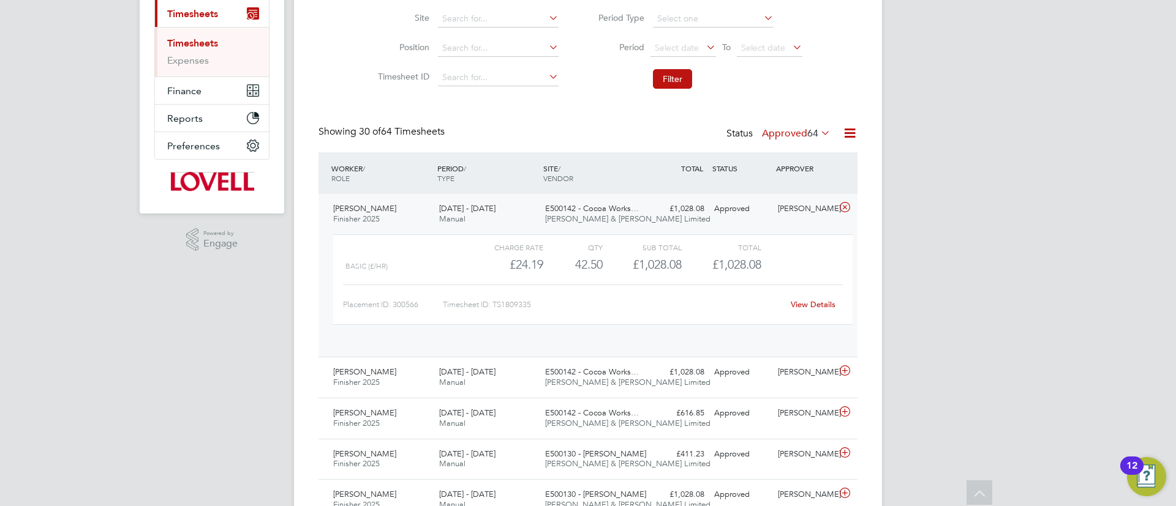
scroll to position [21, 119]
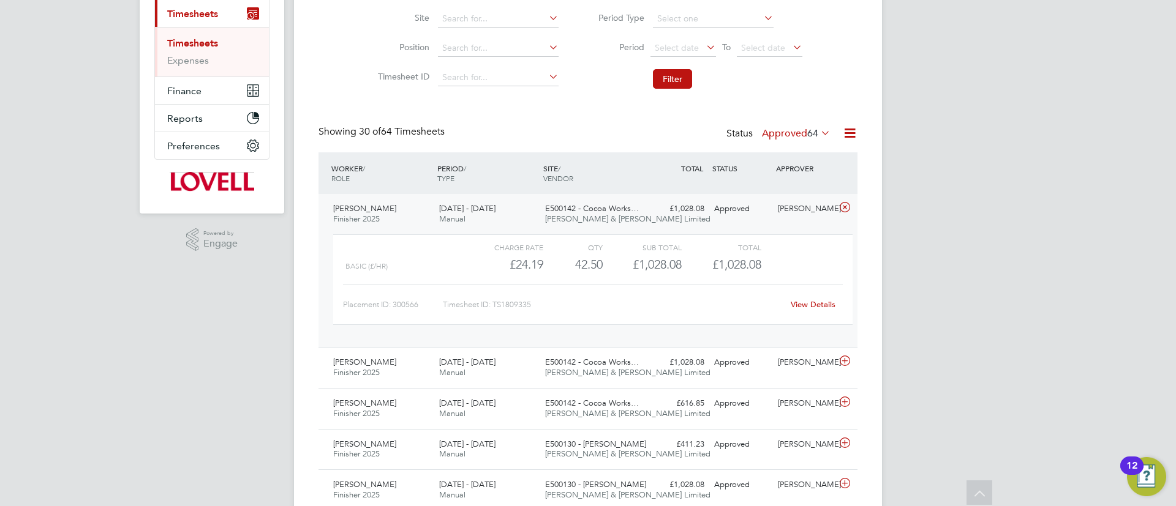
click at [818, 308] on link "View Details" at bounding box center [813, 304] width 45 height 10
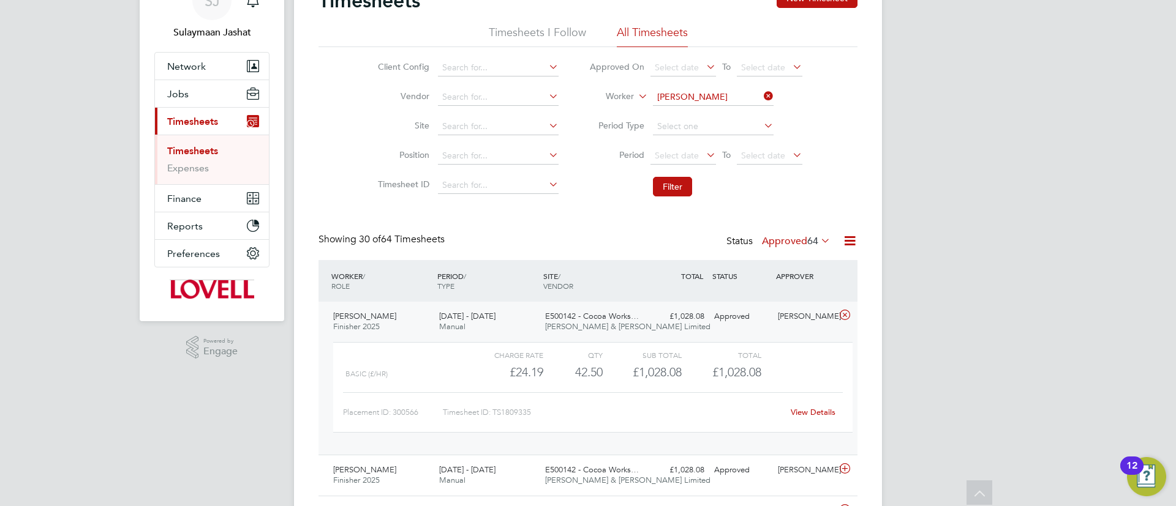
scroll to position [0, 0]
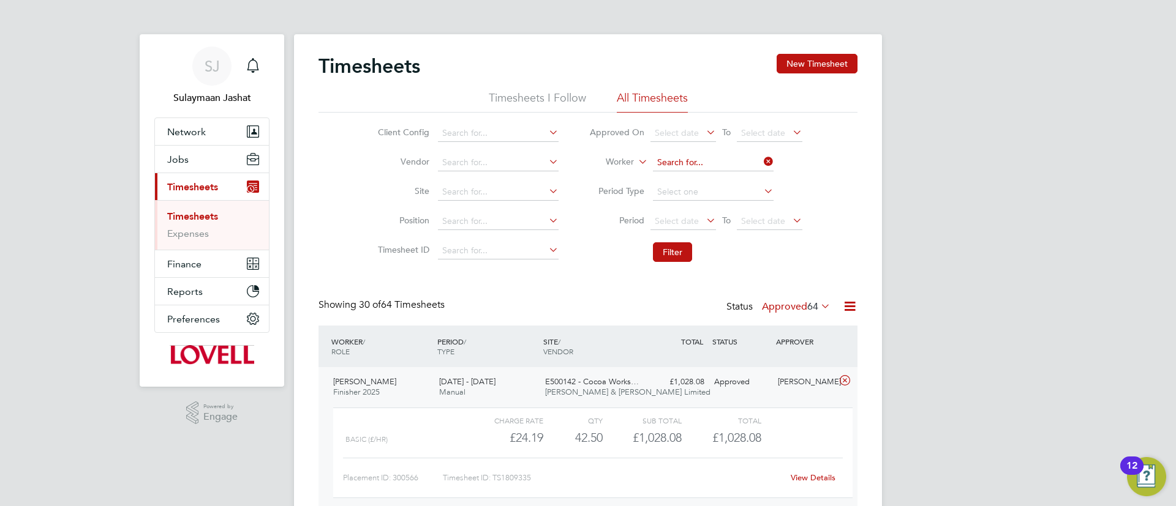
click at [685, 160] on input at bounding box center [713, 162] width 121 height 17
click at [710, 176] on li "Adrian Cops on" at bounding box center [713, 179] width 122 height 17
type input "Adrian Copson"
click at [672, 261] on button "Filter" at bounding box center [672, 252] width 39 height 20
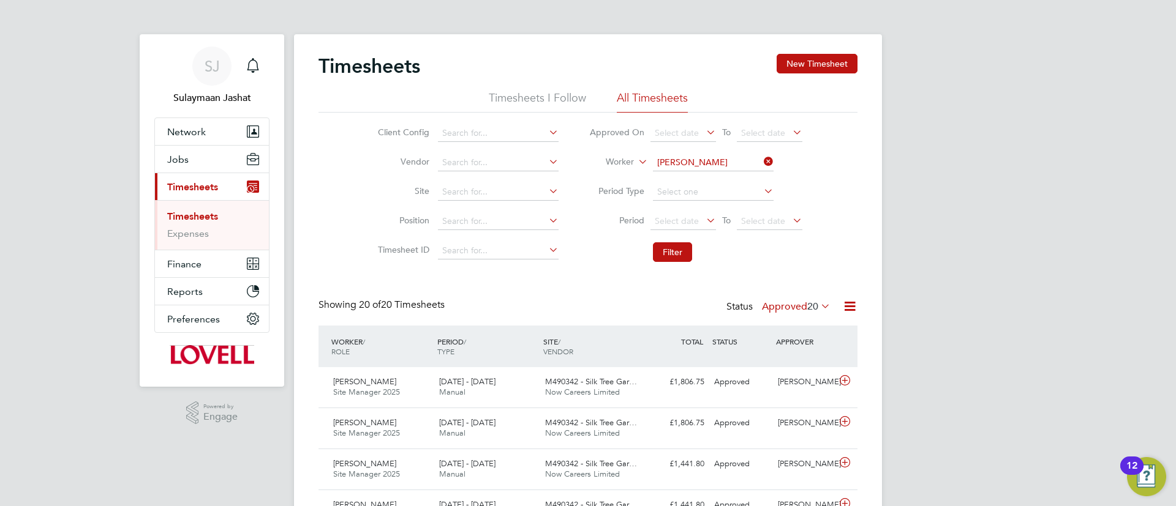
scroll to position [31, 107]
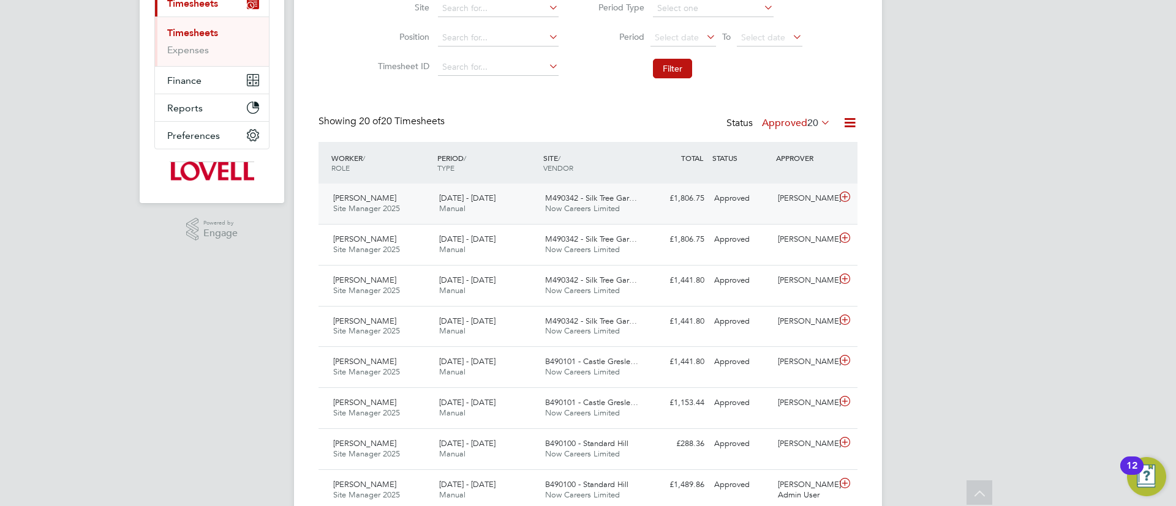
click at [513, 209] on div "9 - 15 Aug 2025 Manual" at bounding box center [487, 204] width 106 height 31
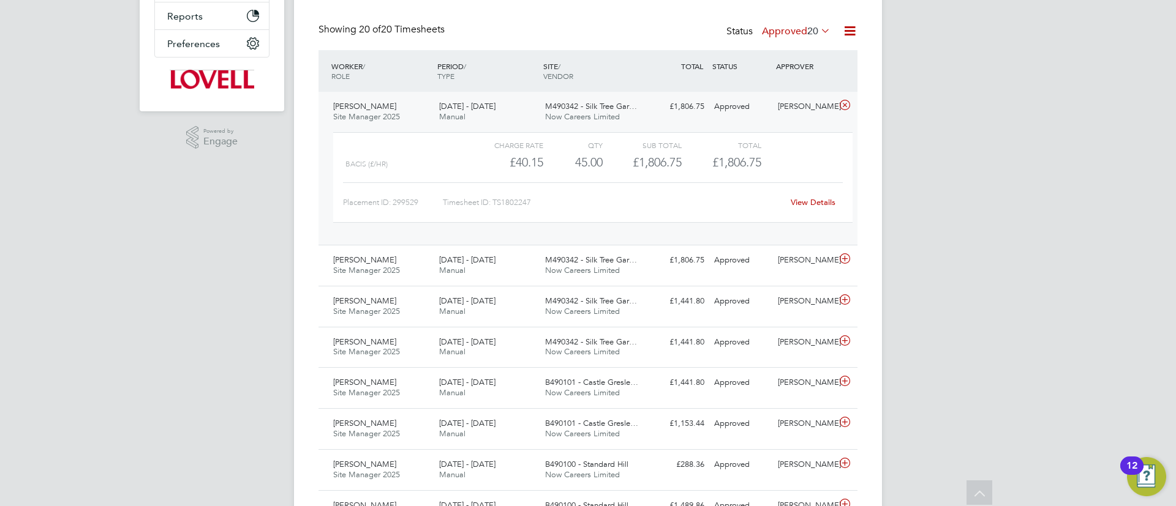
click at [819, 205] on link "View Details" at bounding box center [813, 202] width 45 height 10
click at [662, 126] on div "Adrian Copson Site Manager 2025 9 - 15 Aug 2025 9 - 15 Aug 2025 Manual M490342 …" at bounding box center [587, 168] width 539 height 153
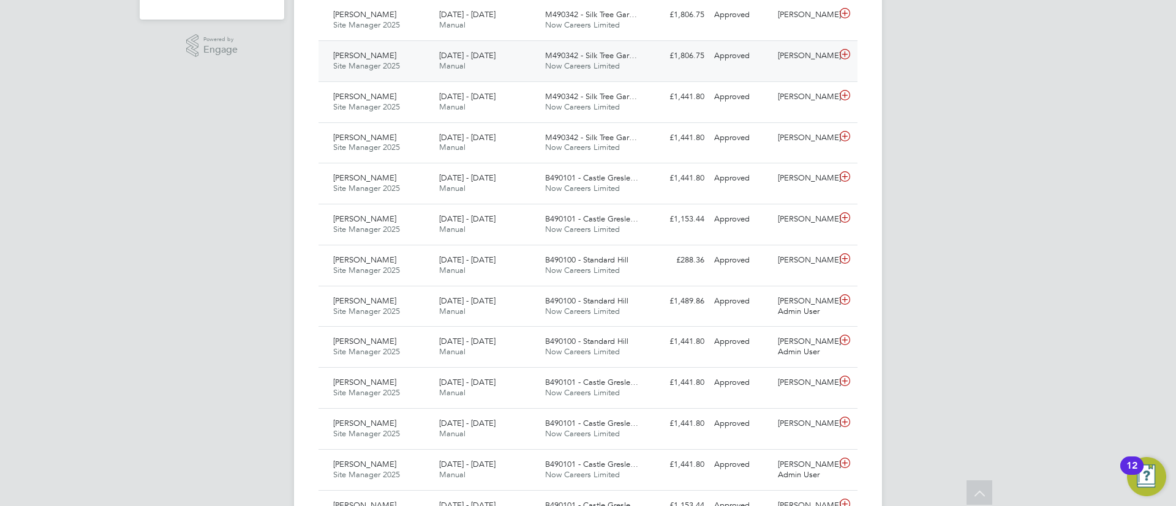
click at [581, 75] on div "M490342 - Silk Tree Gar… Now Careers Limited" at bounding box center [593, 61] width 106 height 31
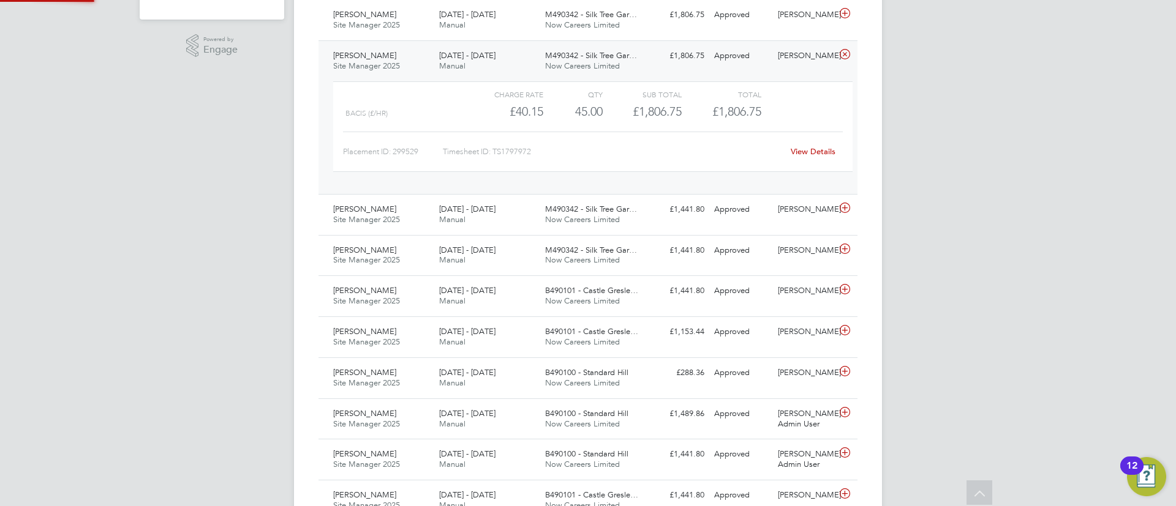
click at [581, 78] on div "Charge rate QTY Sub Total Total bacis (£/HR) £40.15 45 45.00 45 £1,806.75 £1,80…" at bounding box center [592, 133] width 529 height 113
click at [607, 48] on div "M490342 - Silk Tree Gar… Now Careers Limited" at bounding box center [593, 61] width 106 height 31
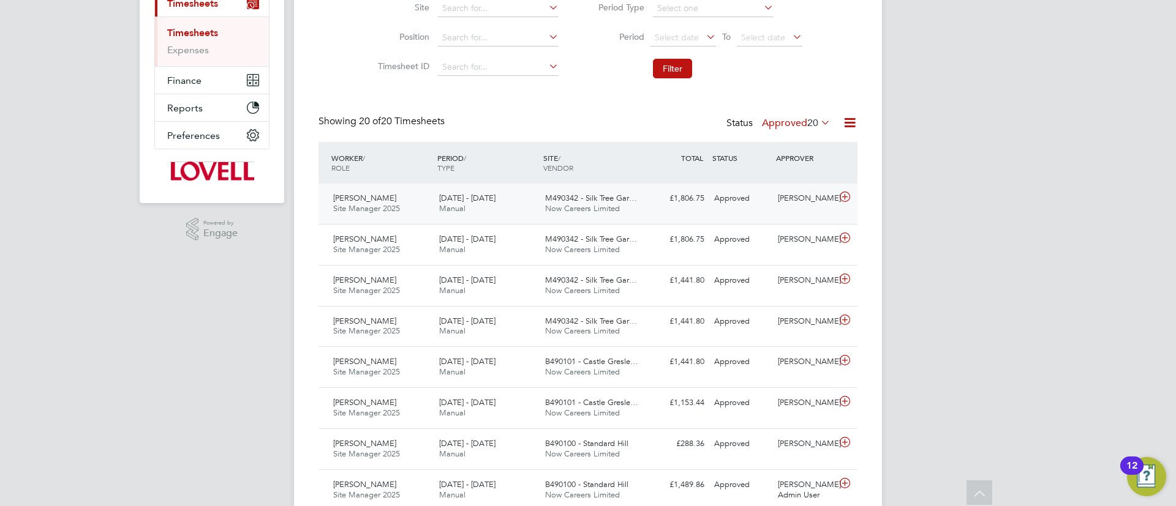
click at [476, 206] on div "9 - 15 Aug 2025 Manual" at bounding box center [487, 204] width 106 height 31
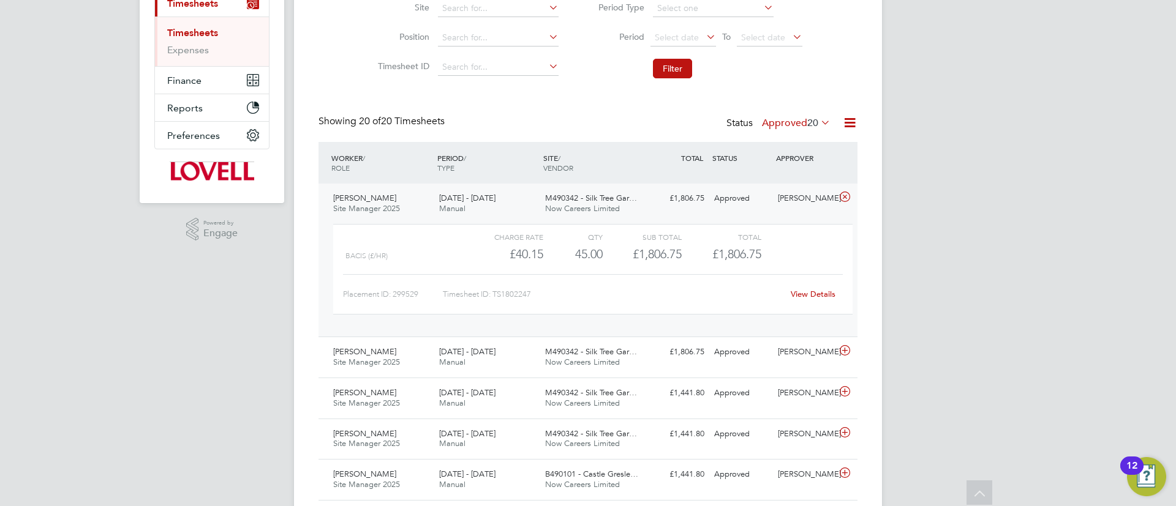
click at [476, 203] on div "9 - 15 Aug 2025 Manual" at bounding box center [487, 204] width 106 height 31
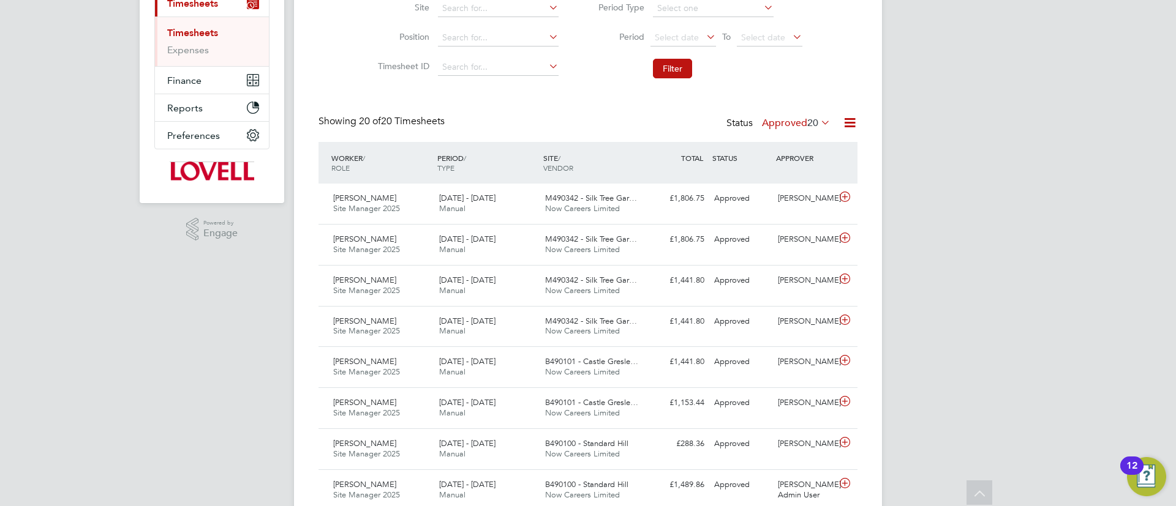
click at [773, 124] on label "Approved 20" at bounding box center [796, 123] width 69 height 12
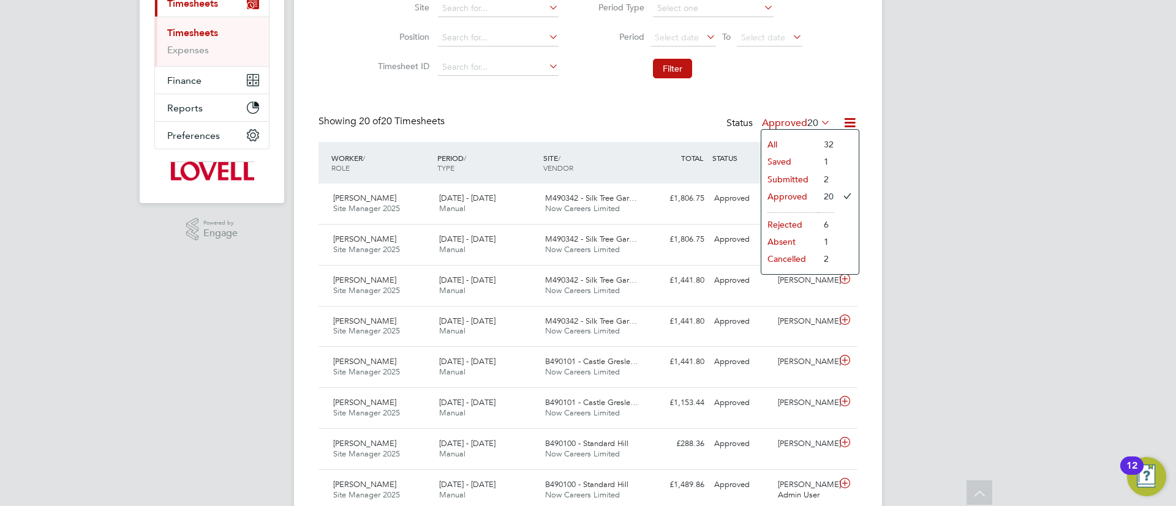
click at [804, 181] on li "Submitted" at bounding box center [789, 179] width 56 height 17
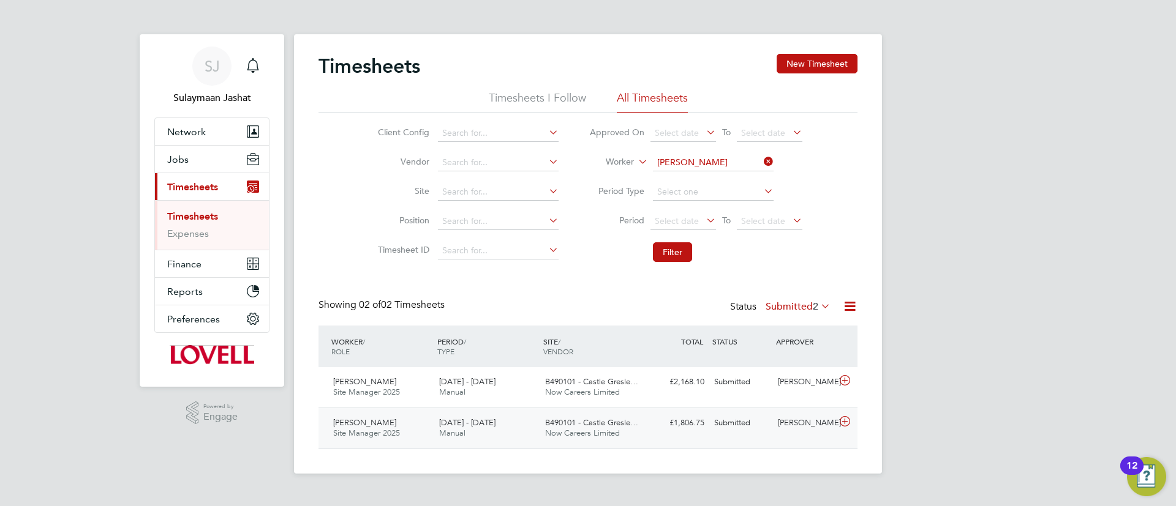
click at [545, 421] on span "B490101 - Castle Gresle…" at bounding box center [591, 423] width 93 height 10
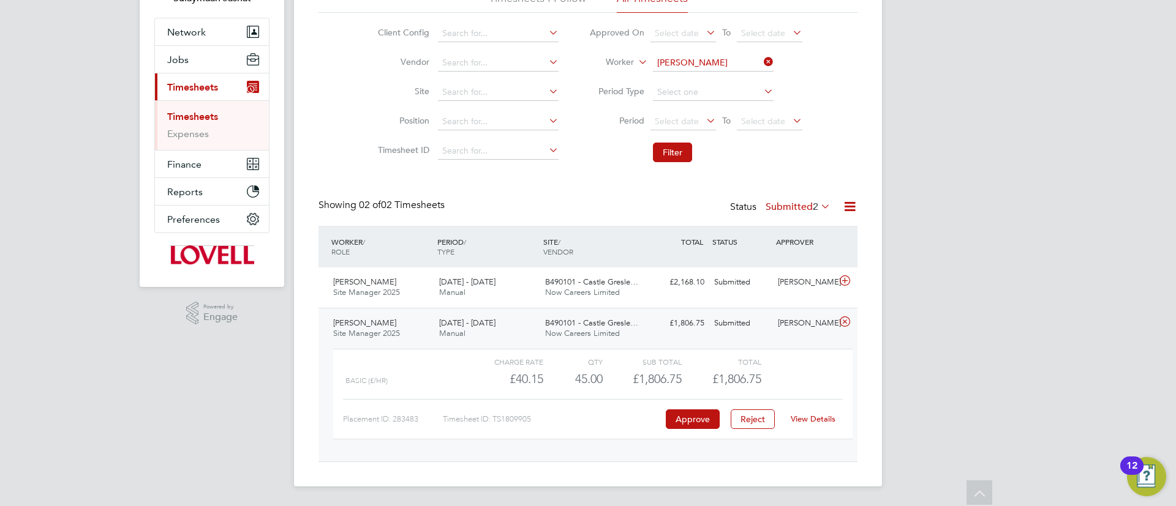
click at [820, 414] on link "View Details" at bounding box center [813, 419] width 45 height 10
click at [587, 325] on span "B490101 - Castle Gresle…" at bounding box center [591, 323] width 93 height 10
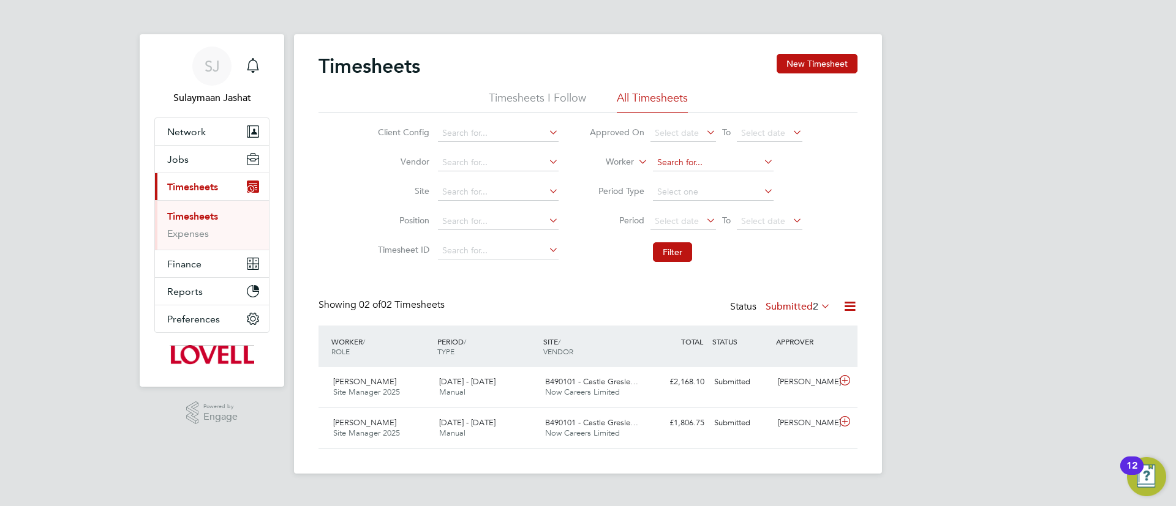
click at [715, 166] on input at bounding box center [713, 162] width 121 height 17
click at [709, 182] on li "Paul Mich ael" at bounding box center [713, 179] width 122 height 17
type input "[PERSON_NAME]"
click at [645, 266] on li "Filter" at bounding box center [696, 252] width 244 height 32
click at [677, 258] on button "Filter" at bounding box center [672, 252] width 39 height 20
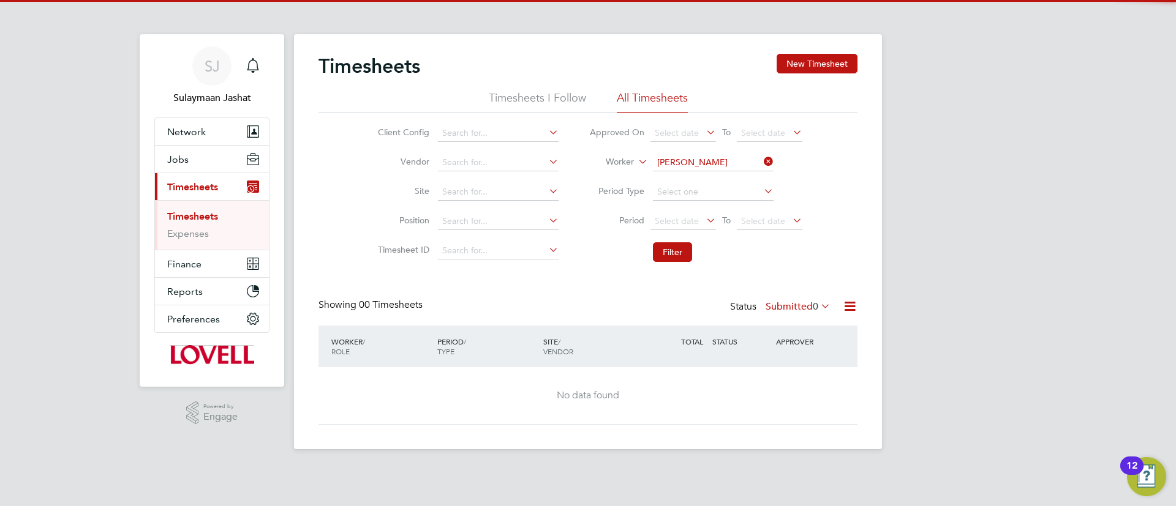
click at [773, 303] on label "Submitted 0" at bounding box center [797, 307] width 65 height 12
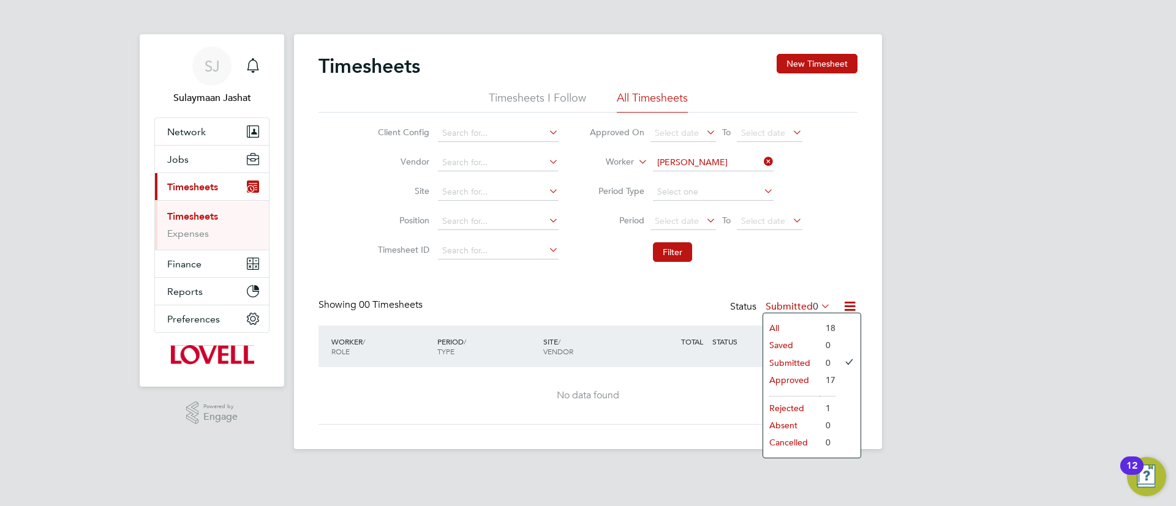
click at [790, 385] on li "Approved" at bounding box center [791, 380] width 56 height 17
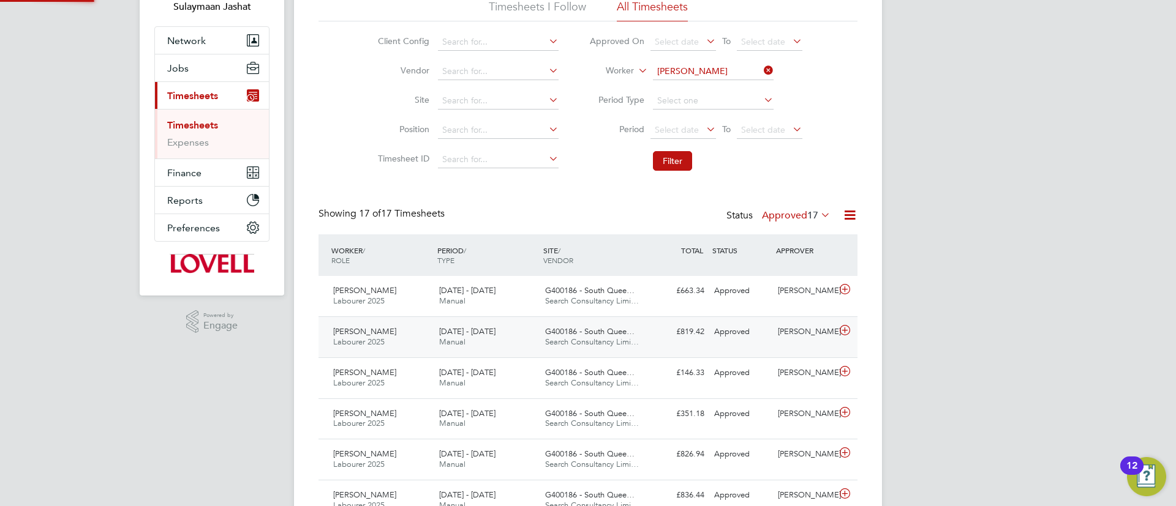
scroll to position [6, 6]
click at [574, 316] on div "Paul Michael Labourer 2025 16 - 22 Aug 2025 16 - 22 Aug 2025 Manual G400186 - S…" at bounding box center [587, 336] width 539 height 41
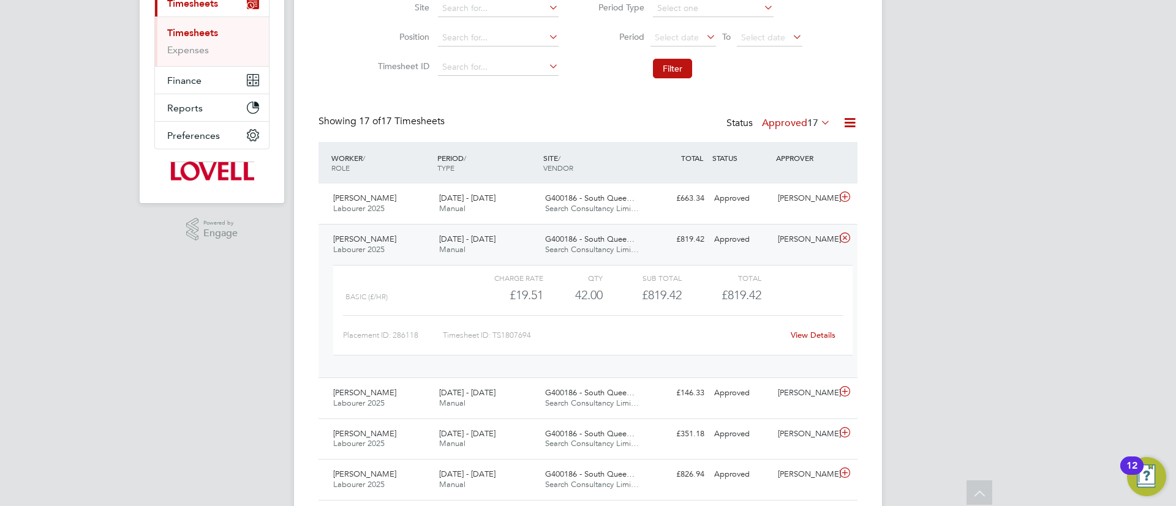
click at [805, 332] on link "View Details" at bounding box center [813, 335] width 45 height 10
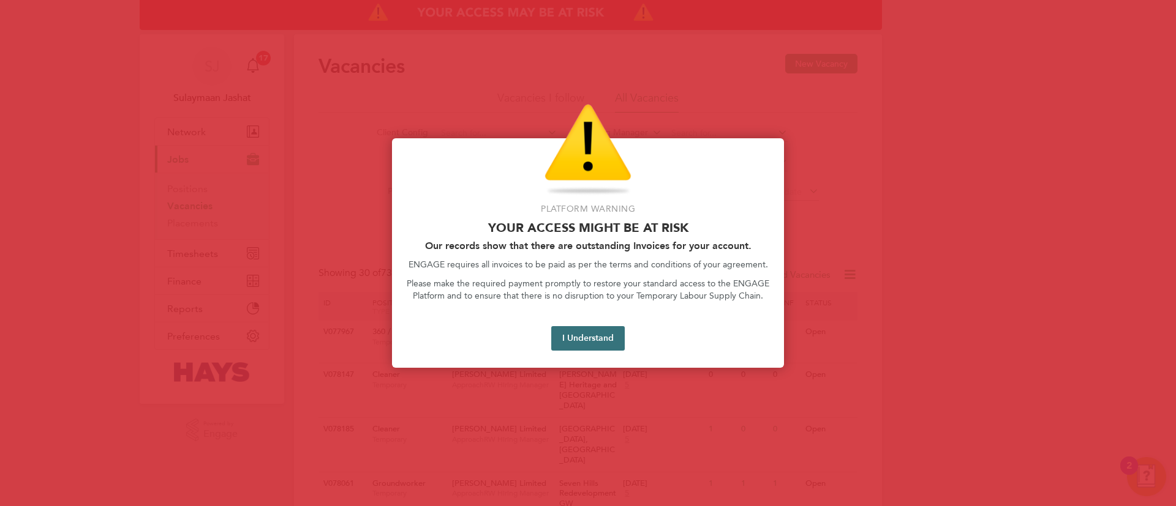
click at [555, 345] on button "I Understand" at bounding box center [587, 338] width 73 height 24
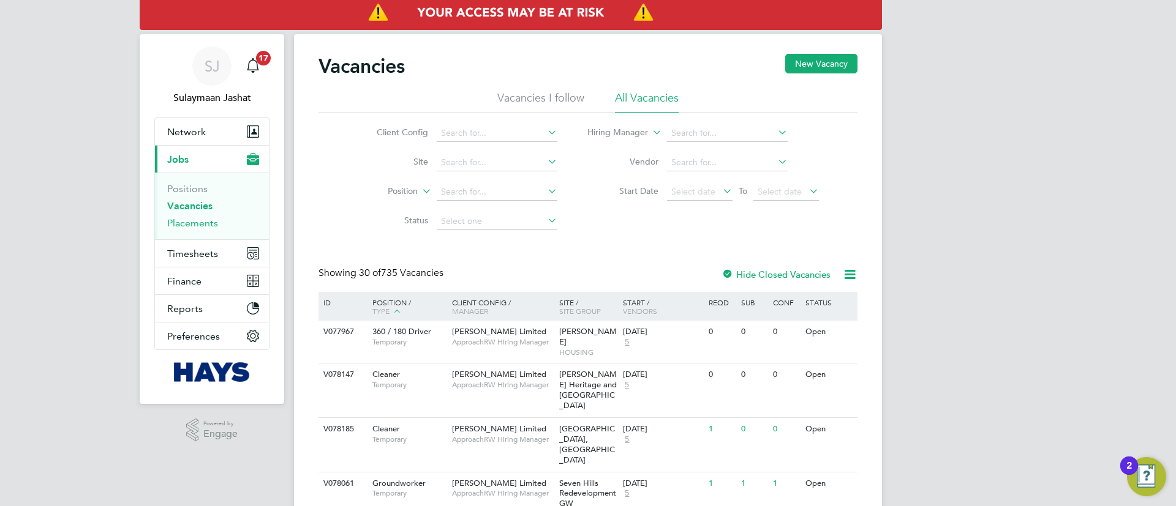
click at [183, 224] on link "Placements" at bounding box center [192, 223] width 51 height 12
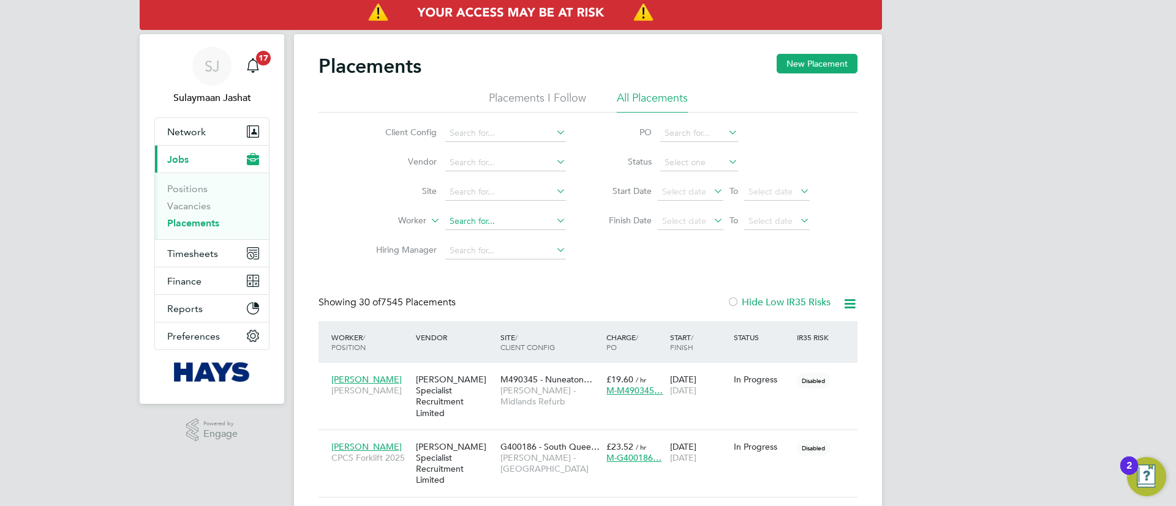
click at [516, 216] on input at bounding box center [505, 221] width 121 height 17
click at [517, 241] on li "Matt Mar chbank" at bounding box center [508, 238] width 127 height 17
type input "Matt Marchbank"
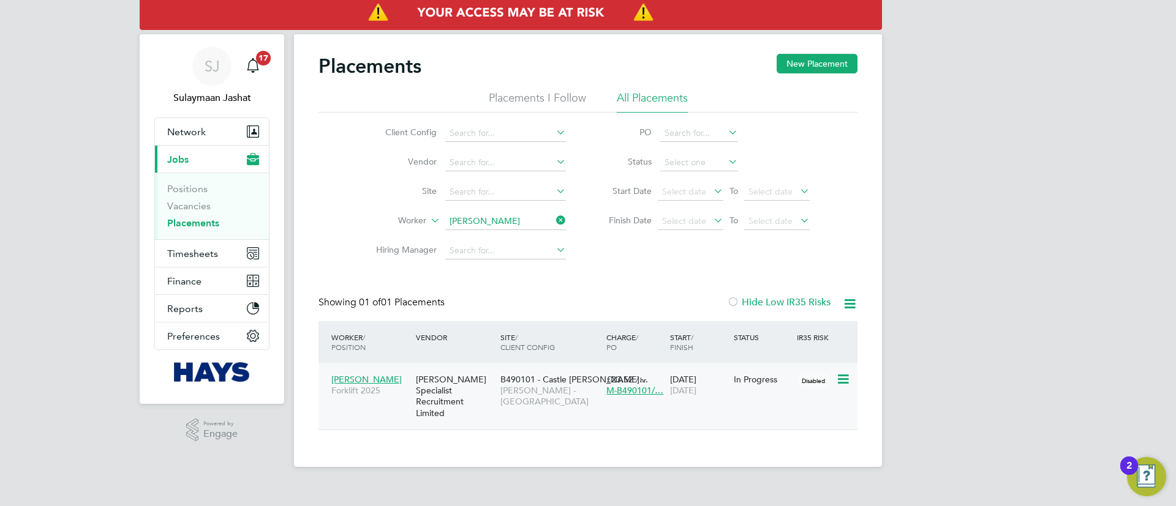
click at [506, 377] on span "B490101 - Castle Gresl…" at bounding box center [574, 379] width 148 height 11
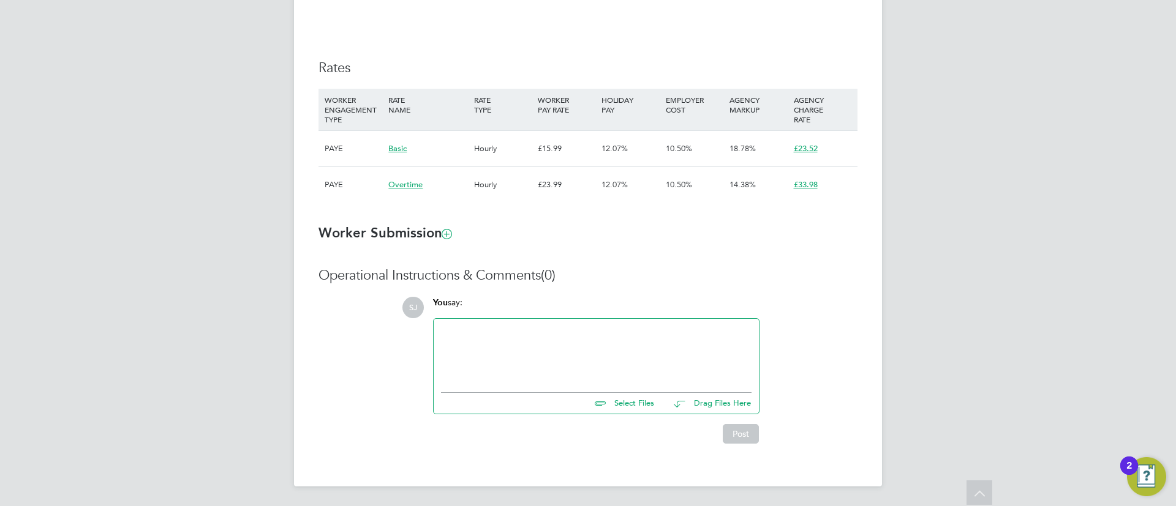
scroll to position [12, 72]
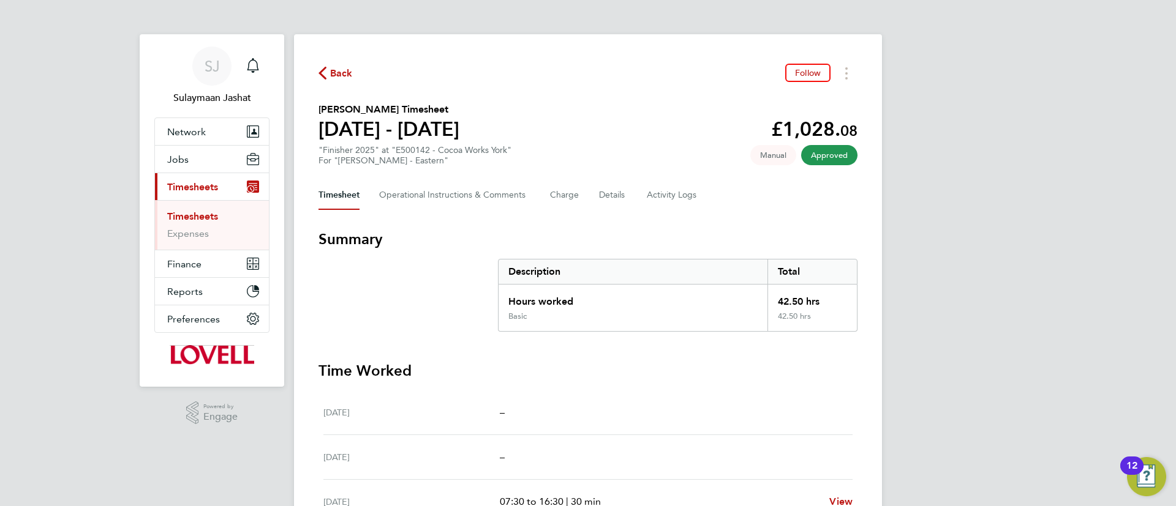
scroll to position [184, 0]
click at [672, 195] on Logs-tab "Activity Logs" at bounding box center [672, 195] width 51 height 29
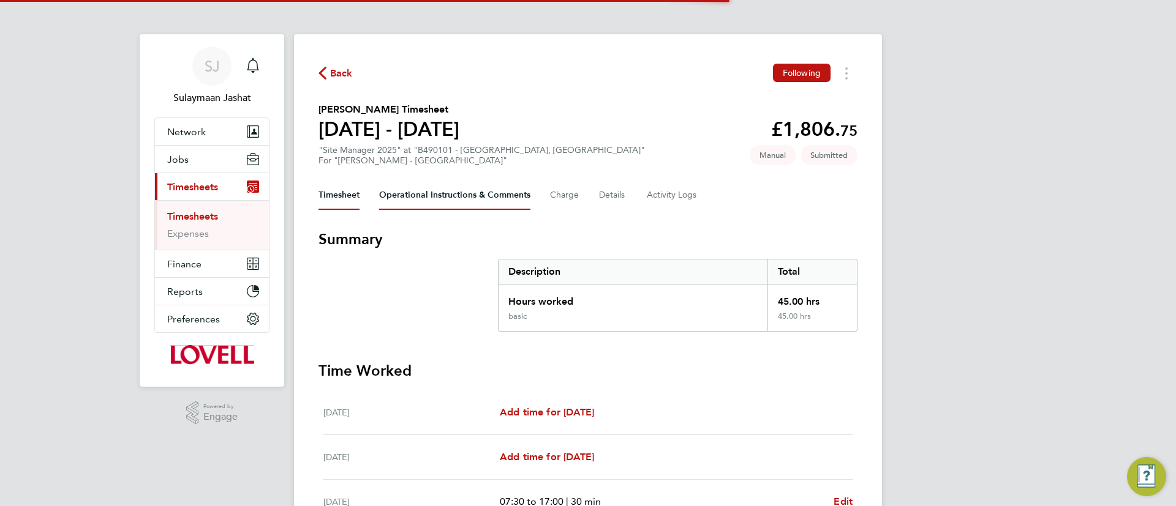
click at [502, 190] on Comments-tab "Operational Instructions & Comments" at bounding box center [454, 195] width 151 height 29
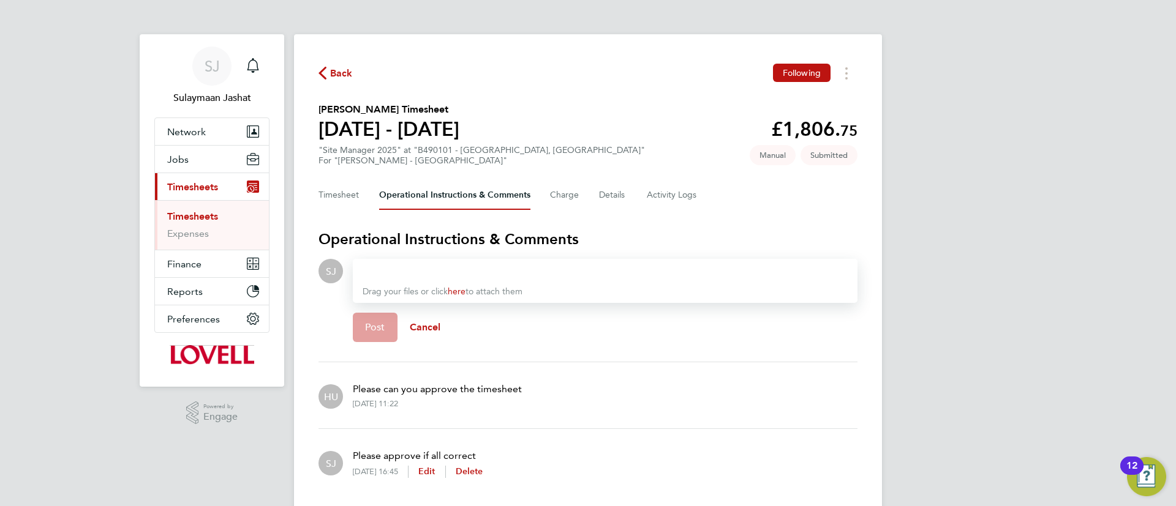
scroll to position [40, 0]
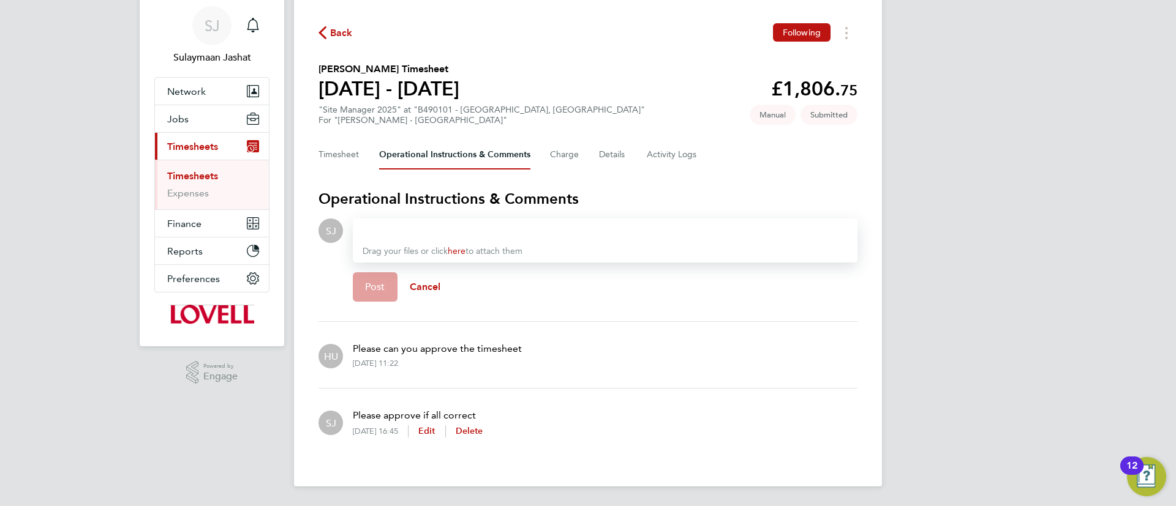
click at [538, 235] on div at bounding box center [605, 231] width 485 height 15
click at [604, 157] on button "Details" at bounding box center [613, 154] width 28 height 29
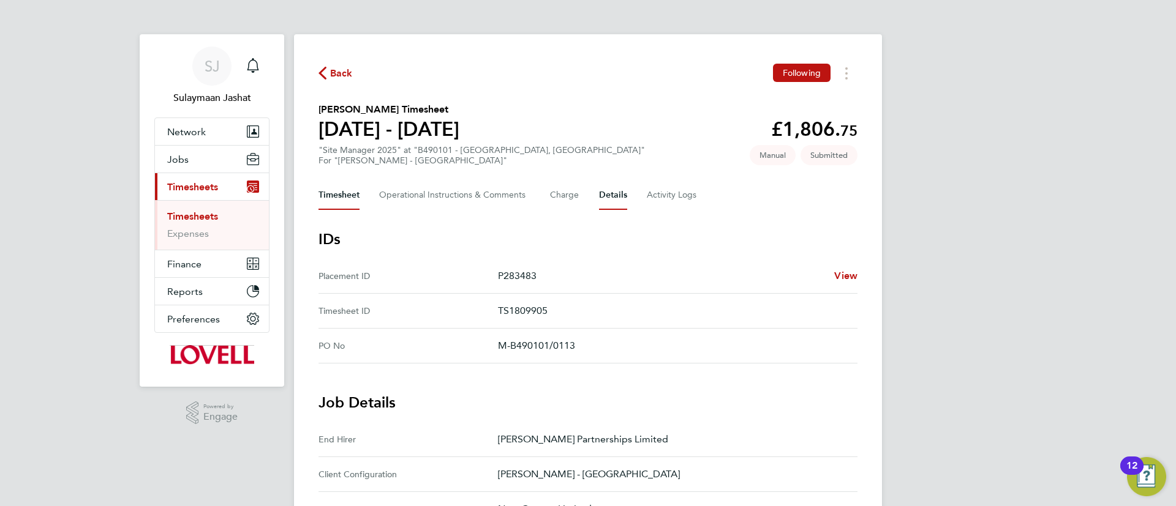
click at [344, 203] on button "Timesheet" at bounding box center [338, 195] width 41 height 29
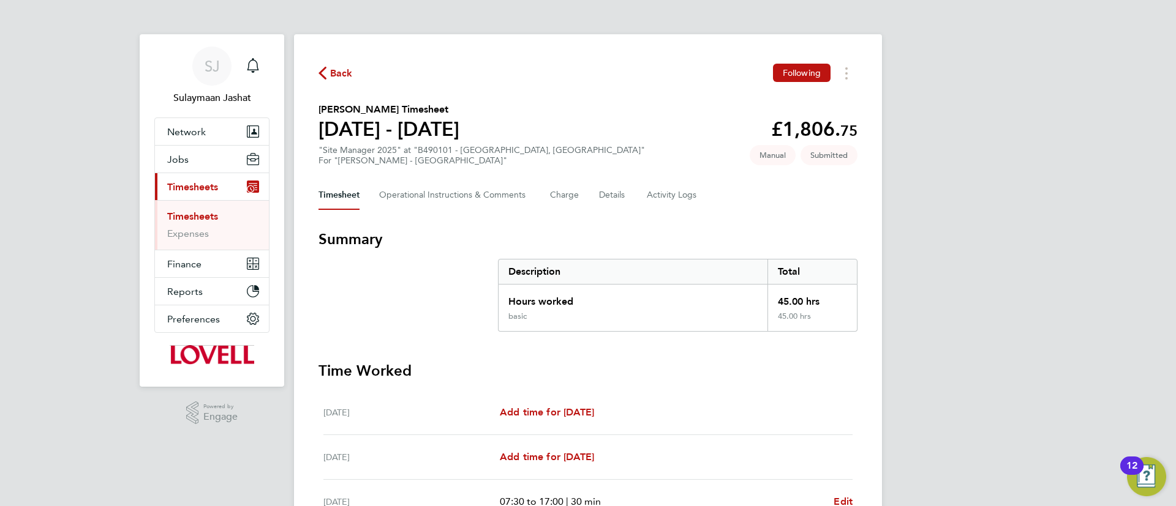
click at [634, 192] on div "Timesheet Operational Instructions & Comments Charge Details Activity Logs" at bounding box center [587, 195] width 539 height 29
click at [617, 200] on button "Details" at bounding box center [613, 195] width 28 height 29
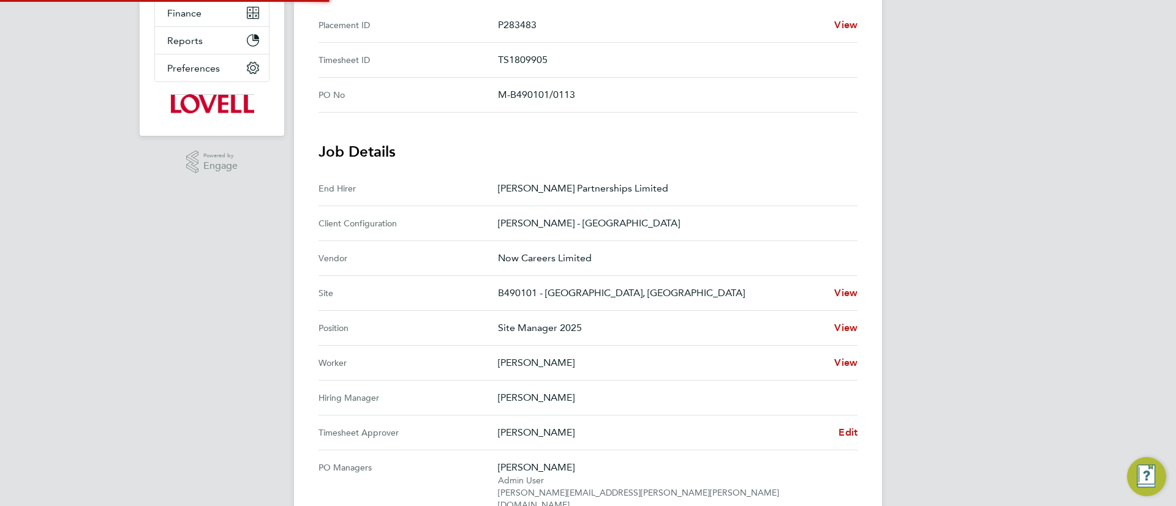
scroll to position [367, 0]
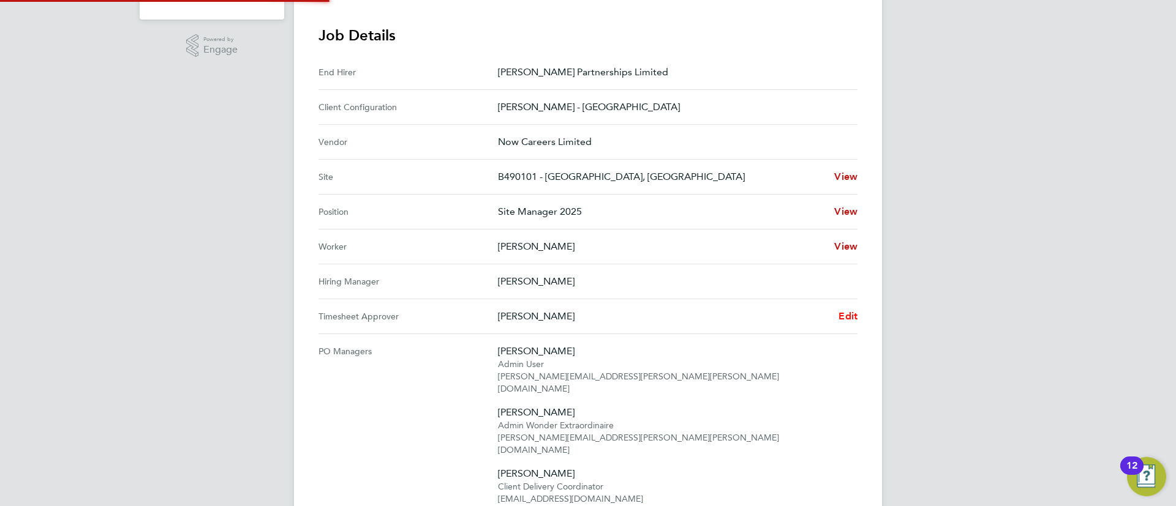
click at [854, 317] on span "Edit" at bounding box center [847, 316] width 19 height 12
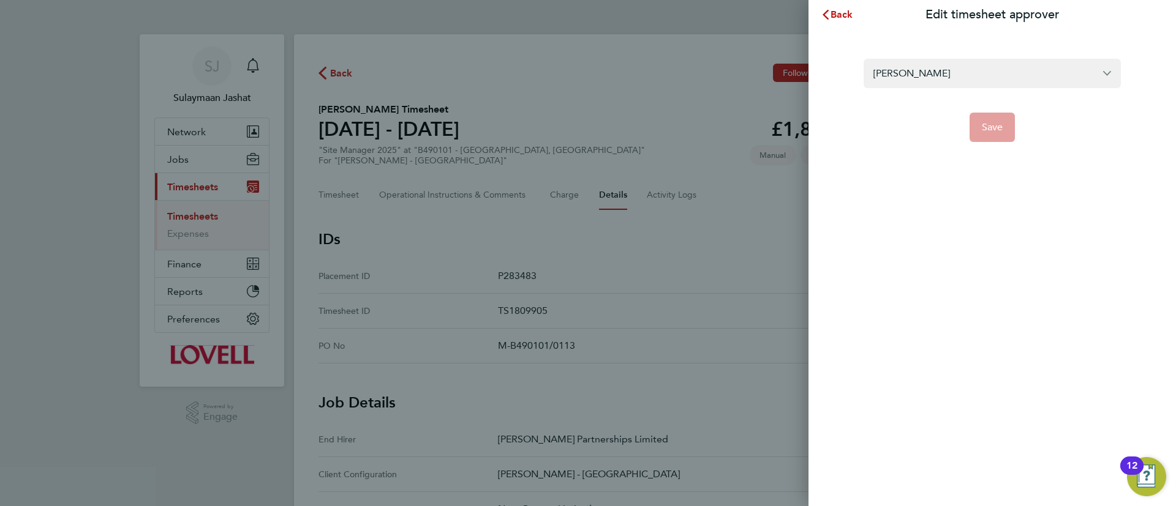
drag, startPoint x: 890, startPoint y: 106, endPoint x: 896, endPoint y: 100, distance: 8.2
click at [890, 105] on form "Bob Nugent Save" at bounding box center [991, 100] width 257 height 83
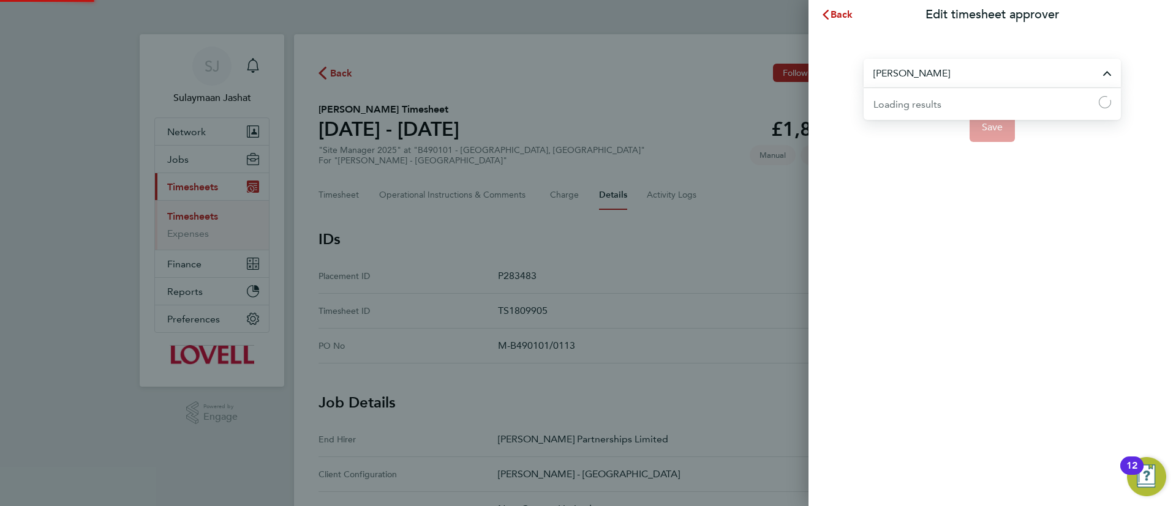
click at [907, 75] on input "Bob Nugent" at bounding box center [991, 73] width 257 height 29
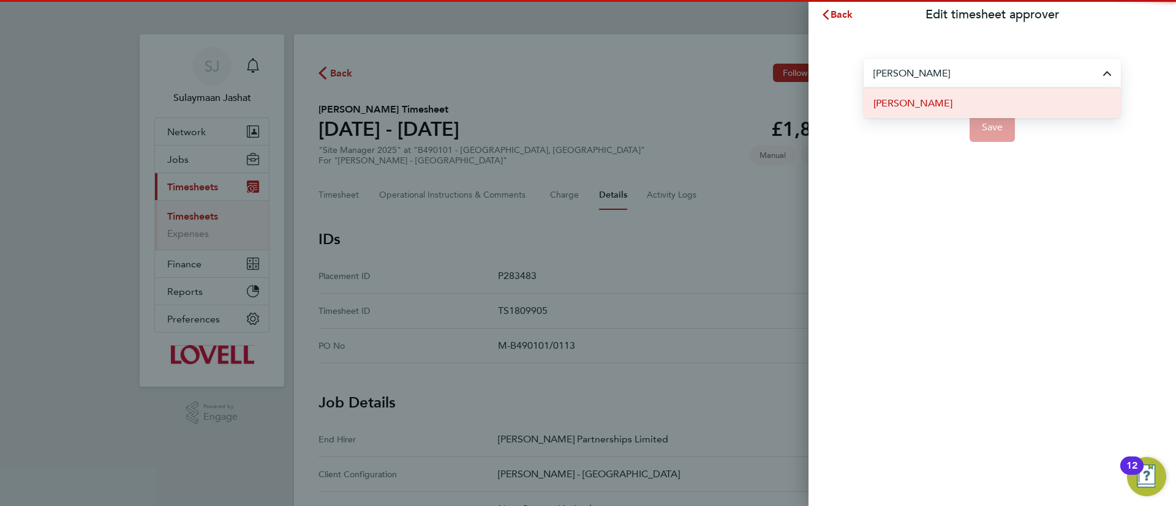
click at [962, 105] on li "Brian Sheerin" at bounding box center [991, 103] width 257 height 30
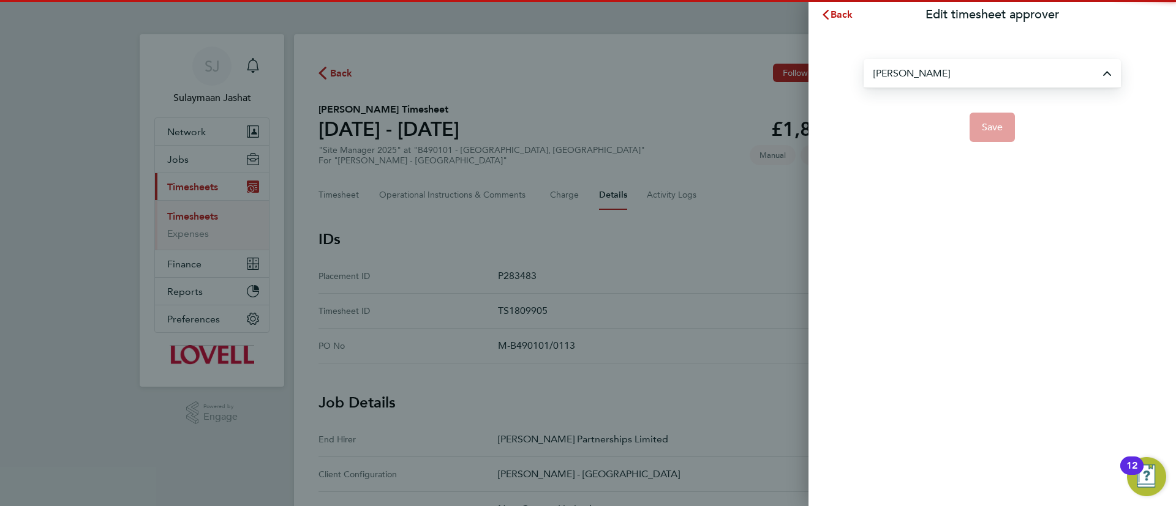
type input "Brian Sheerin"
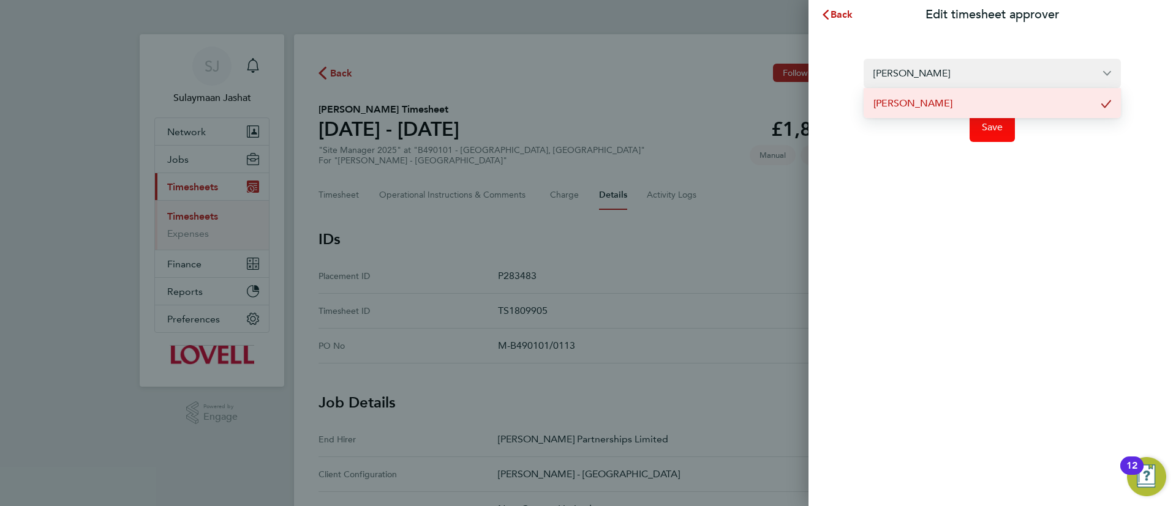
click at [980, 127] on button "Save" at bounding box center [992, 127] width 46 height 29
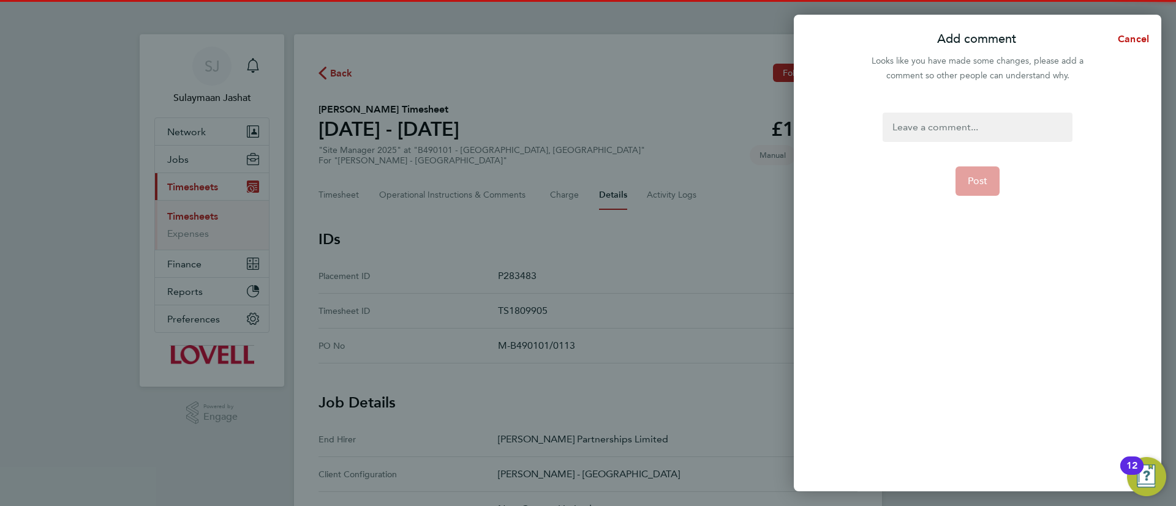
click at [972, 135] on div at bounding box center [976, 127] width 189 height 29
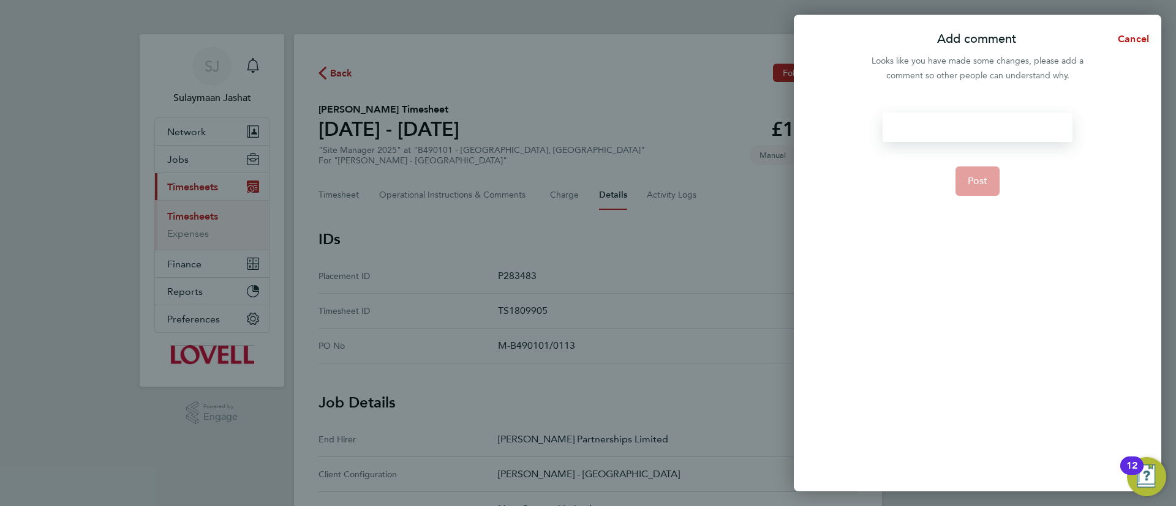
click at [972, 135] on div at bounding box center [976, 127] width 189 height 29
click at [976, 181] on span "Post" at bounding box center [978, 181] width 20 height 12
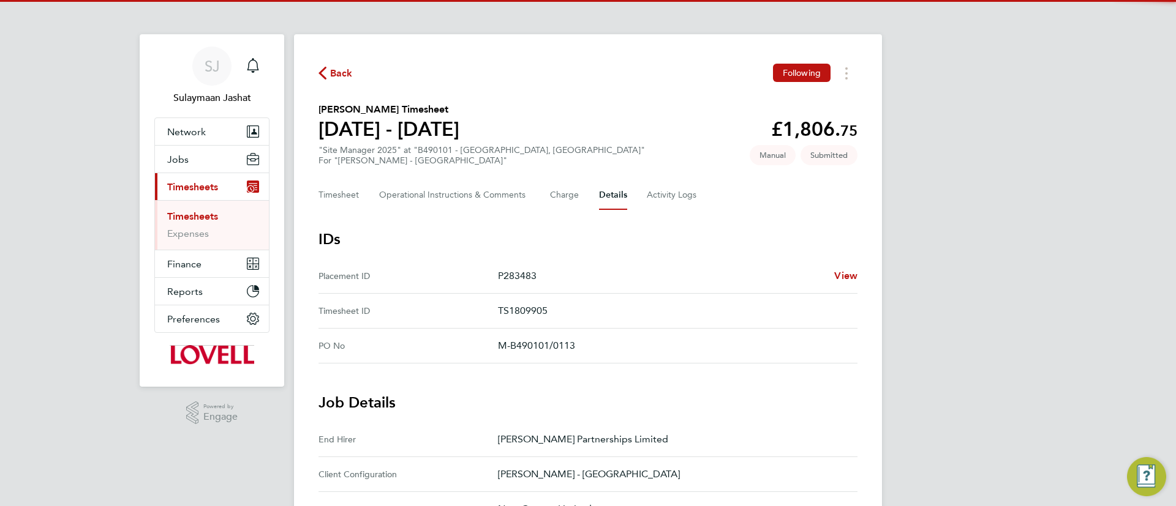
drag, startPoint x: 362, startPoint y: 197, endPoint x: 351, endPoint y: 202, distance: 11.5
click at [361, 200] on div "Timesheet Operational Instructions & Comments Charge Details Activity Logs" at bounding box center [587, 195] width 539 height 29
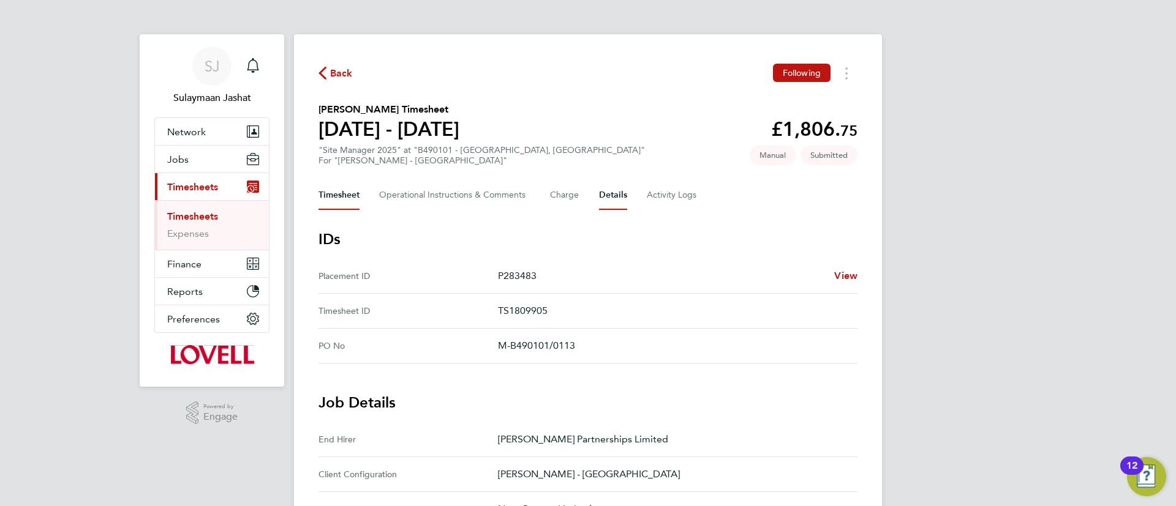
click at [344, 201] on button "Timesheet" at bounding box center [338, 195] width 41 height 29
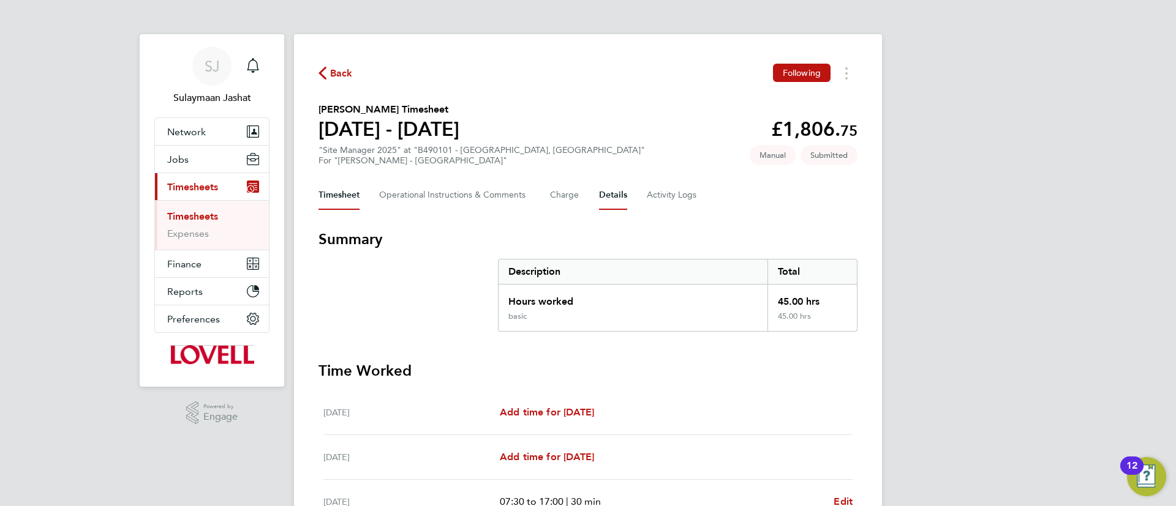
click at [601, 194] on button "Details" at bounding box center [613, 195] width 28 height 29
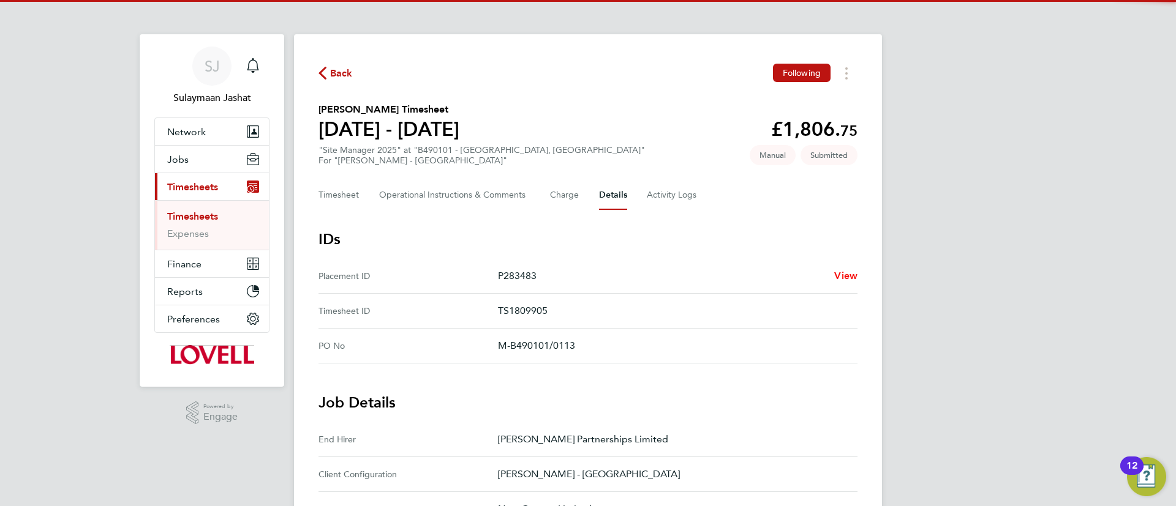
click at [854, 277] on span "View" at bounding box center [845, 276] width 23 height 12
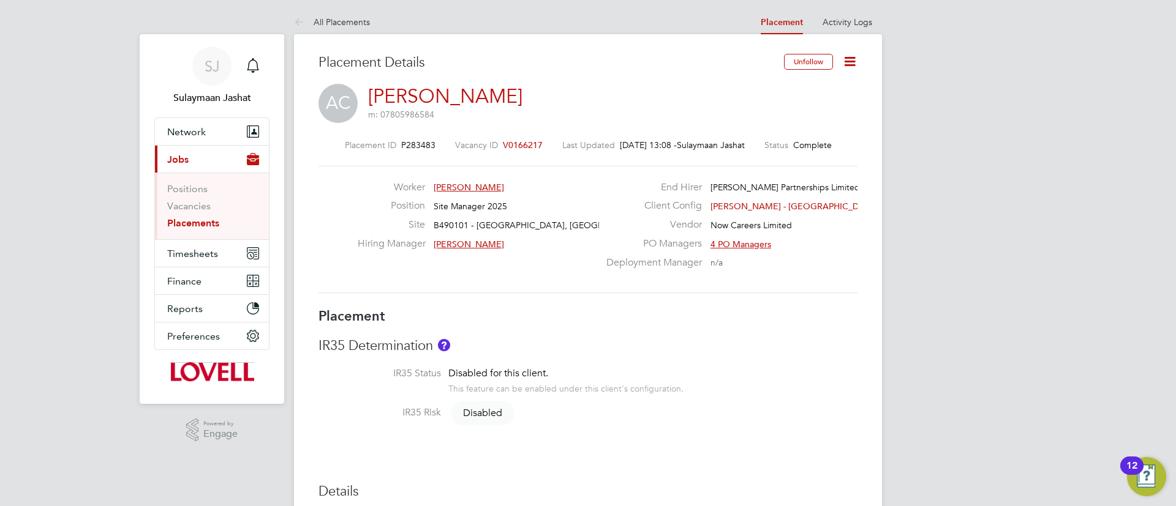
click at [542, 94] on div "AC Adrian Copson m: 07805986584" at bounding box center [587, 105] width 539 height 42
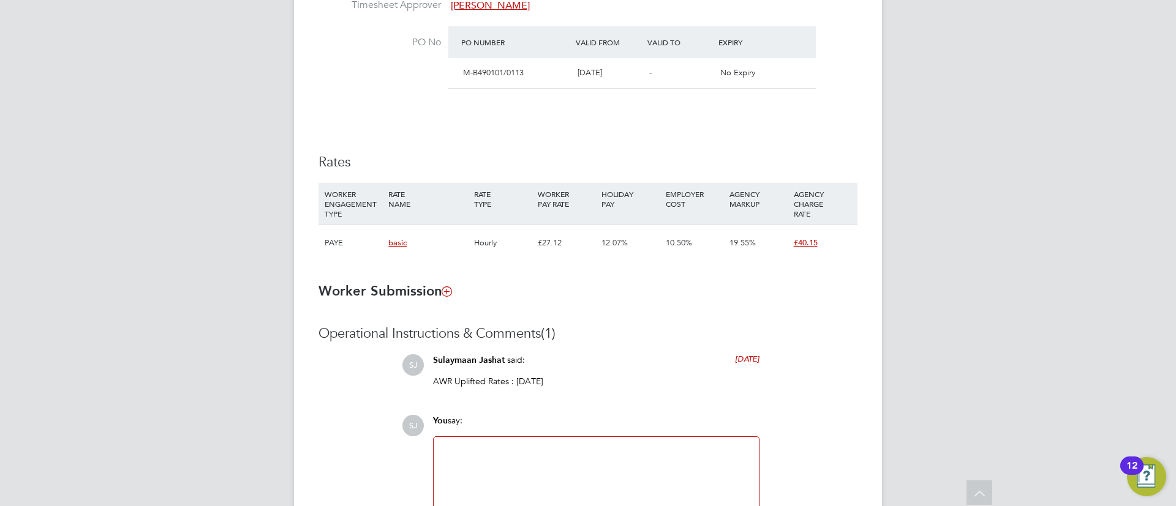
scroll to position [781, 0]
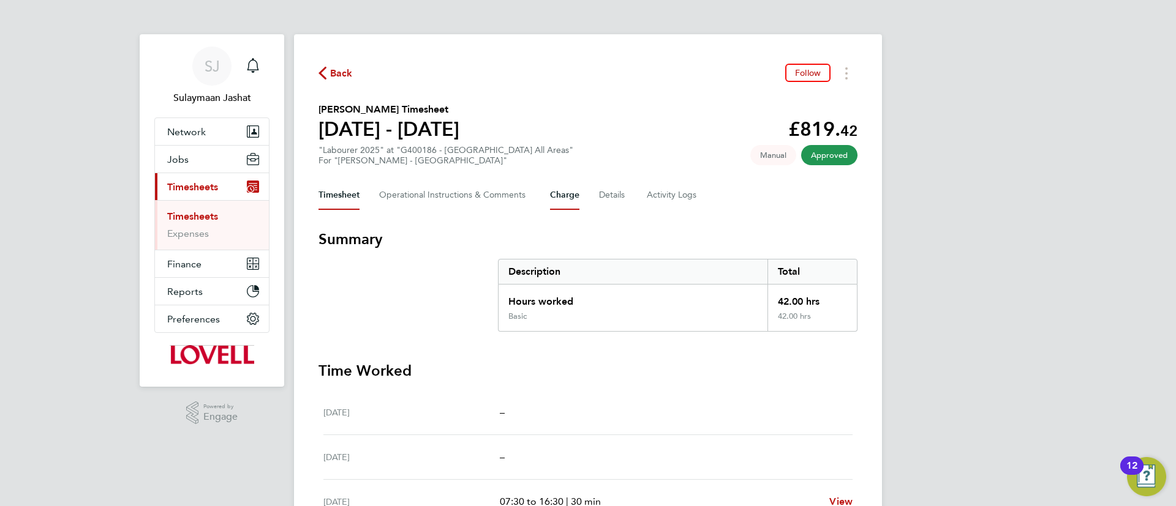
click at [576, 201] on button "Charge" at bounding box center [564, 195] width 29 height 29
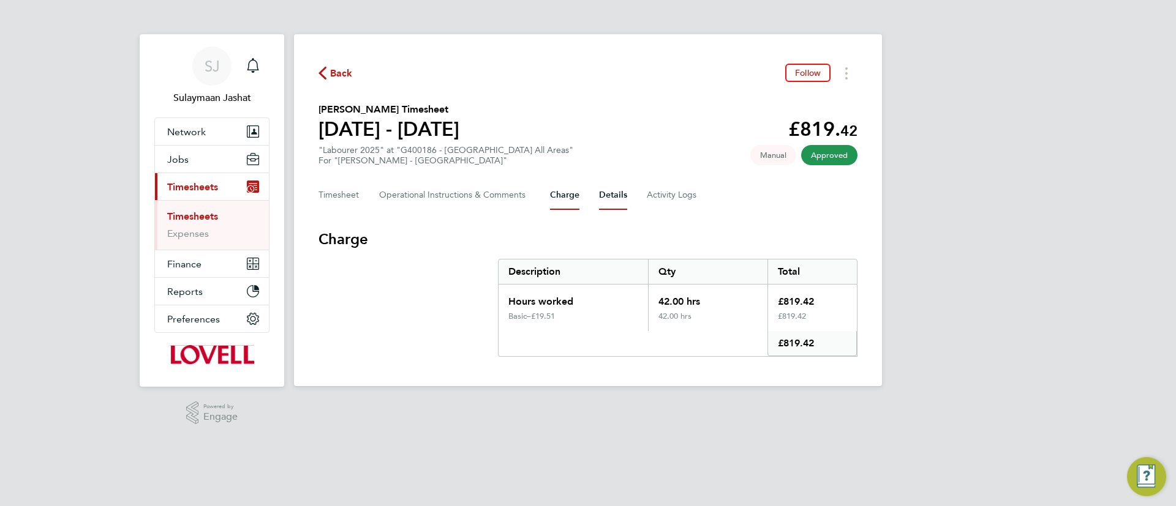
click at [608, 190] on button "Details" at bounding box center [613, 195] width 28 height 29
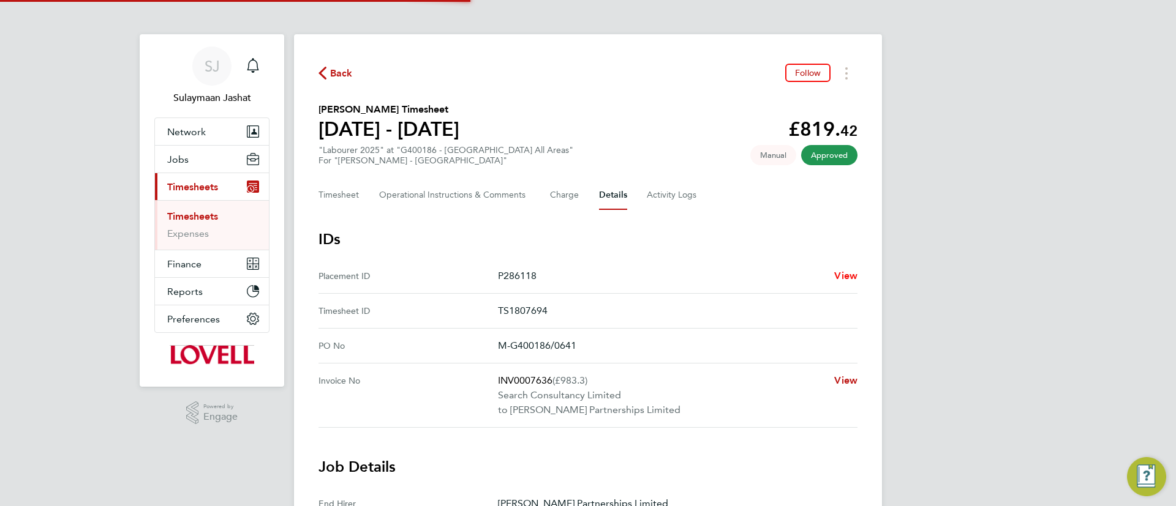
click at [852, 280] on span "View" at bounding box center [845, 276] width 23 height 12
